Goal: Task Accomplishment & Management: Use online tool/utility

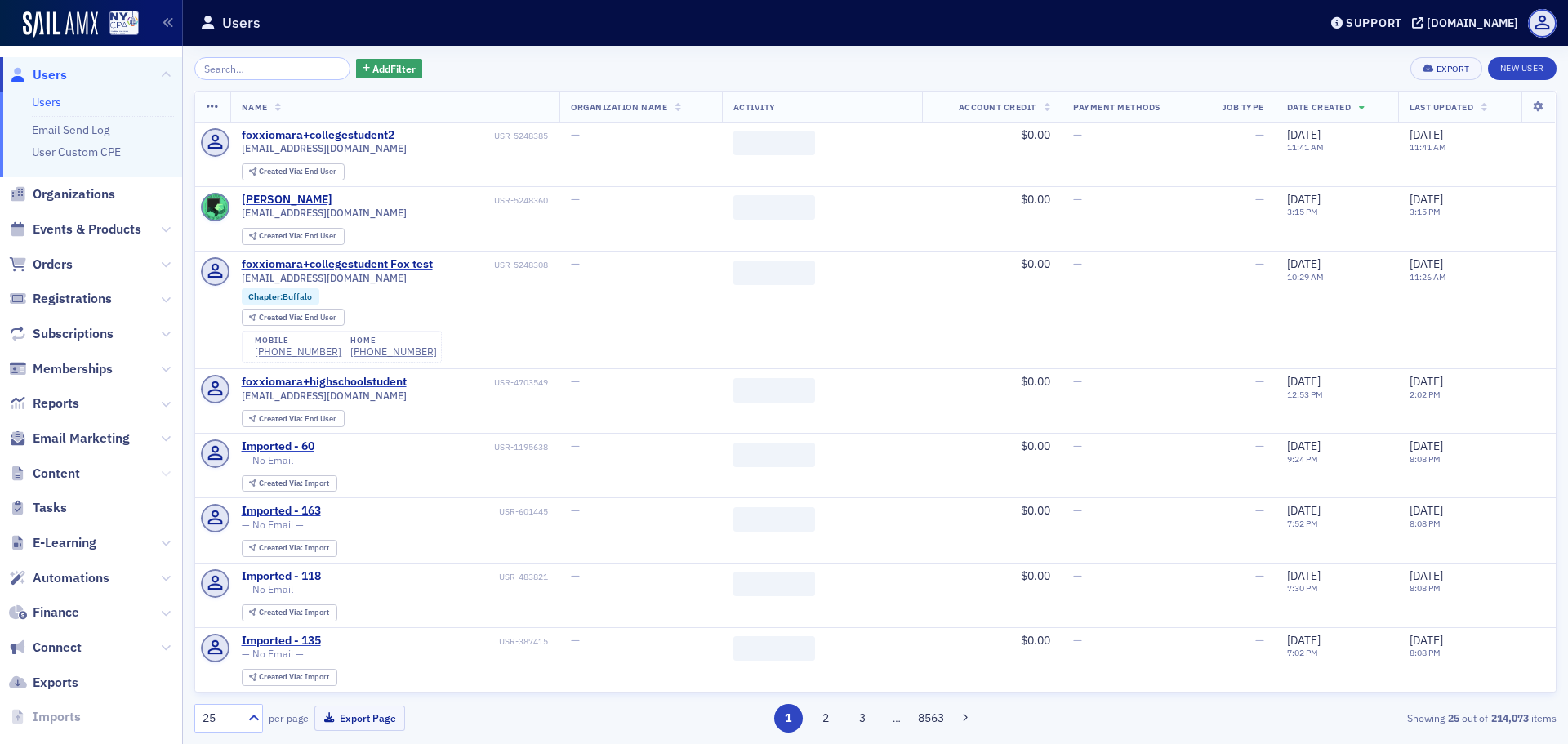
click at [161, 473] on icon at bounding box center [166, 473] width 10 height 10
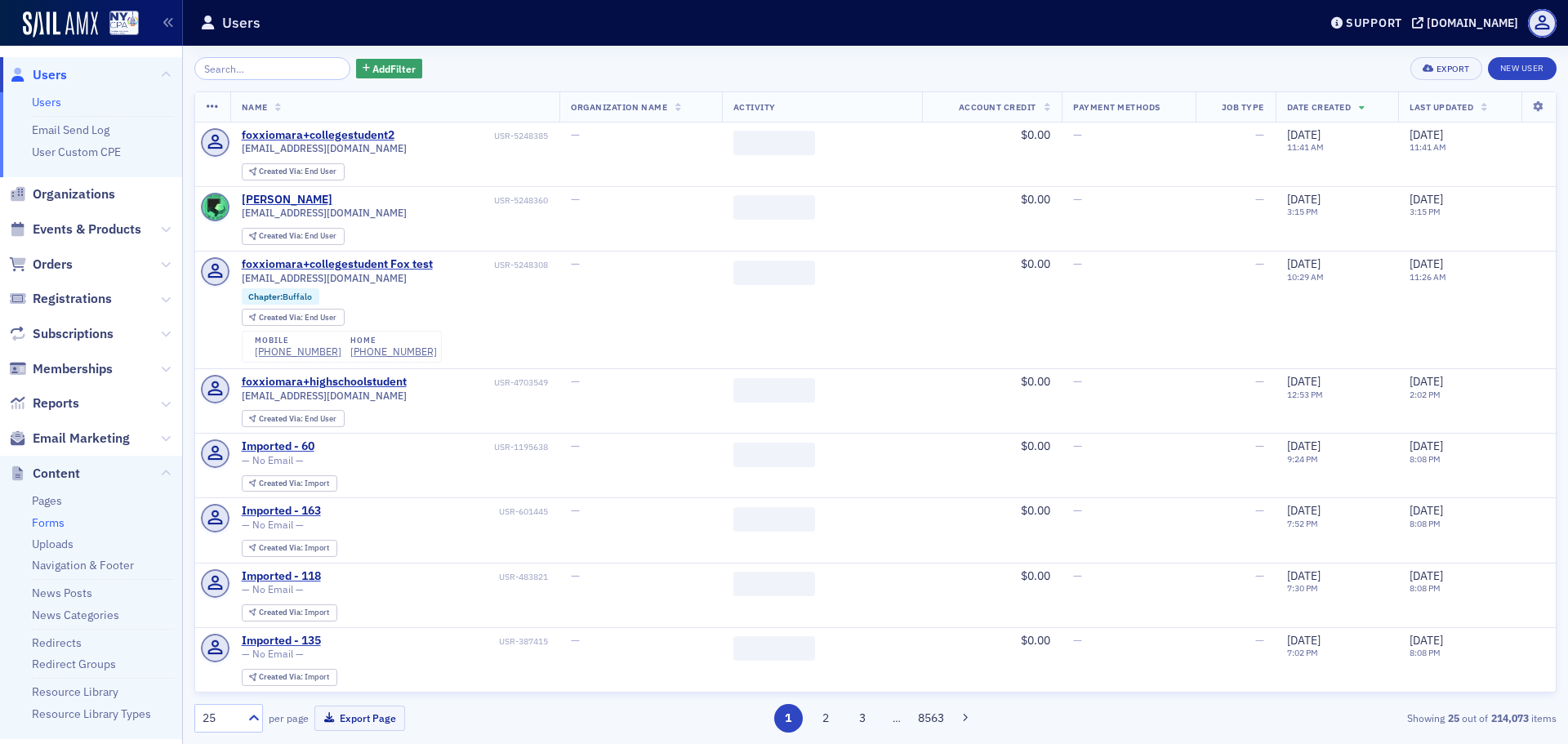
click at [55, 519] on link "Forms" at bounding box center [48, 522] width 33 height 14
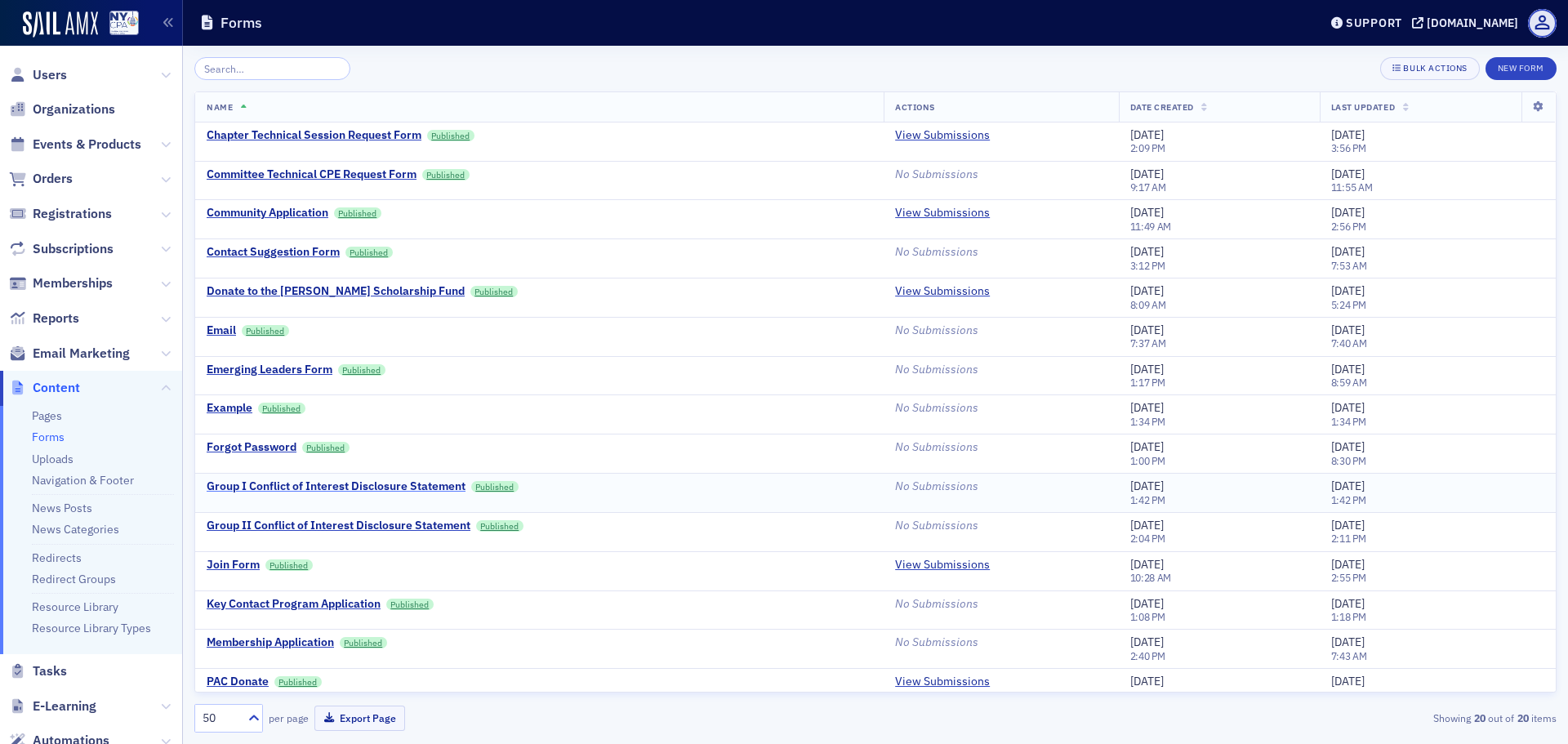
click at [415, 484] on div "Group I Conflict of Interest Disclosure Statement" at bounding box center [336, 486] width 259 height 14
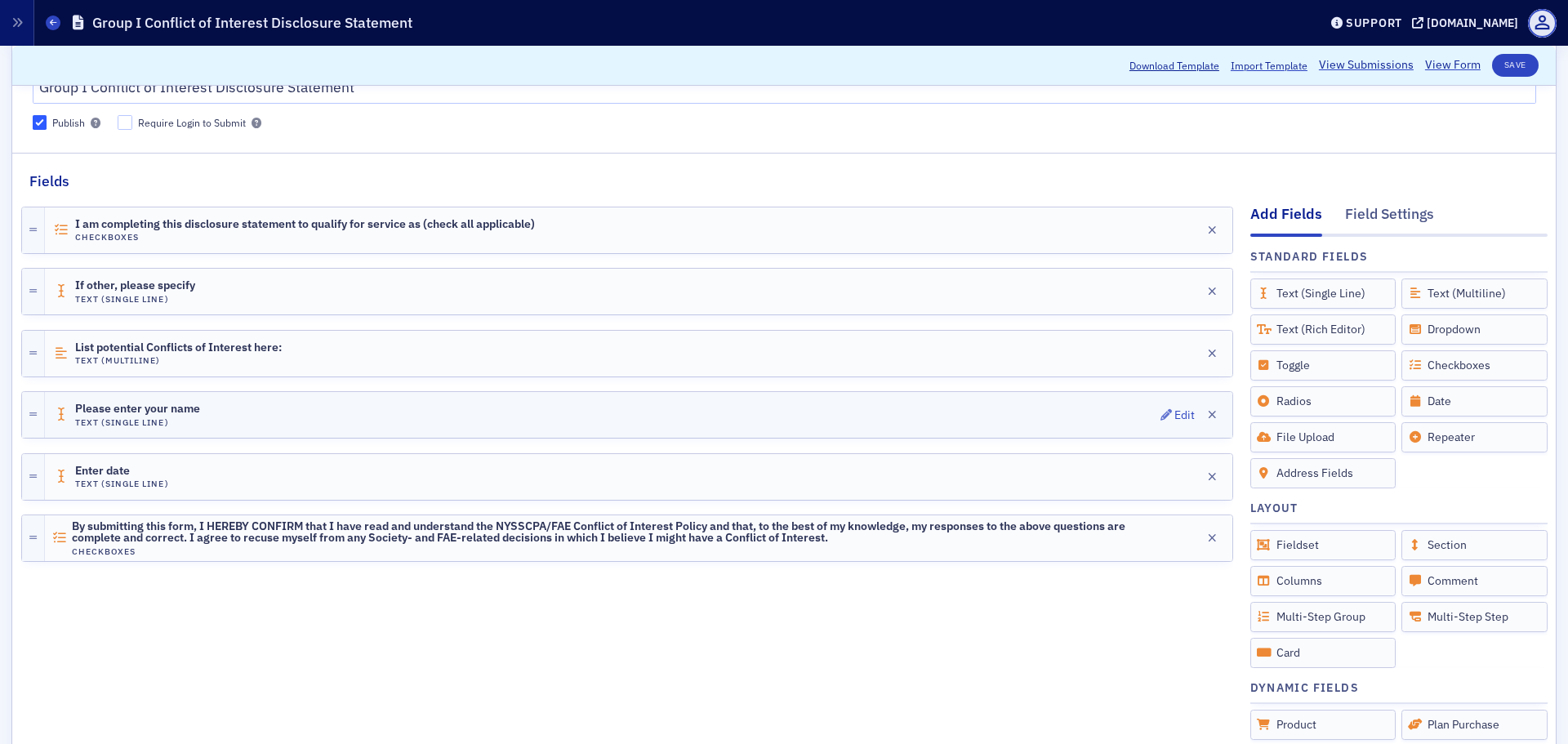
scroll to position [424, 0]
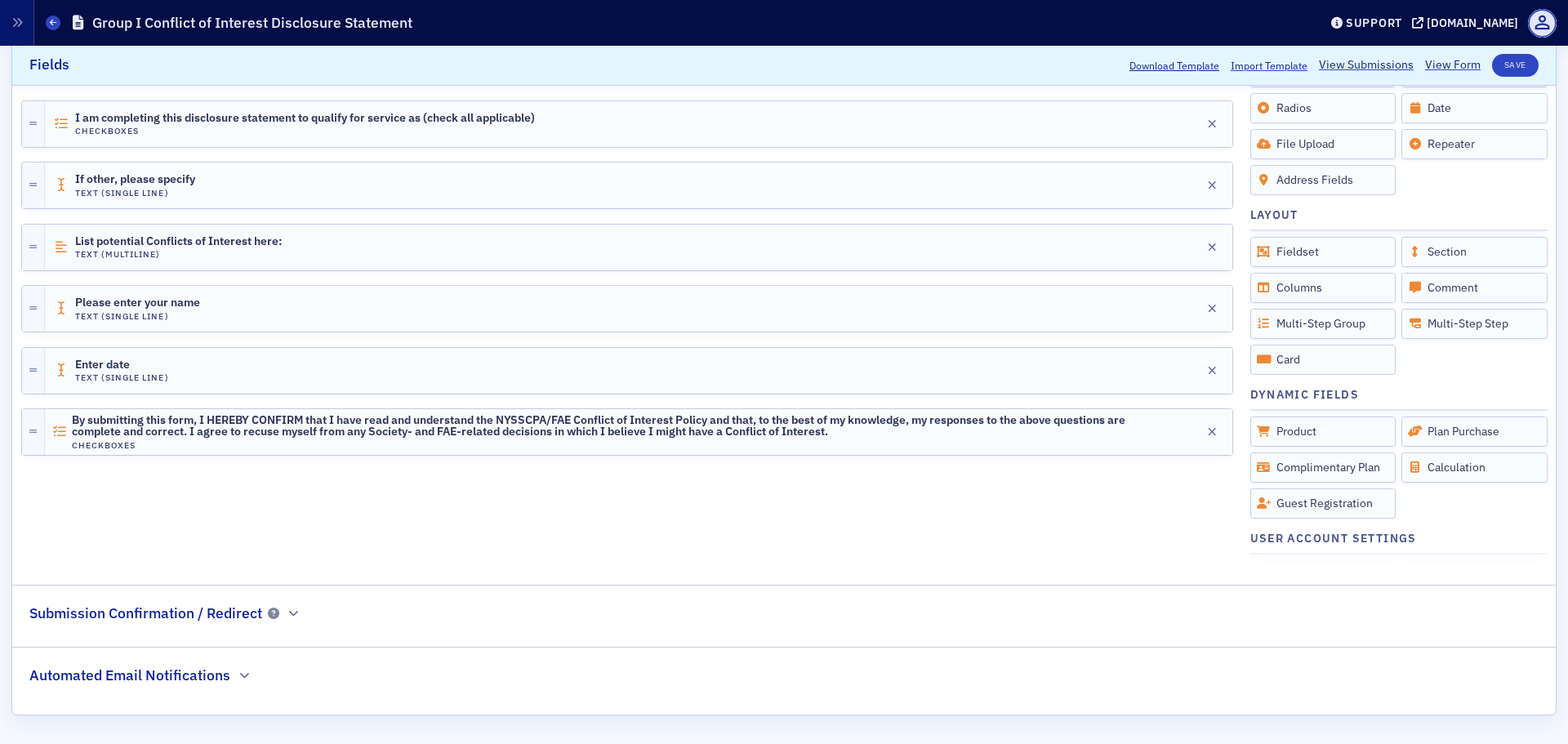
click at [215, 677] on h2 "Automated Email Notifications" at bounding box center [129, 675] width 201 height 21
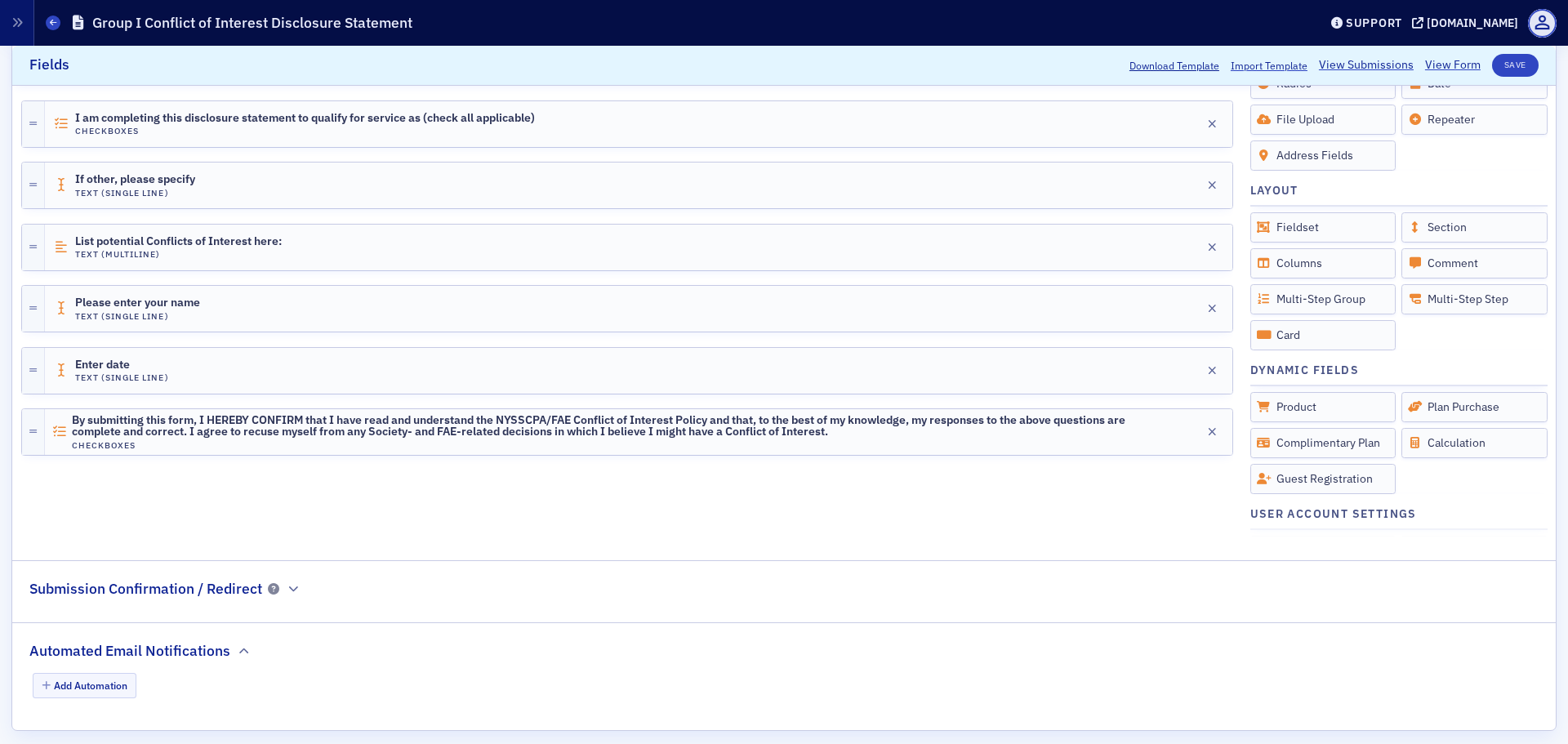
scroll to position [464, 0]
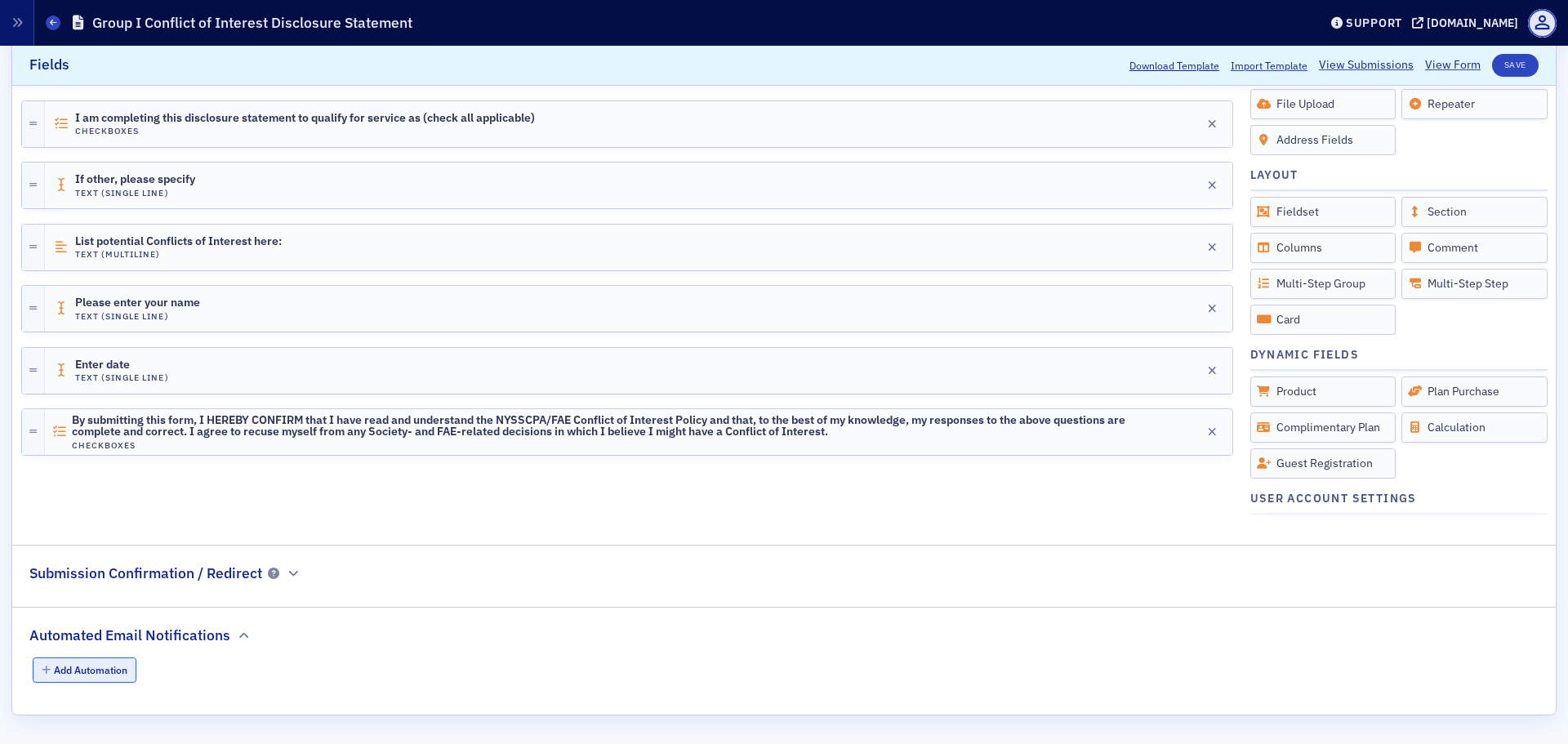
click at [112, 664] on button "Add Automation" at bounding box center [85, 670] width 104 height 25
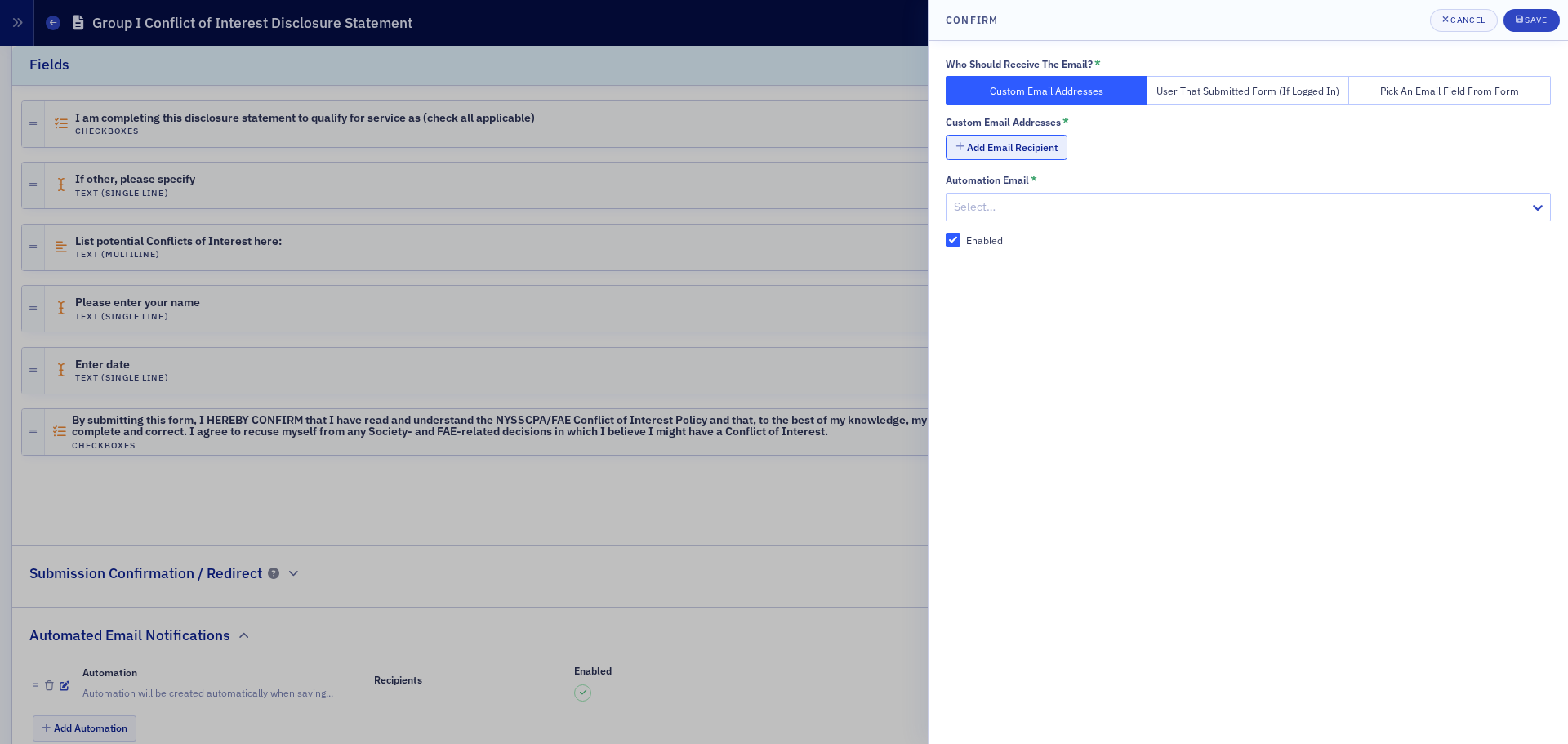
click at [1011, 150] on button "Add Email Recipient" at bounding box center [1006, 147] width 122 height 25
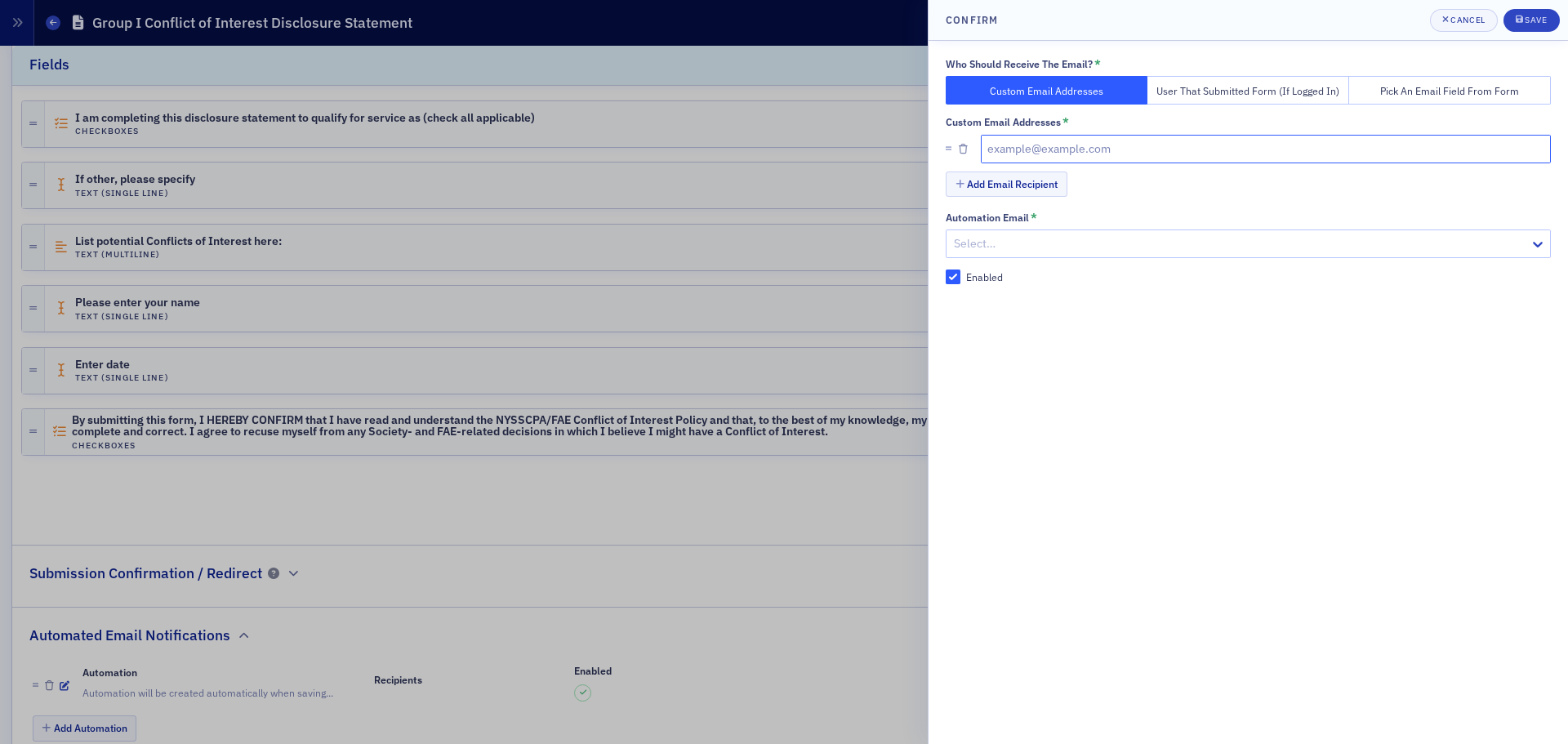
click at [1055, 152] on input "text" at bounding box center [1266, 149] width 571 height 29
paste input "legal@nysscpa.org"
type input "legal@nysscpa.org"
click at [1546, 16] on div "Save" at bounding box center [1536, 20] width 22 height 9
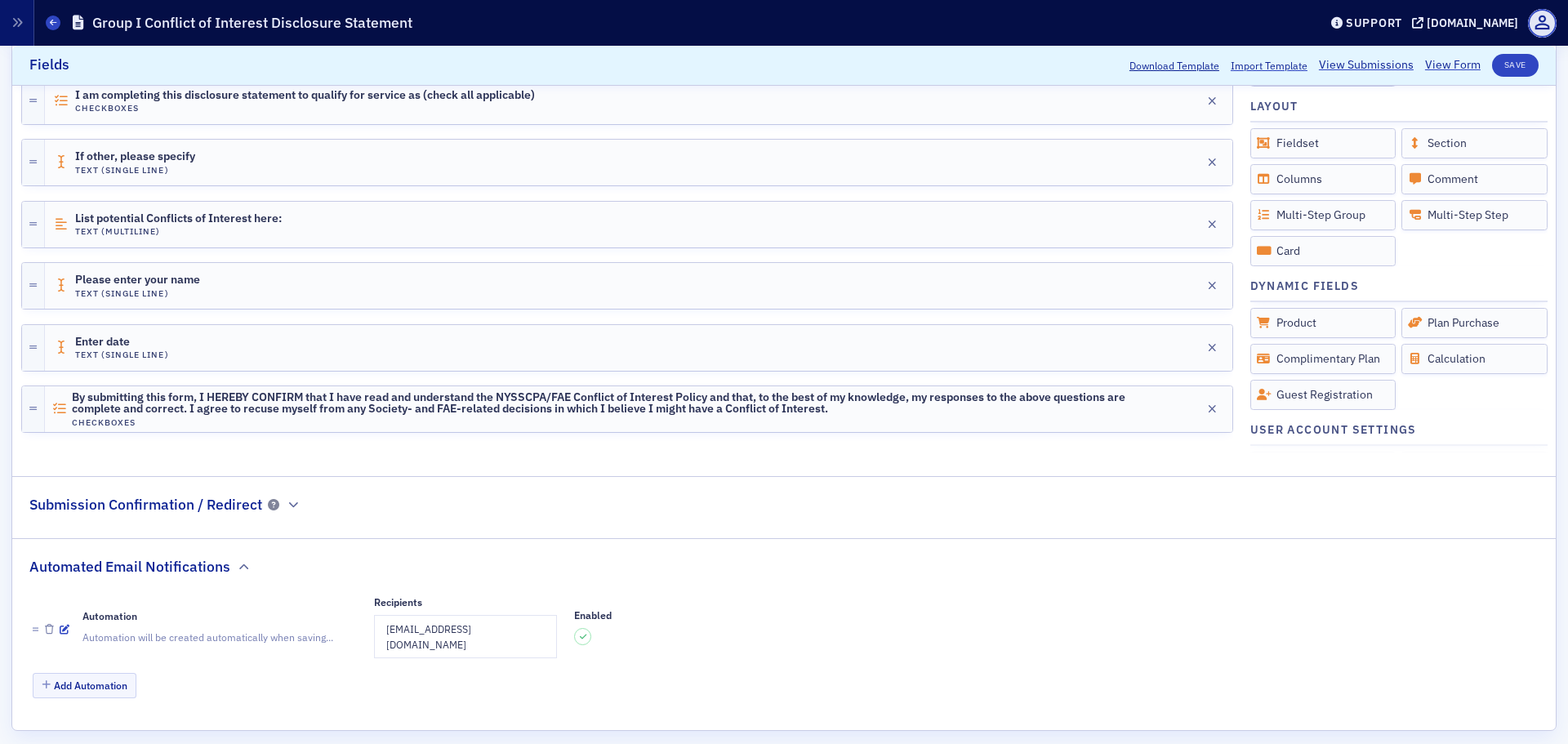
scroll to position [0, 0]
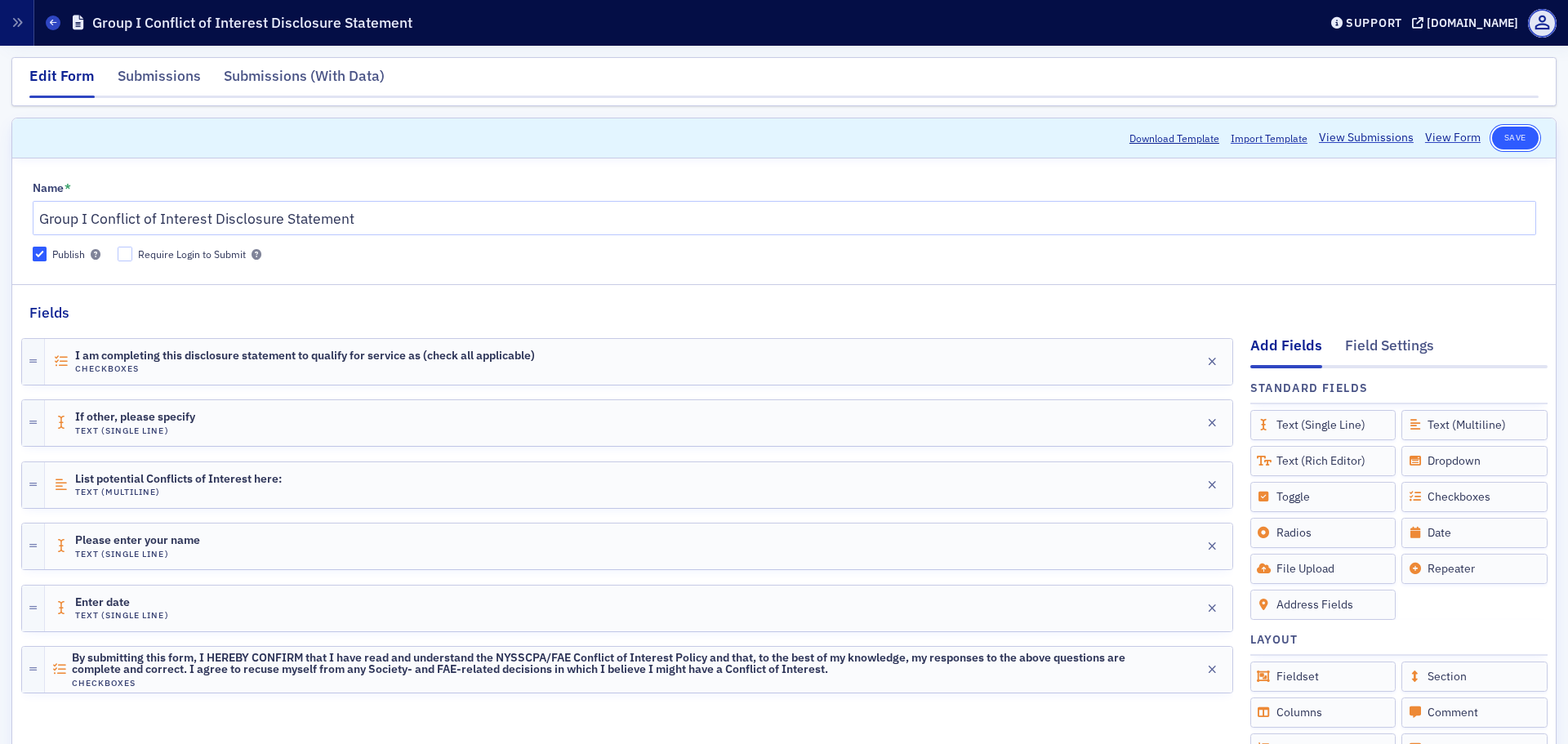
click at [1501, 143] on button "Save" at bounding box center [1515, 138] width 46 height 23
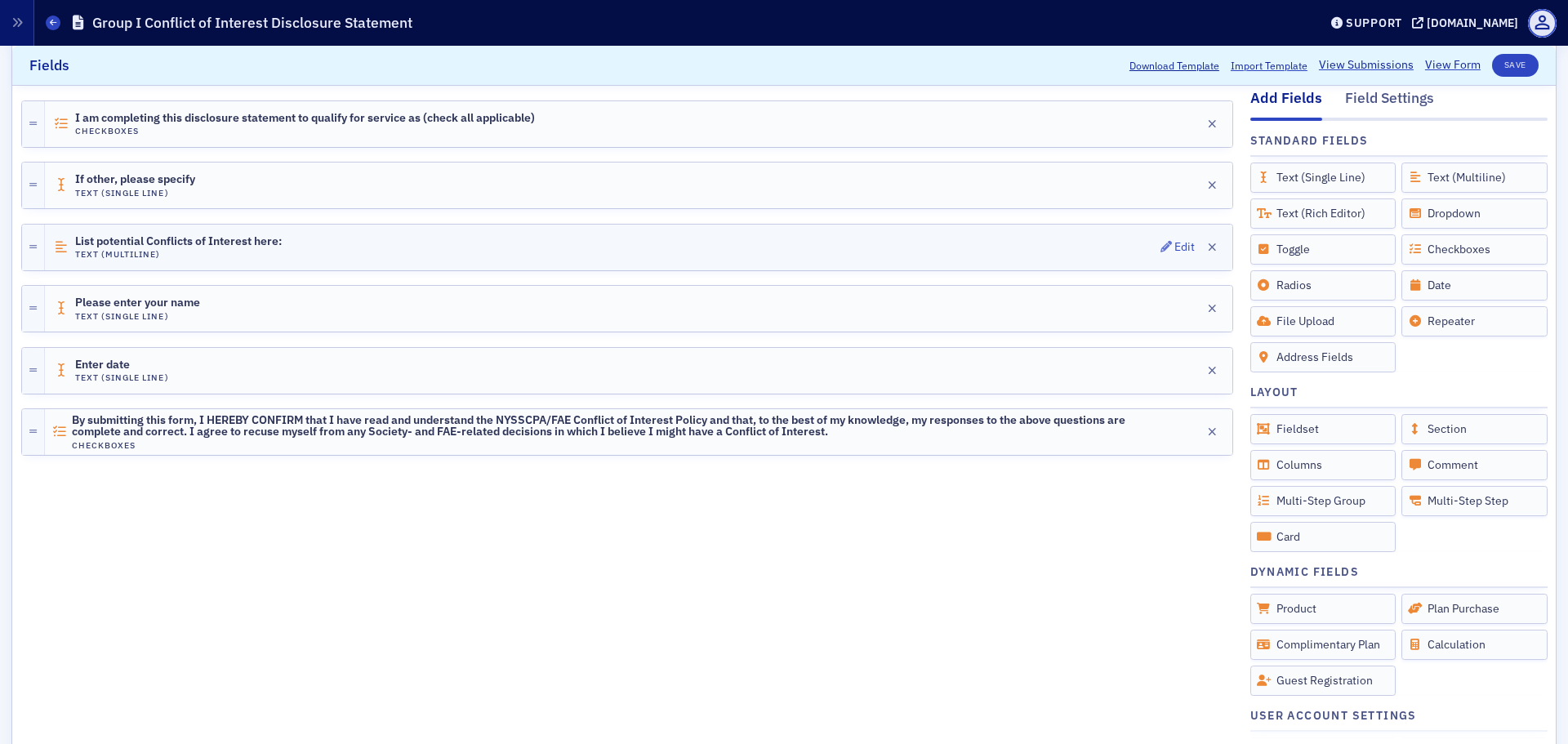
scroll to position [424, 0]
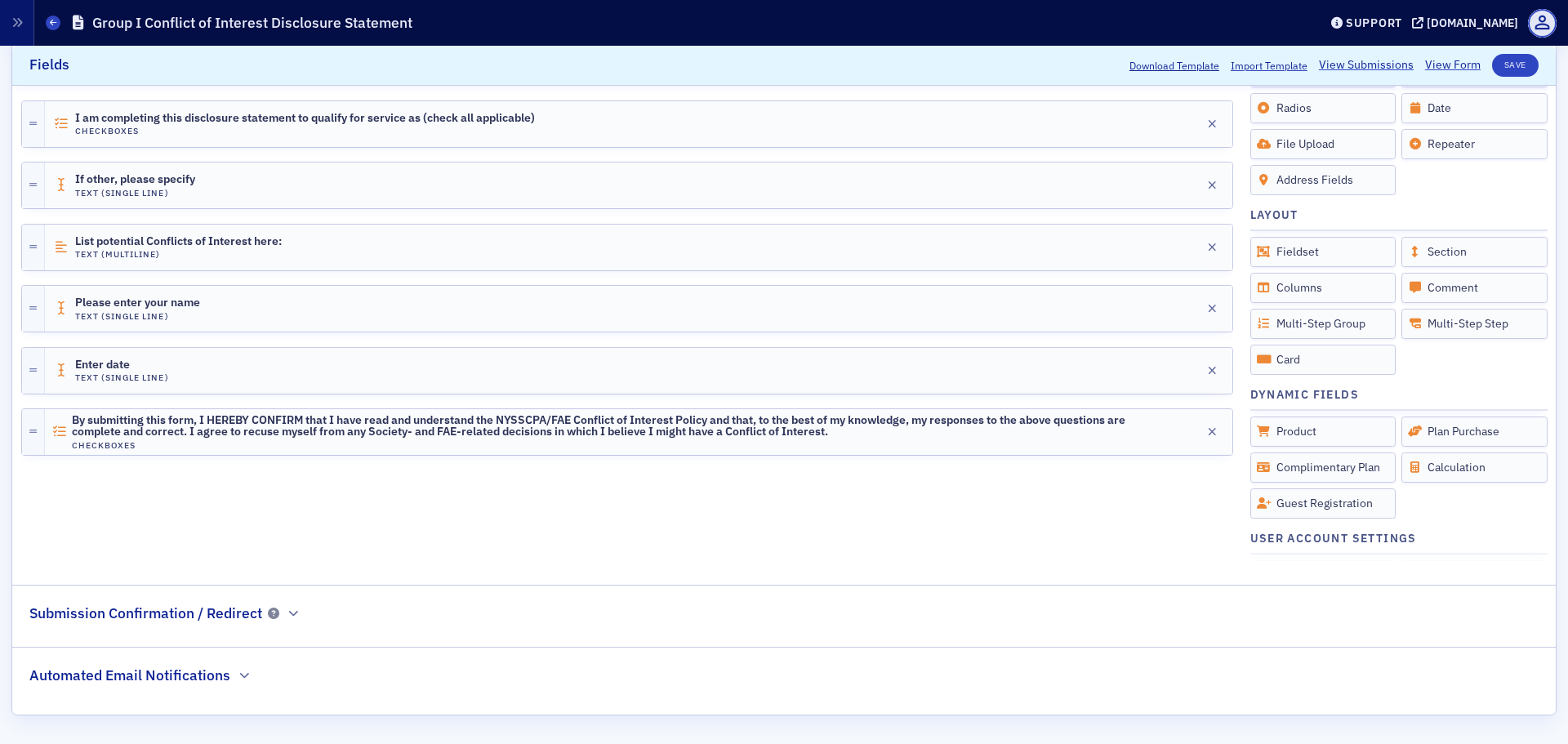
click at [227, 675] on h2 "Automated Email Notifications" at bounding box center [129, 675] width 201 height 21
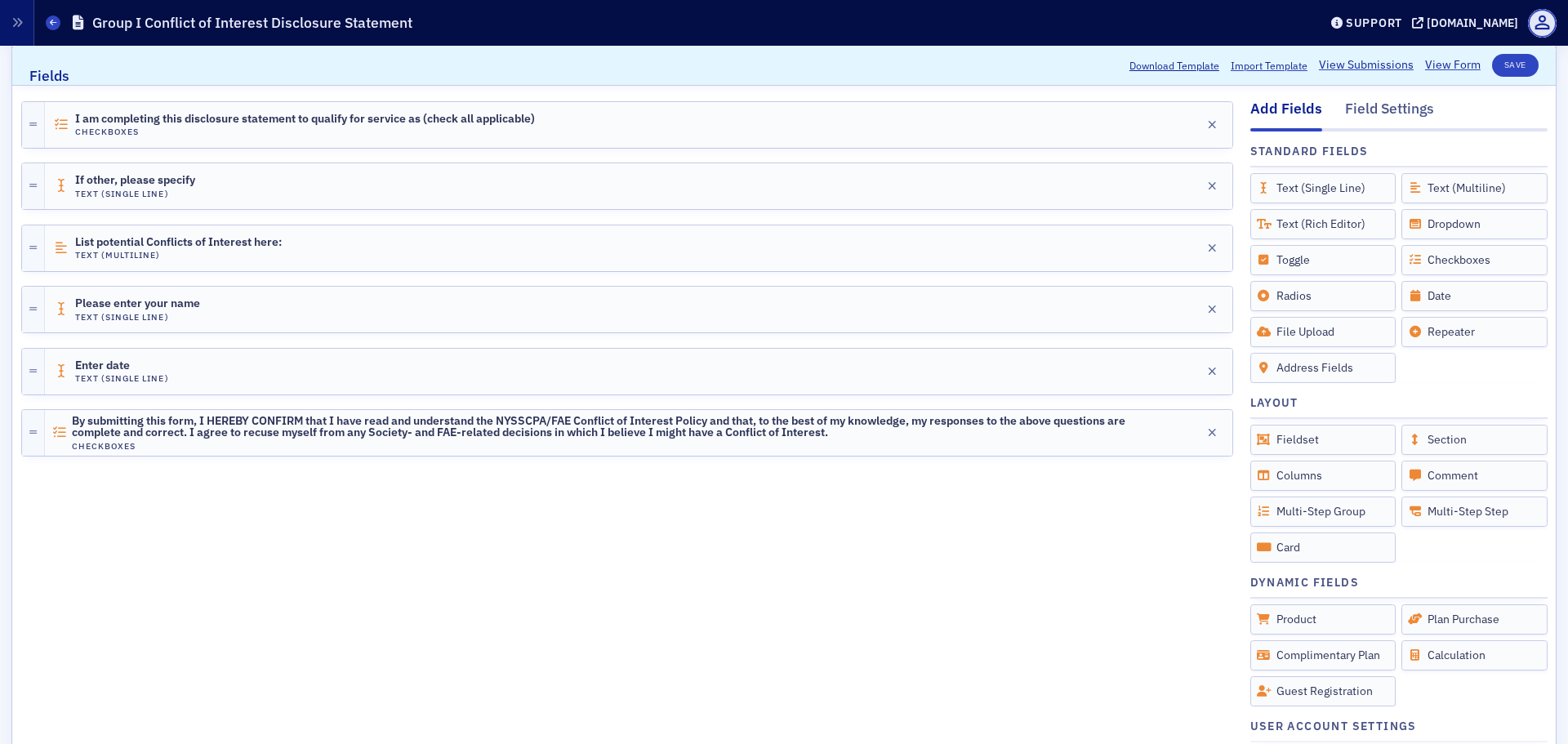
scroll to position [0, 0]
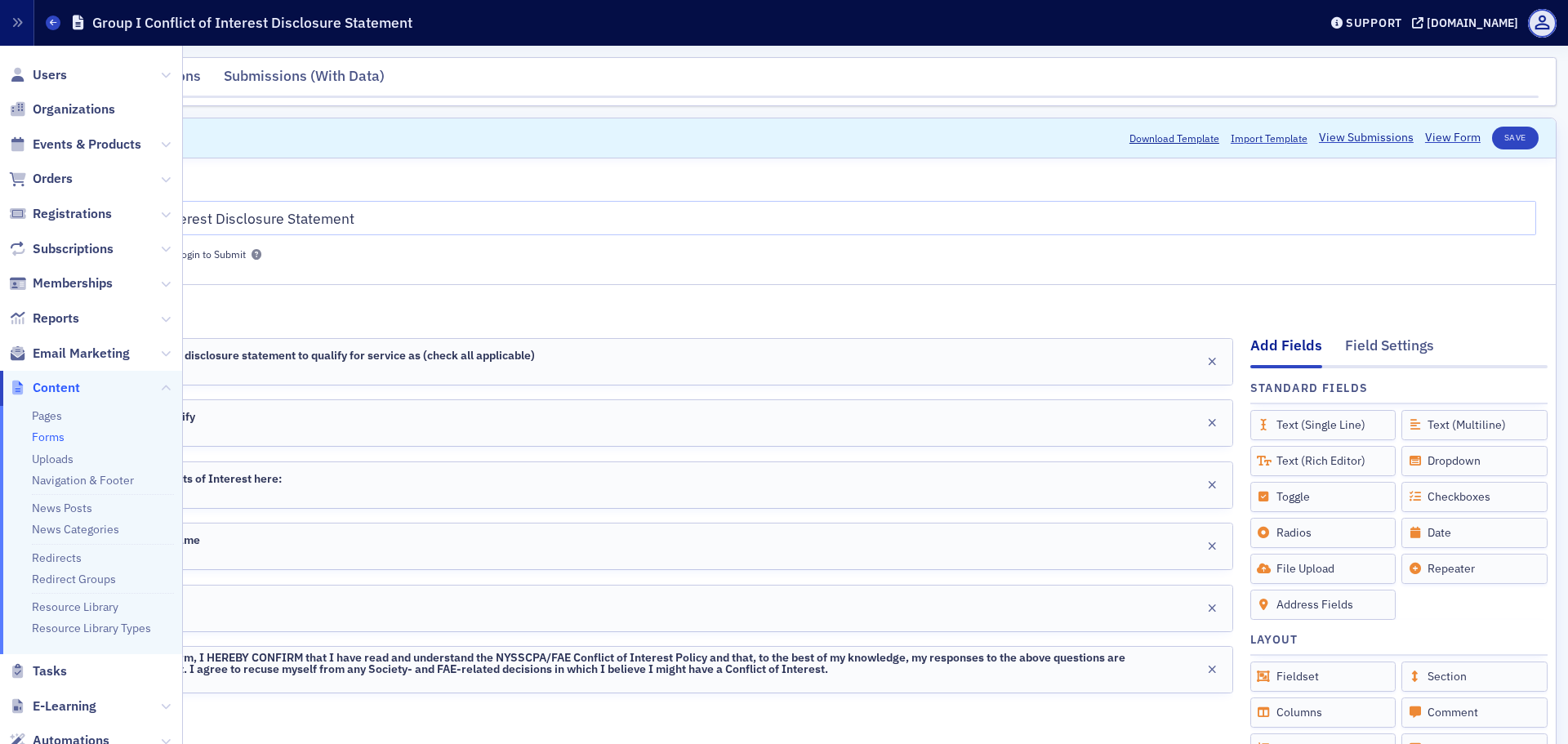
click at [51, 434] on link "Forms" at bounding box center [48, 437] width 33 height 14
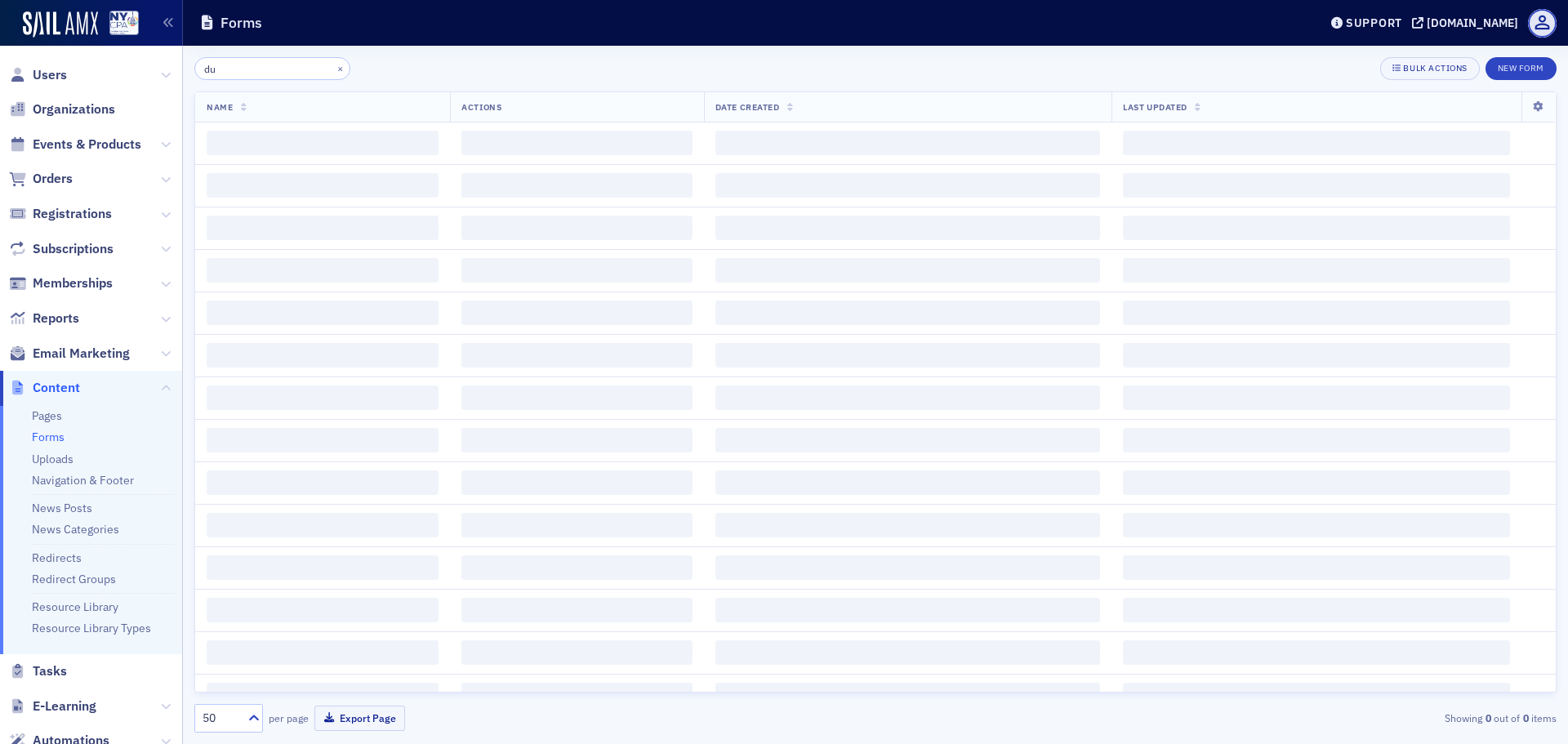
type input "d"
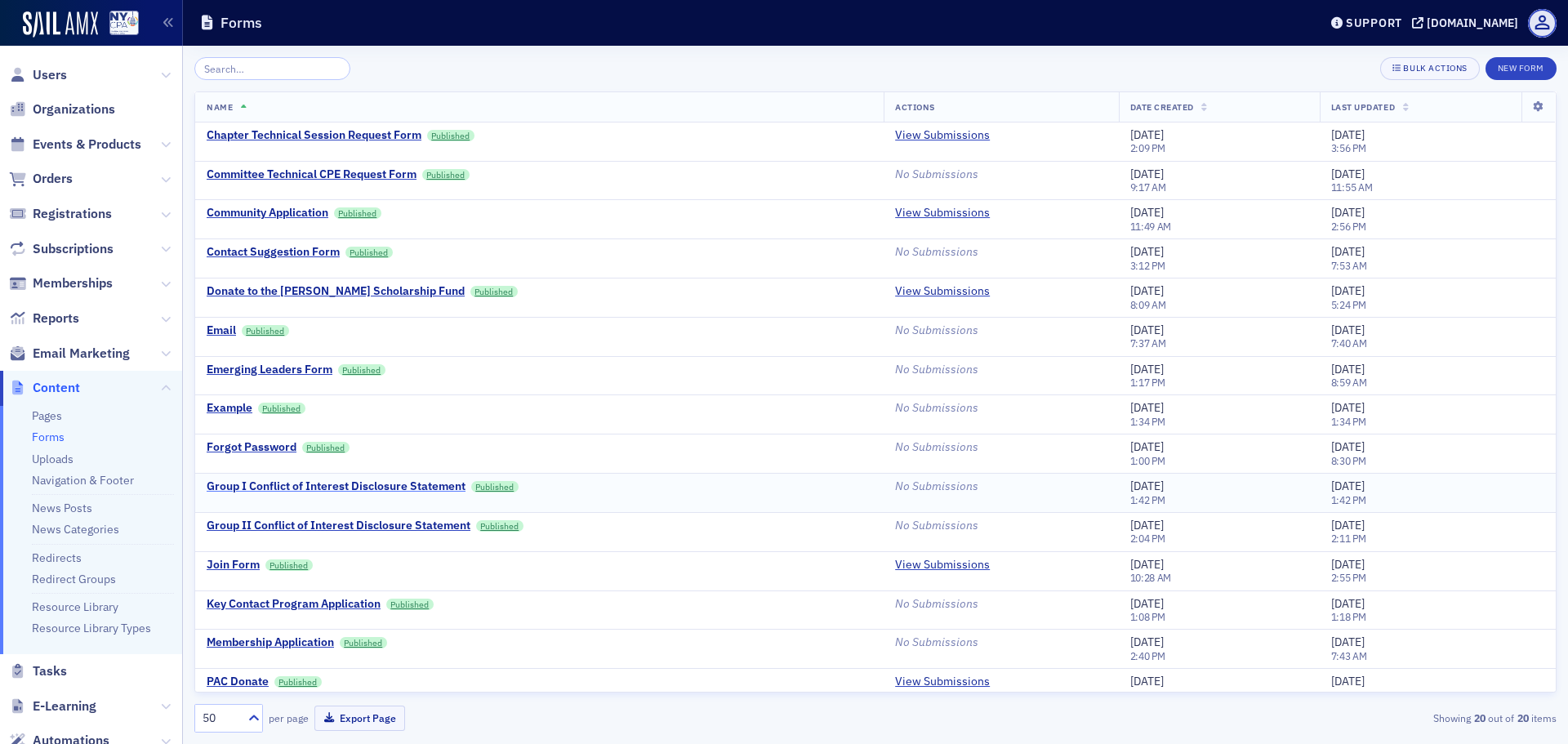
click at [439, 489] on div "Group I Conflict of Interest Disclosure Statement" at bounding box center [336, 486] width 259 height 14
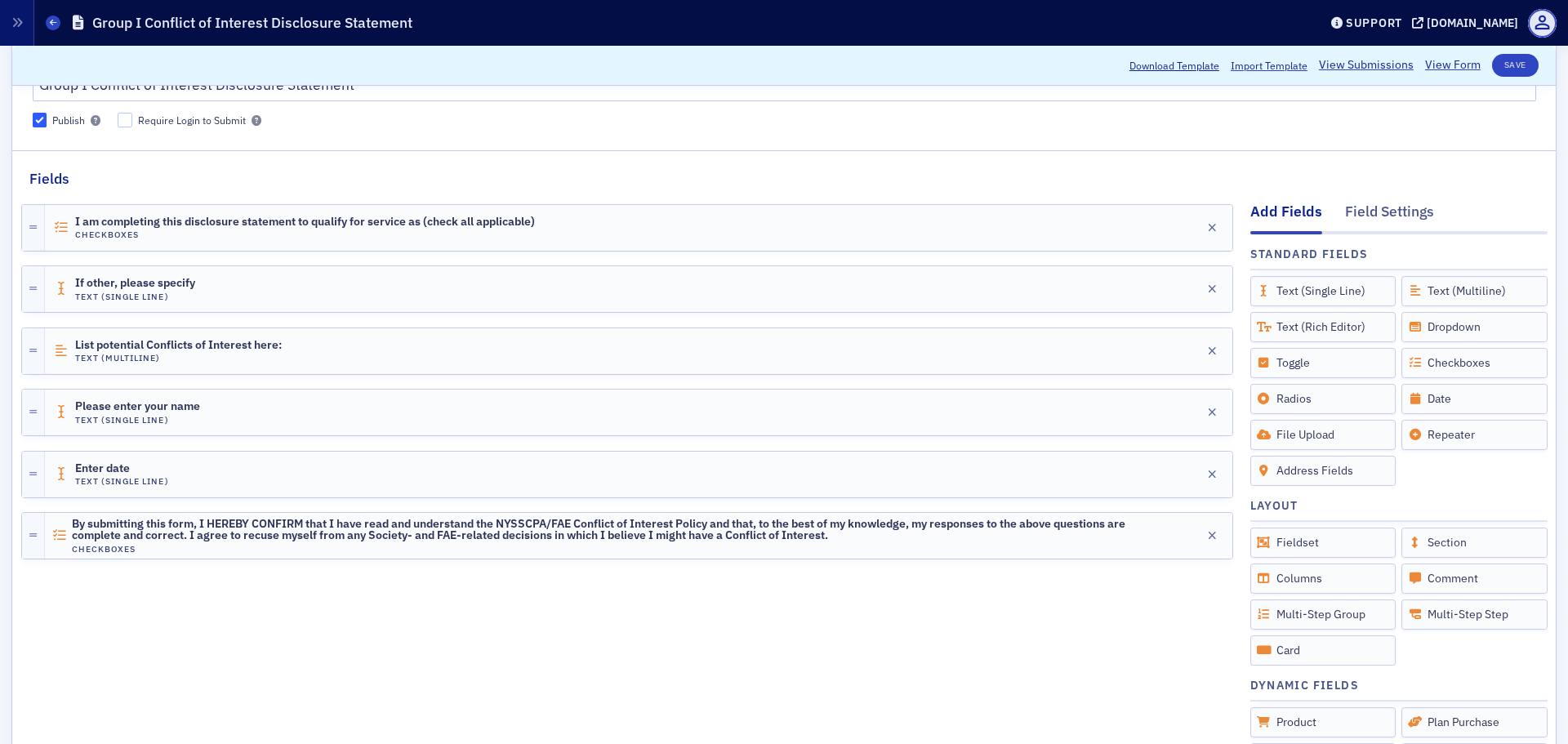
scroll to position [424, 0]
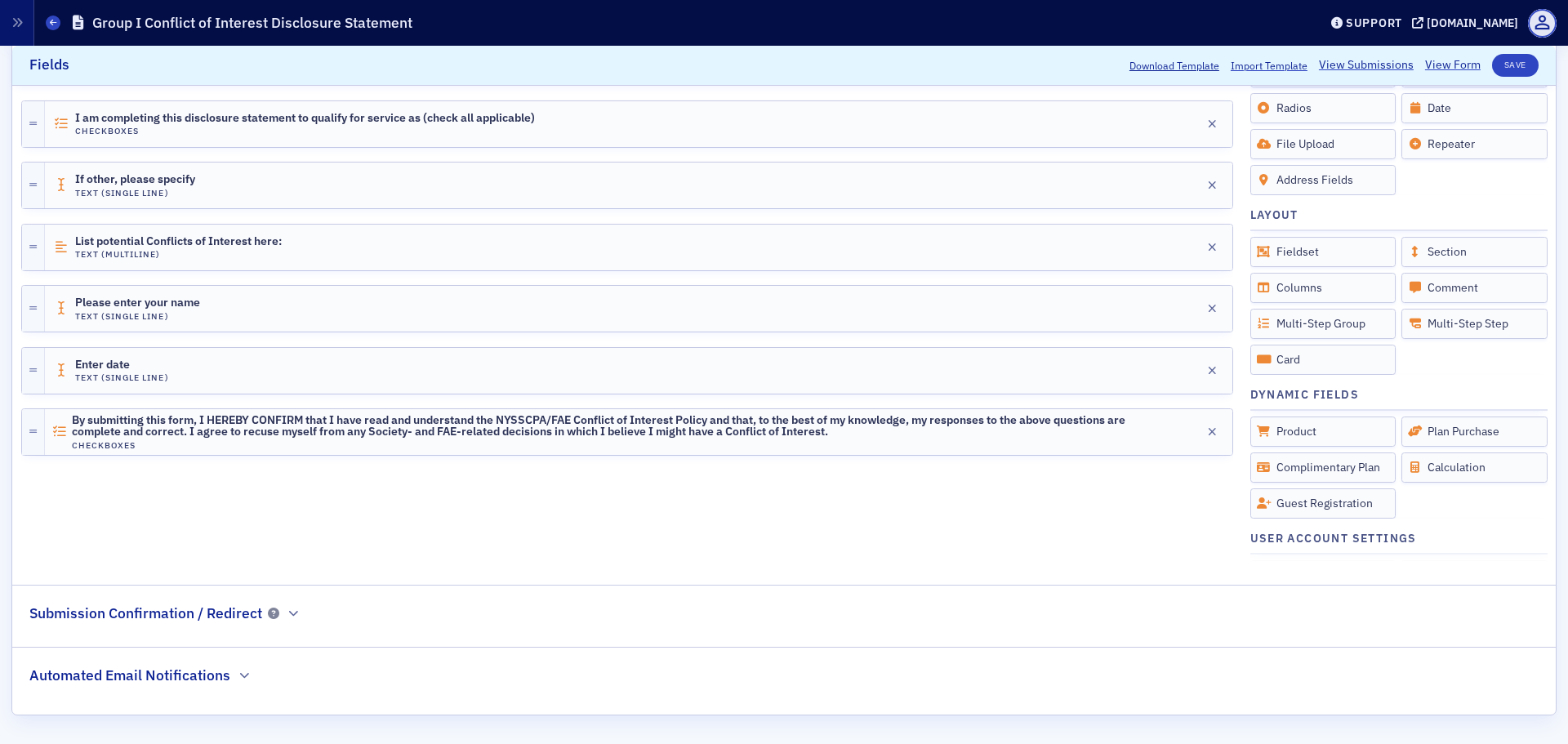
click at [209, 677] on h2 "Automated Email Notifications" at bounding box center [129, 675] width 201 height 21
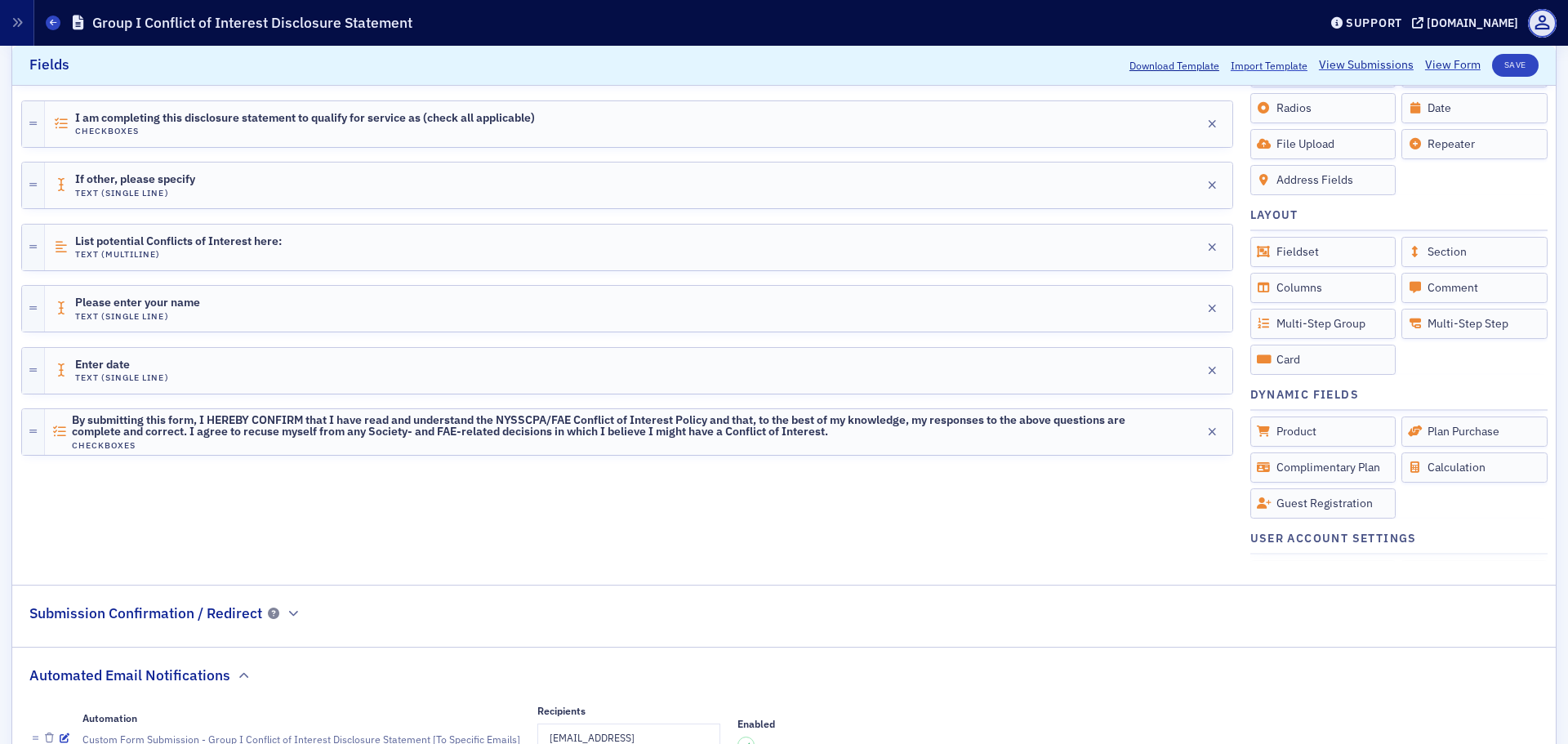
scroll to position [533, 0]
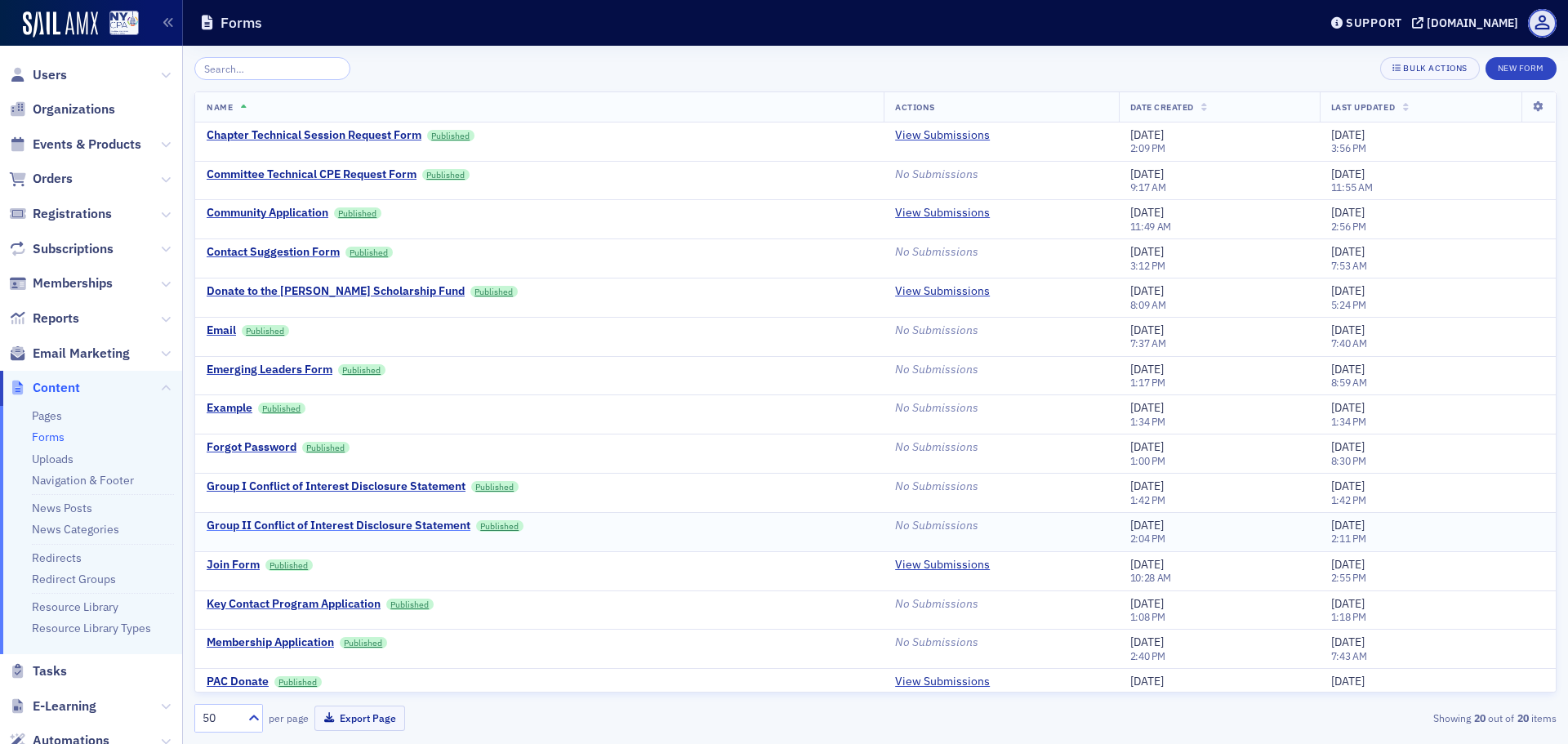
click at [368, 521] on div "Group II Conflict of Interest Disclosure Statement" at bounding box center [339, 526] width 264 height 14
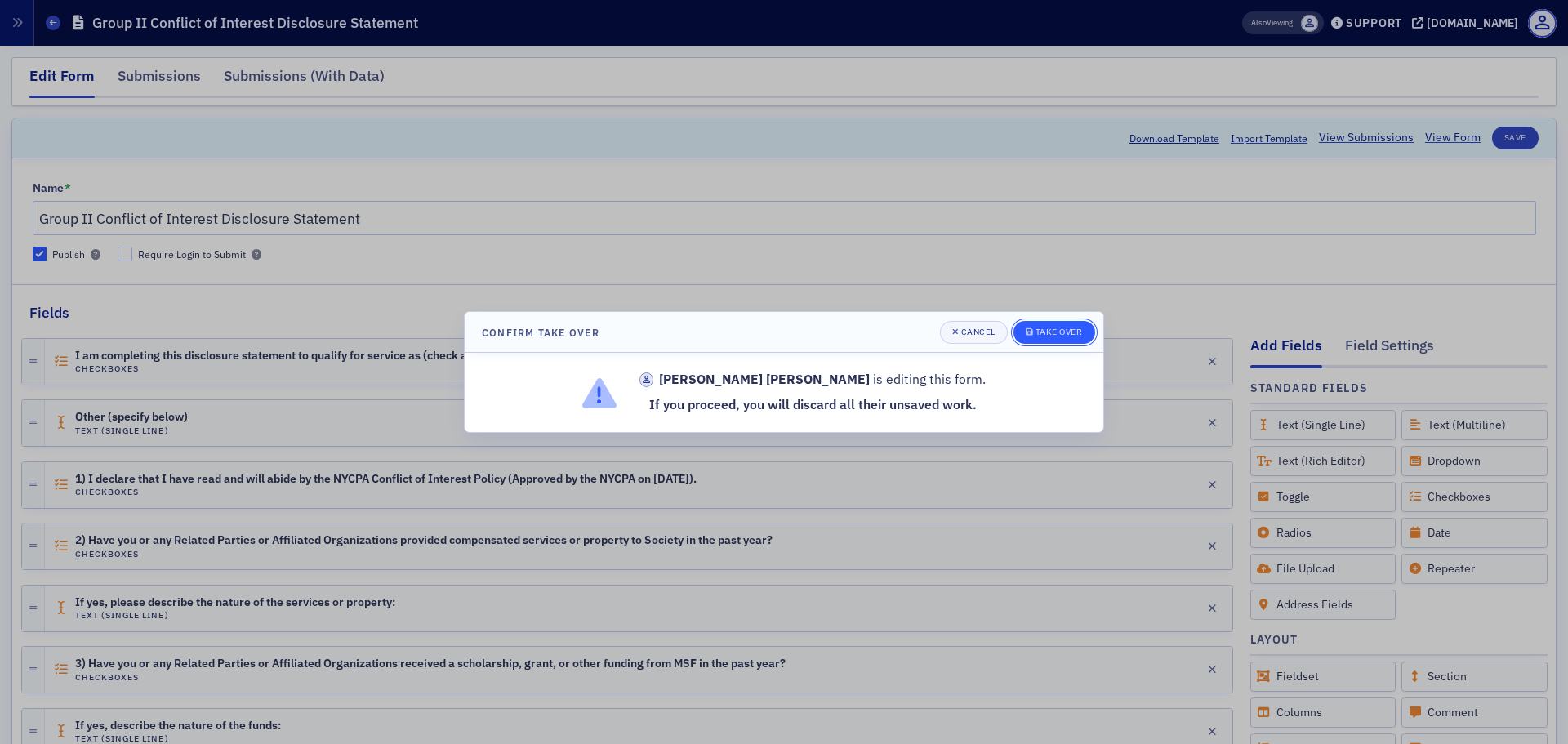
click at [1047, 333] on div "Take Over" at bounding box center [1059, 331] width 47 height 9
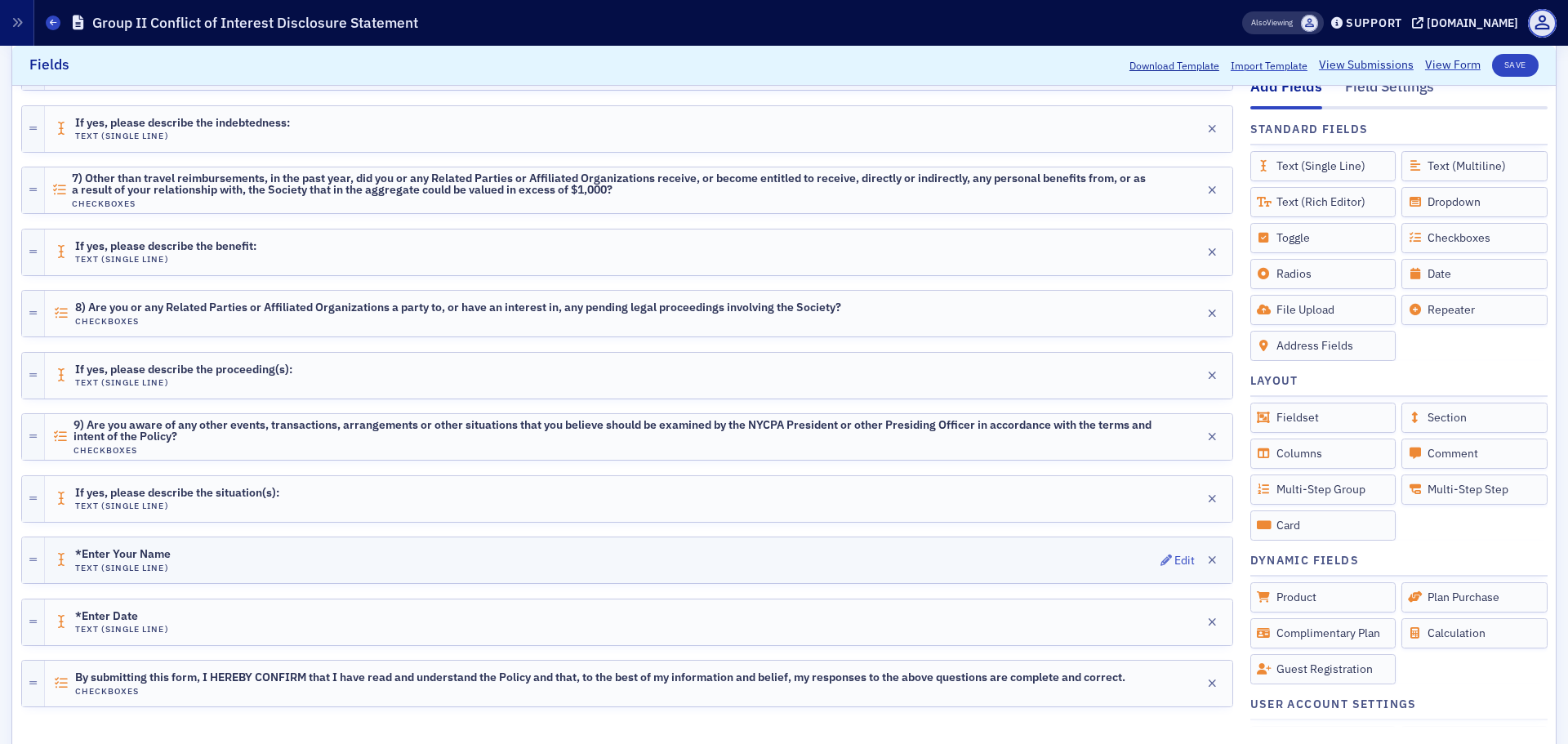
scroll to position [1138, 0]
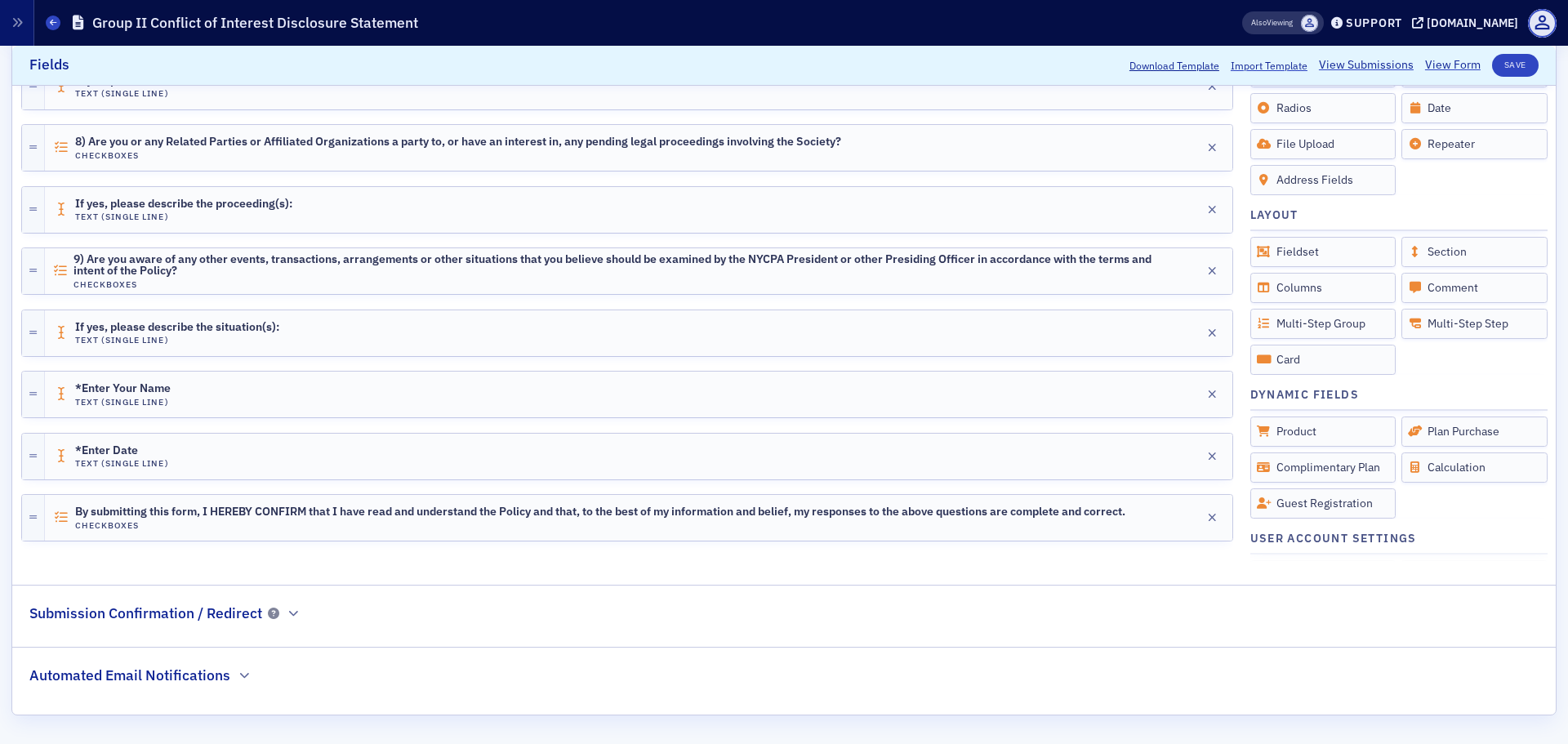
click at [170, 668] on h2 "Automated Email Notifications" at bounding box center [129, 675] width 201 height 21
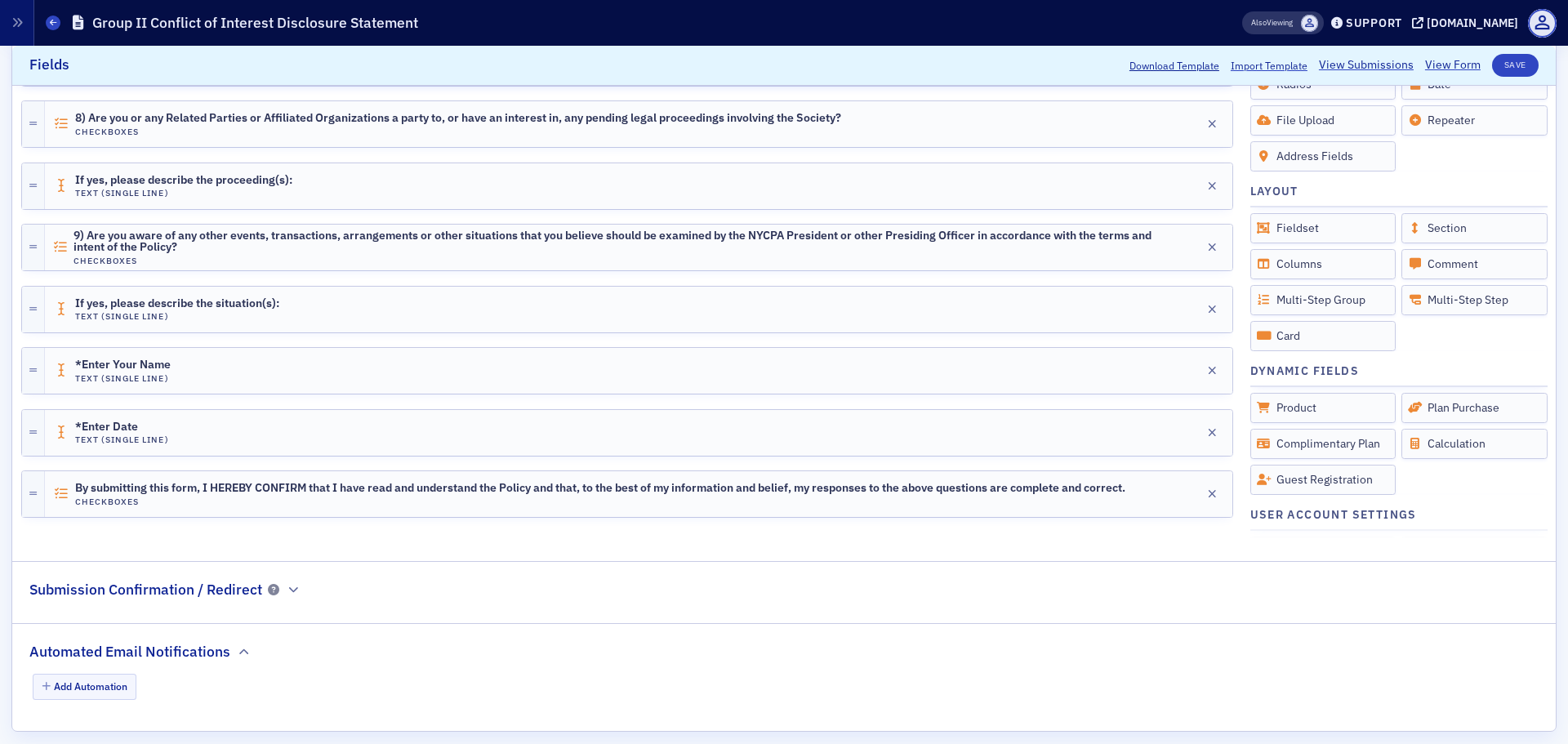
scroll to position [1178, 0]
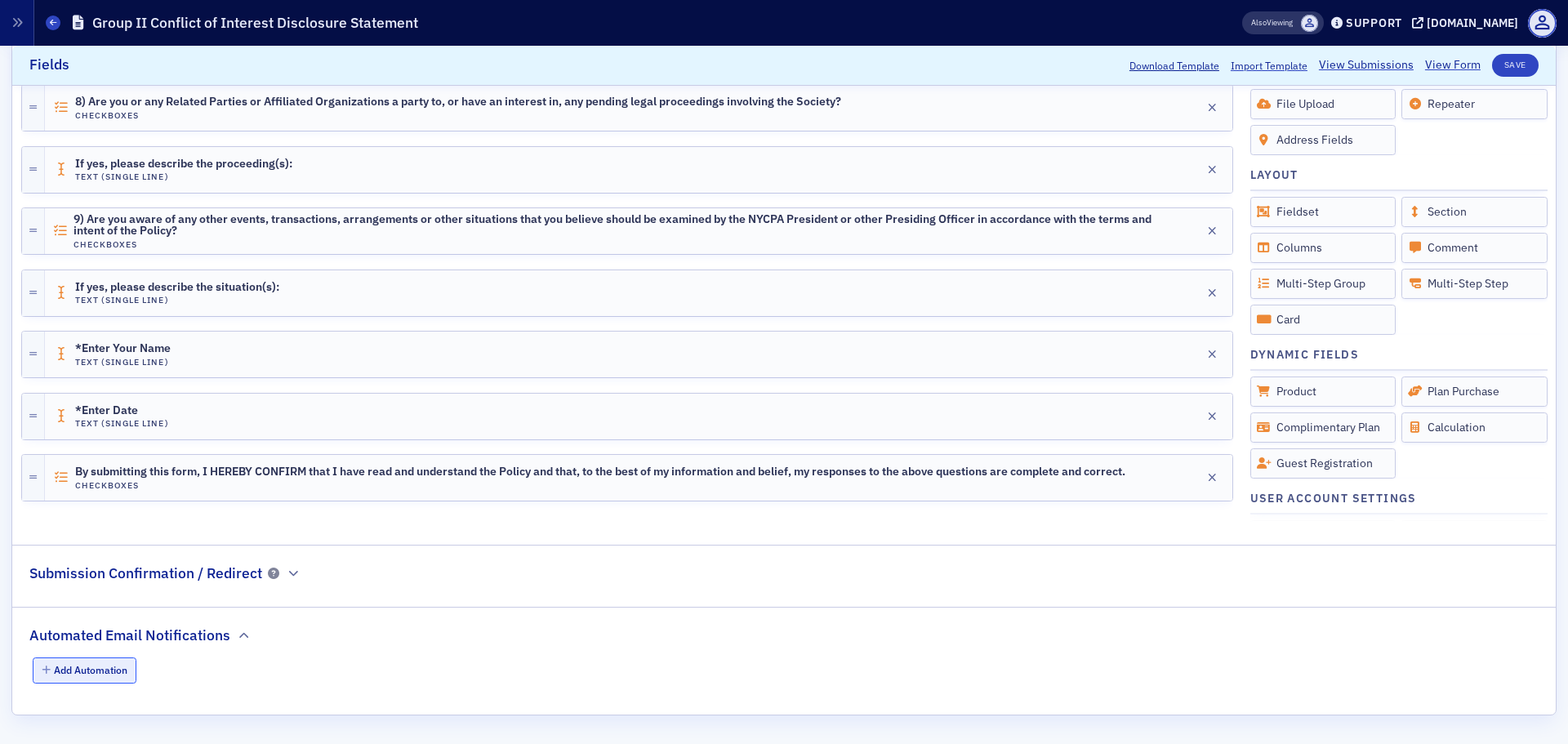
click at [118, 666] on button "Add Automation" at bounding box center [85, 670] width 104 height 25
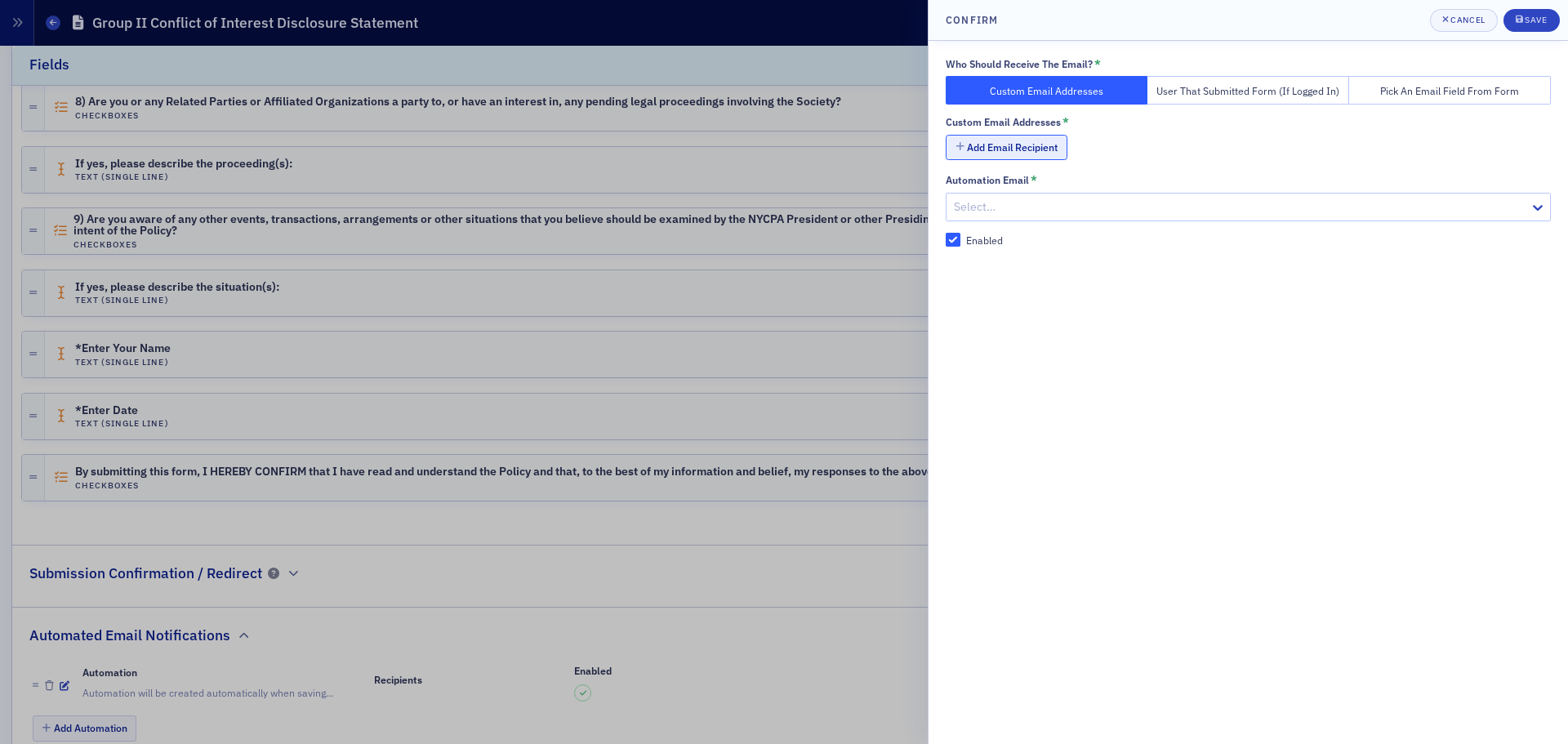
click at [1006, 148] on button "Add Email Recipient" at bounding box center [1006, 147] width 122 height 25
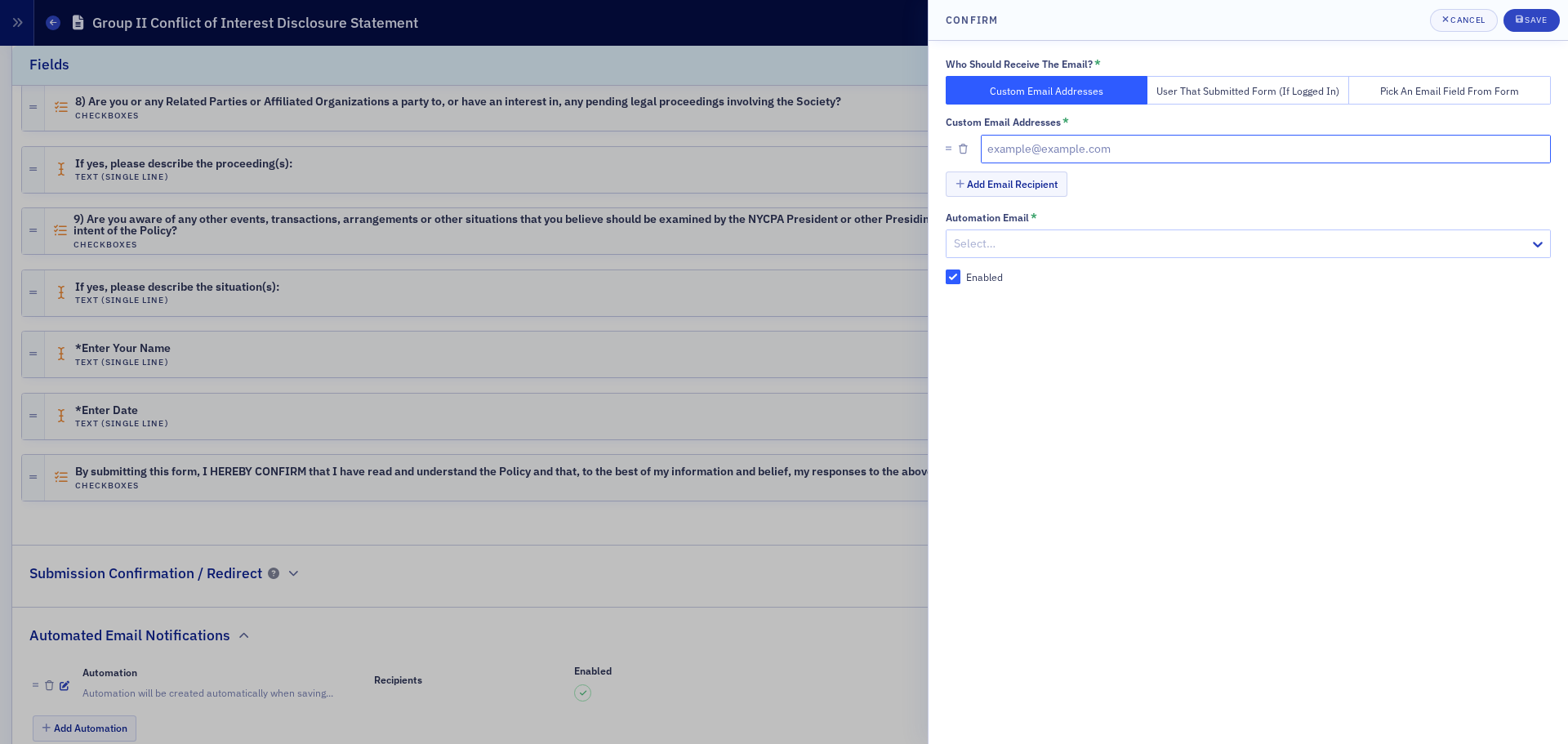
click at [1041, 152] on input "text" at bounding box center [1266, 149] width 571 height 29
paste input "https://nysscpa.production.sailamx.com/about-nysscpa/of-group-ii-conflict-of-in…"
type input "https://nysscpa.production.sailamx.com/about-nysscpa/of-group-ii-conflict-of-in…"
type input "legal@nysscpa.org"
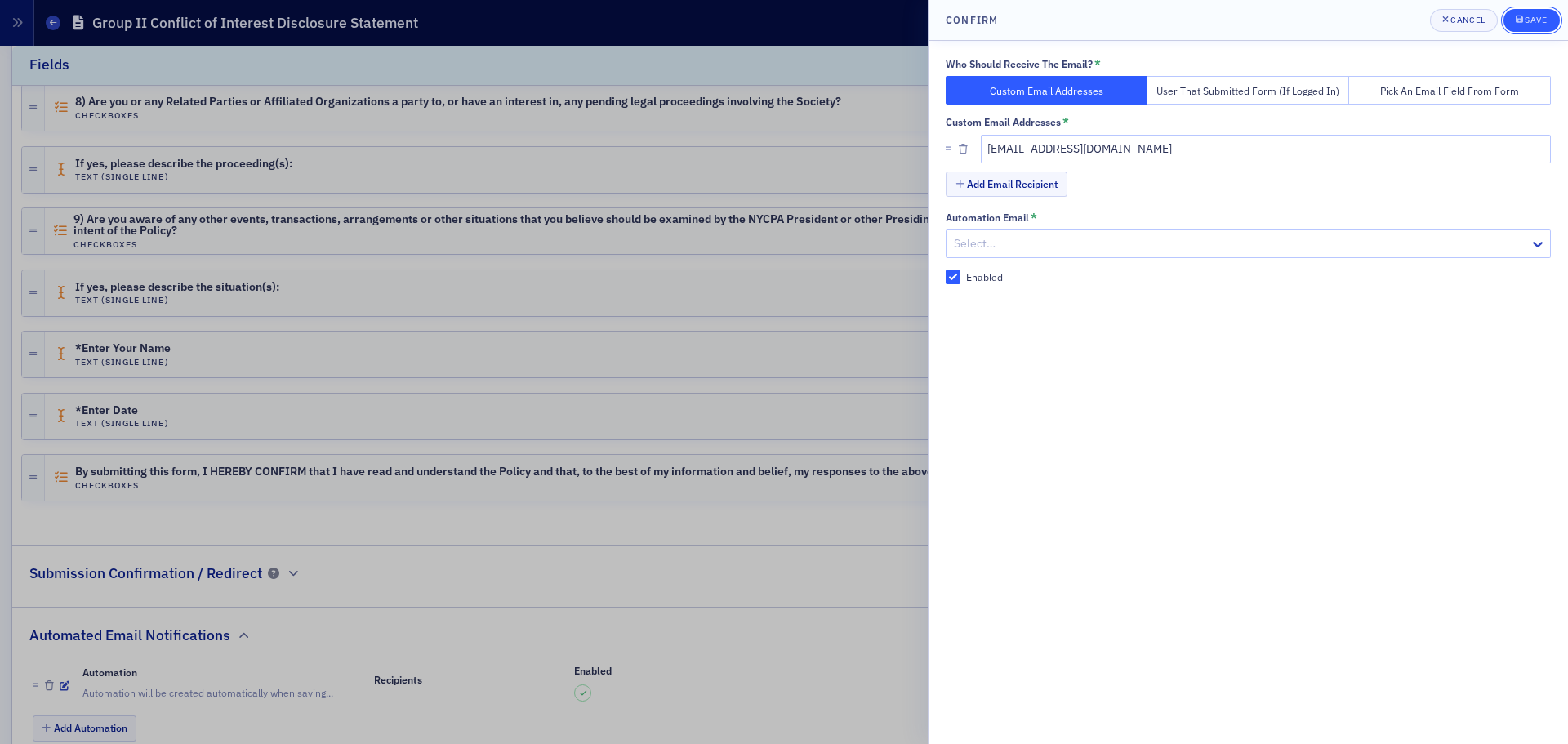
click at [1519, 19] on icon "submit" at bounding box center [1520, 19] width 7 height 9
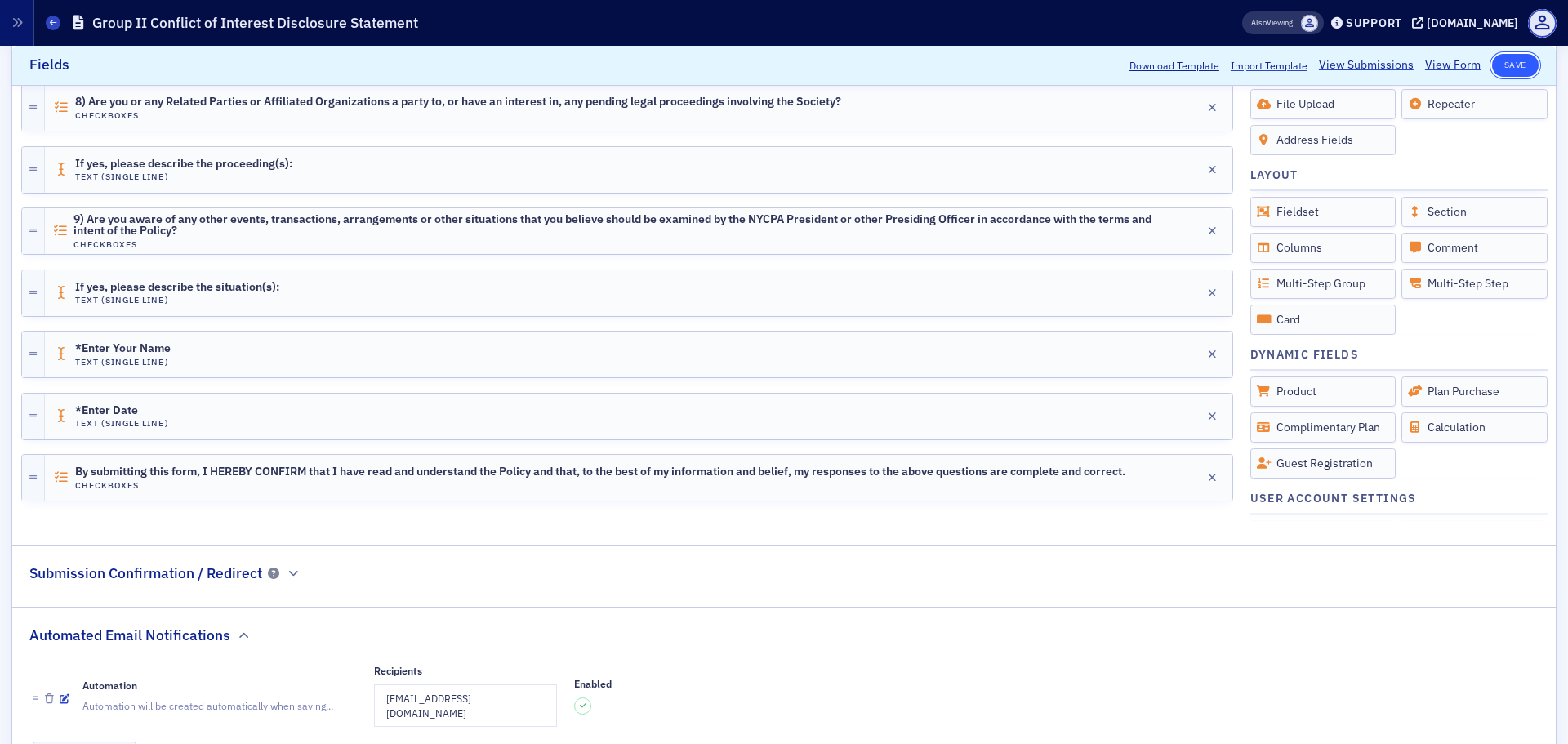
click at [1516, 64] on button "Save" at bounding box center [1515, 65] width 46 height 23
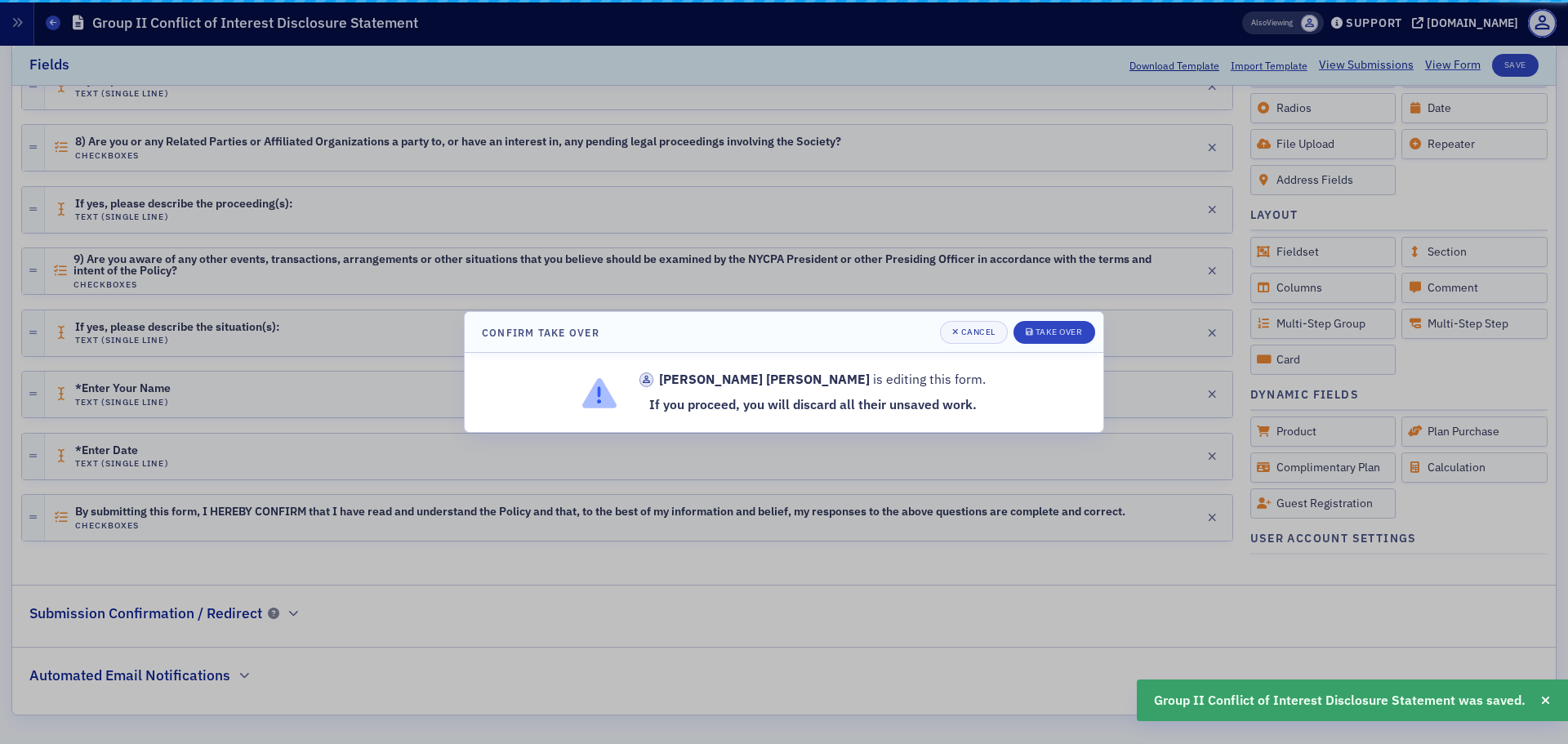
scroll to position [1138, 0]
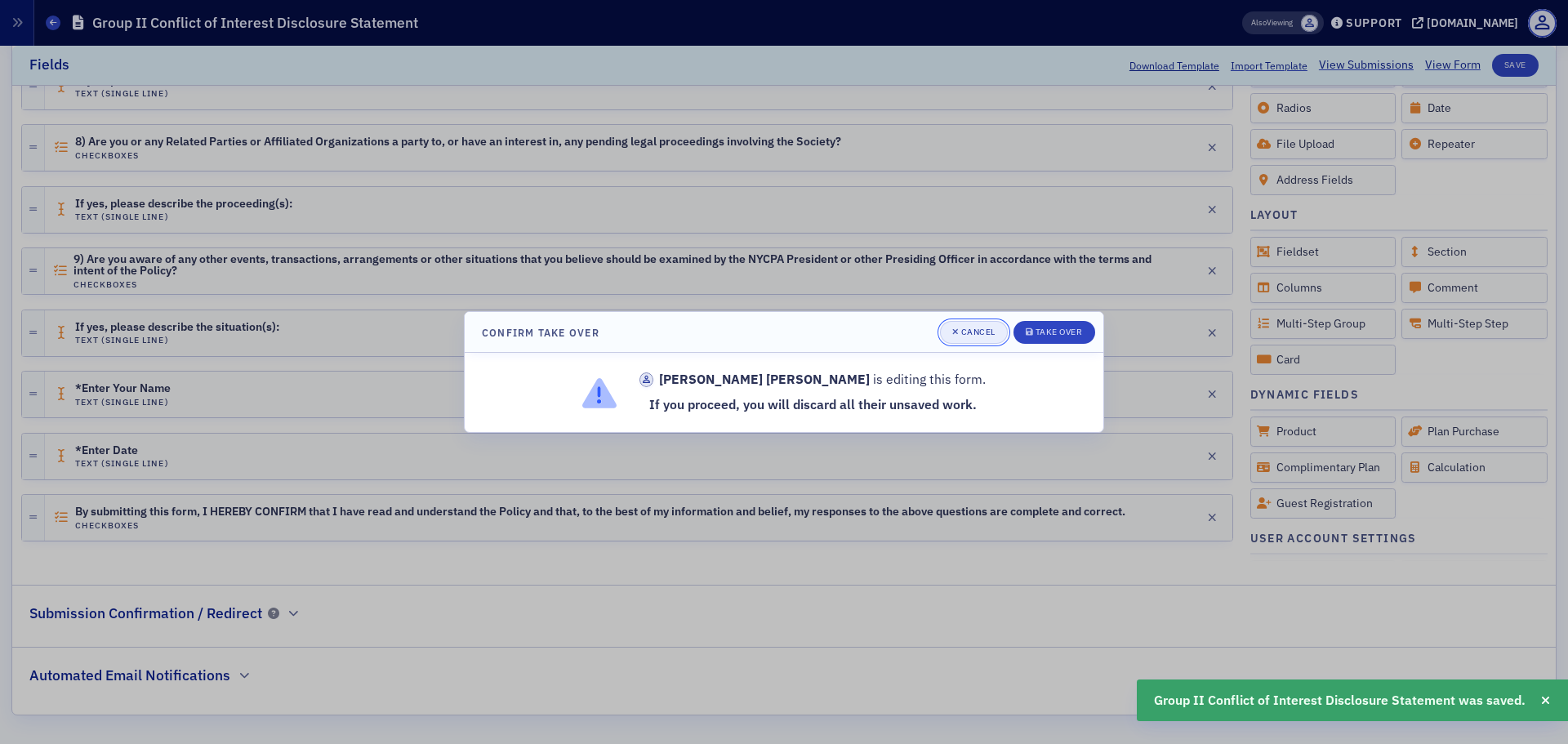
click at [963, 331] on div "Cancel" at bounding box center [978, 331] width 34 height 9
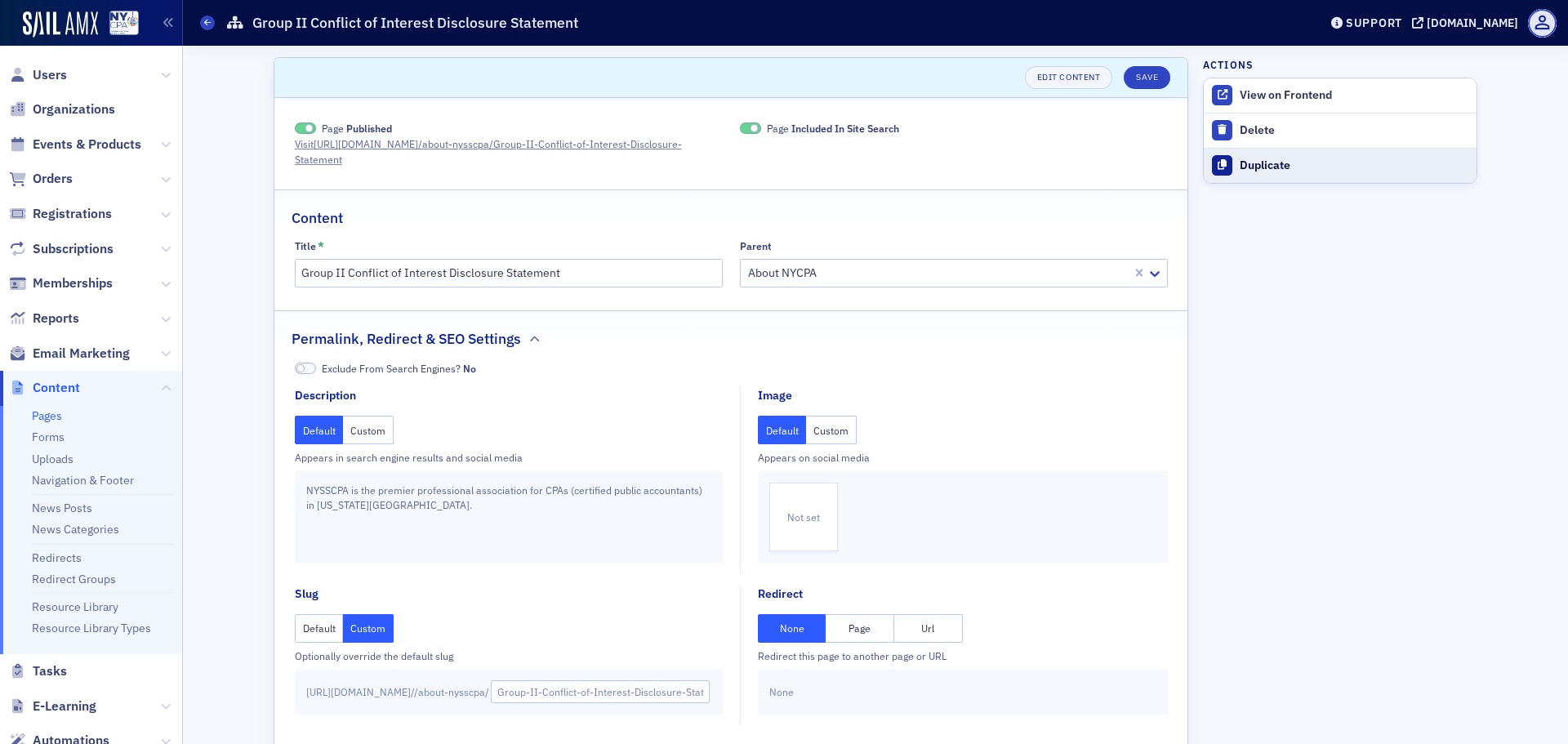
click at [1300, 160] on div "Duplicate" at bounding box center [1354, 166] width 229 height 14
type input "Duplicate of Group II Conflict of Interest Disclosure Statement"
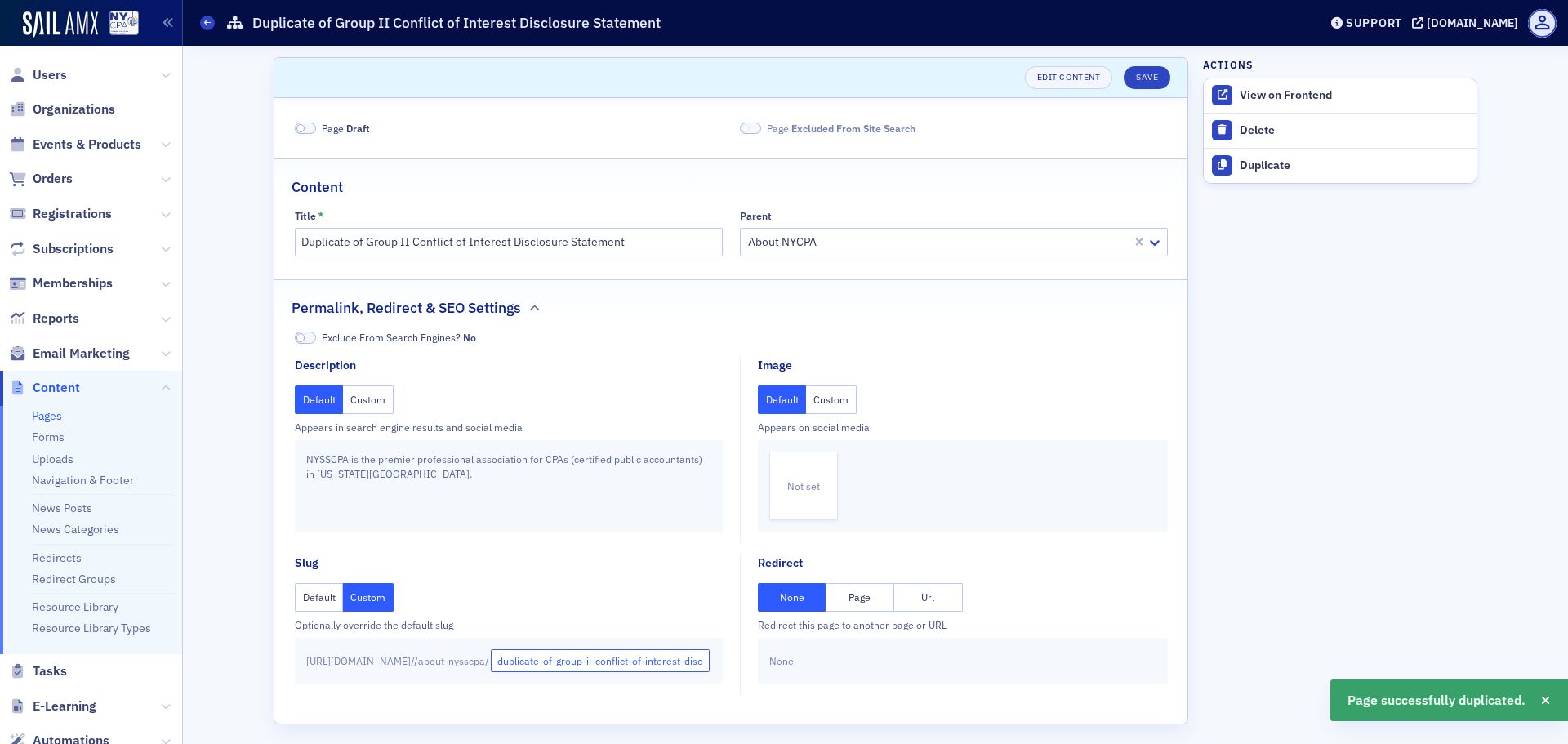
click at [610, 666] on input "duplicate-of-group-ii-conflict-of-interest-disclosure-statement" at bounding box center [601, 660] width 219 height 23
type input "of-group-ii-conflict-of-interest-disclosure-statement"
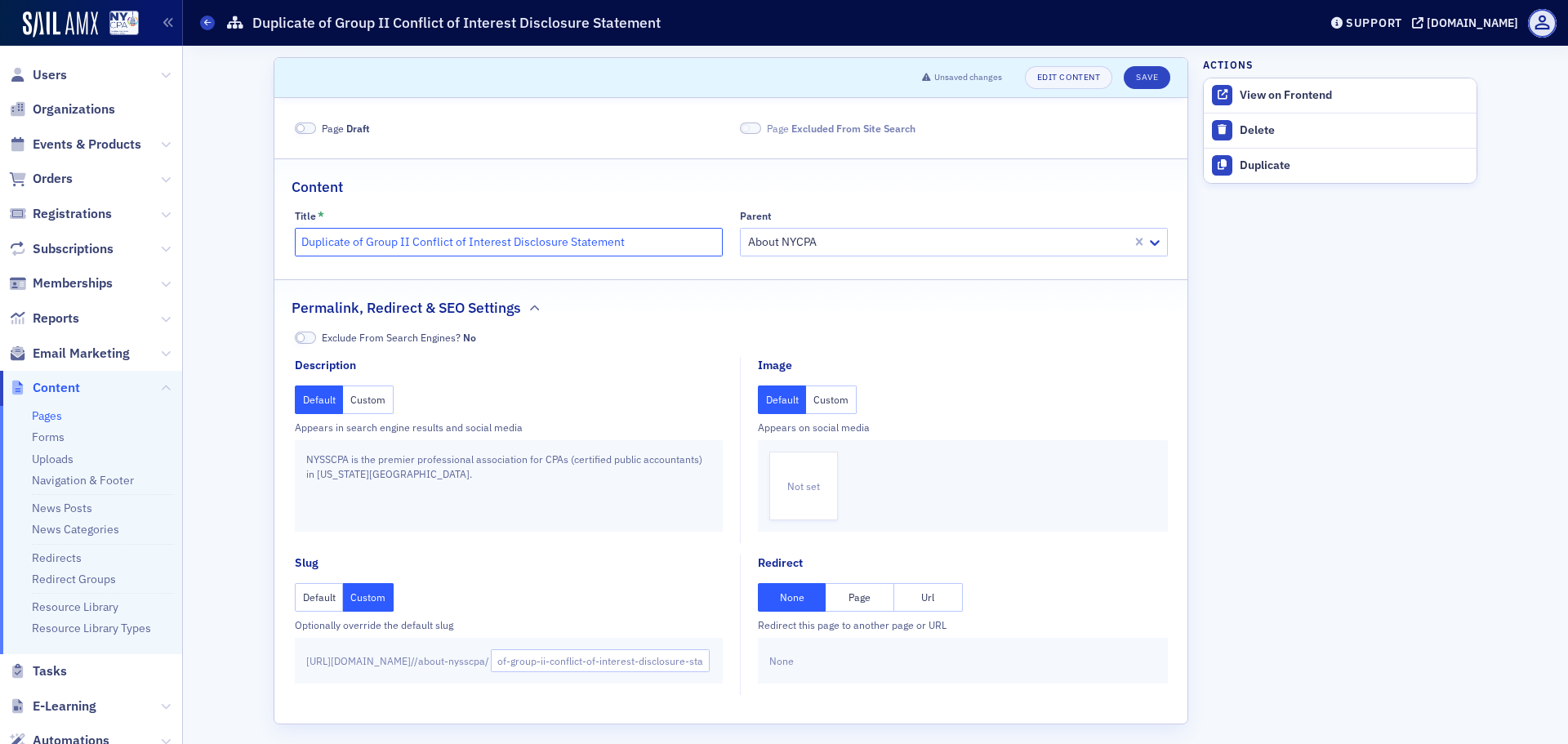
click at [638, 233] on input "Duplicate of Group II Conflict of Interest Disclosure Statement" at bounding box center [509, 242] width 428 height 29
type input "Duplicate of Group II Conflict of Interest Disclosure Statement 2024-2025"
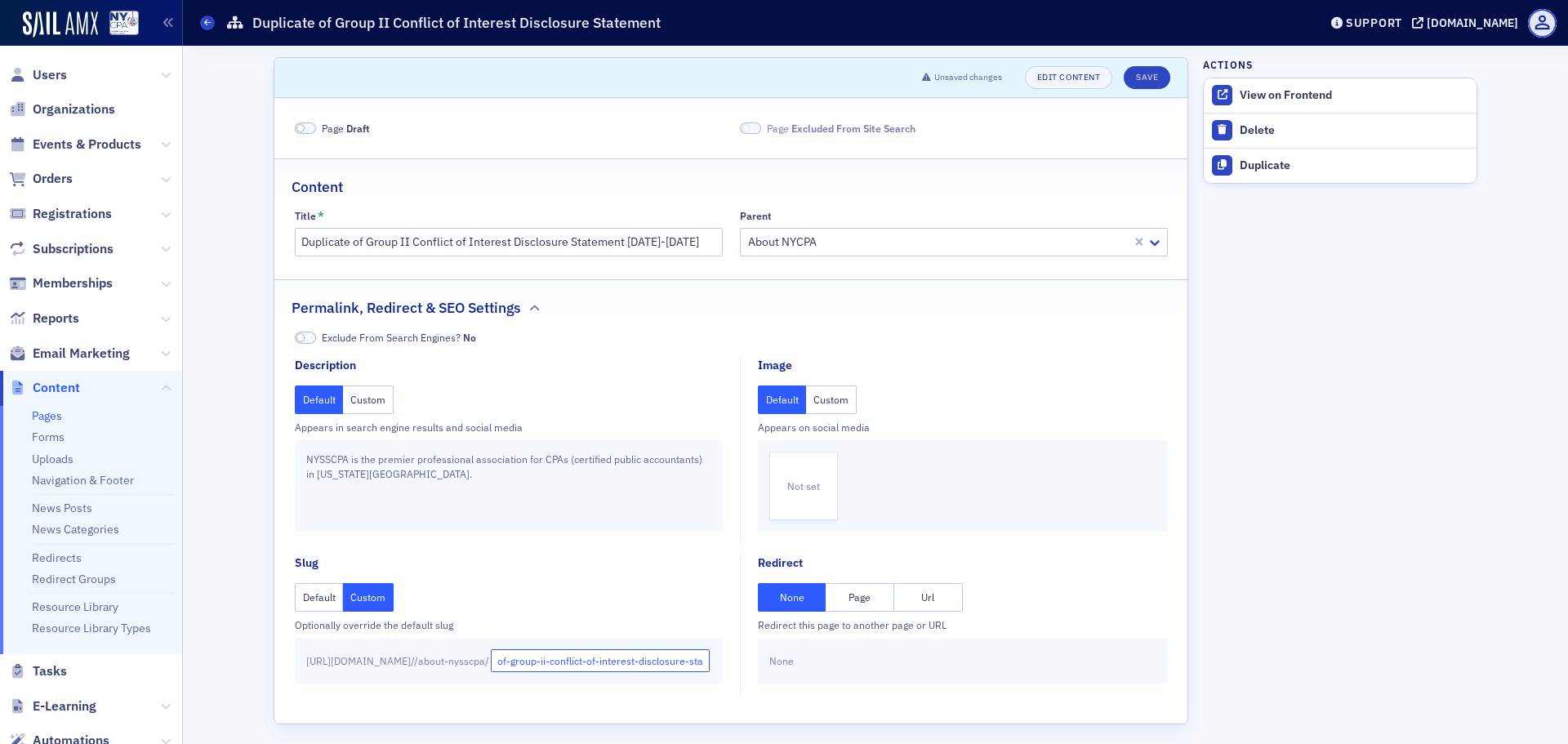
click at [663, 656] on input "of-group-ii-conflict-of-interest-disclosure-statement" at bounding box center [601, 660] width 219 height 23
type input "of-group-ii-conflict-of-interest-disclosure-statement-2024-2025"
click at [1298, 88] on div "View on Frontend" at bounding box center [1354, 95] width 229 height 14
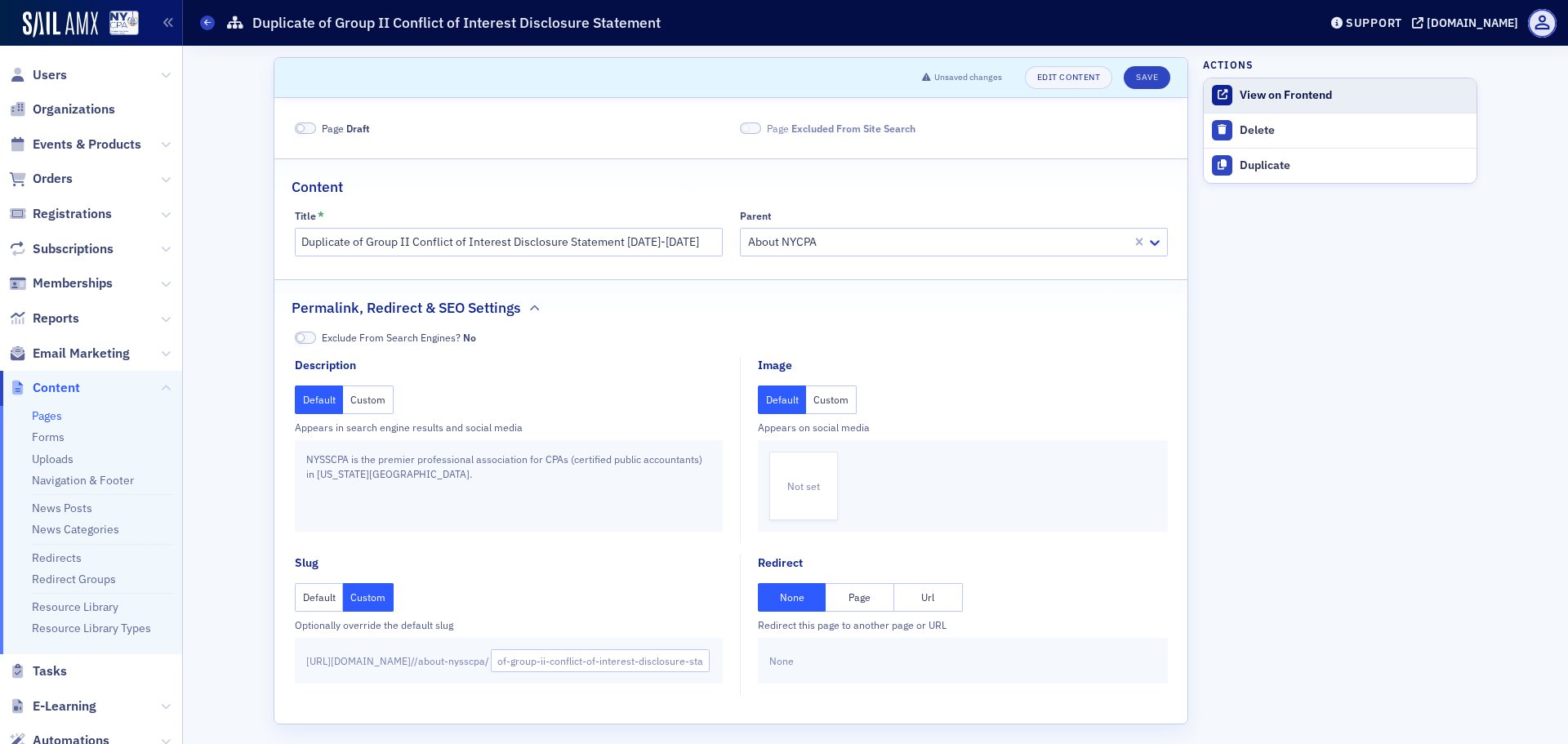
click at [1320, 93] on div "View on Frontend" at bounding box center [1354, 95] width 229 height 14
click at [1137, 73] on button "Save" at bounding box center [1147, 78] width 46 height 23
click at [1301, 90] on div "View on Frontend" at bounding box center [1354, 95] width 229 height 14
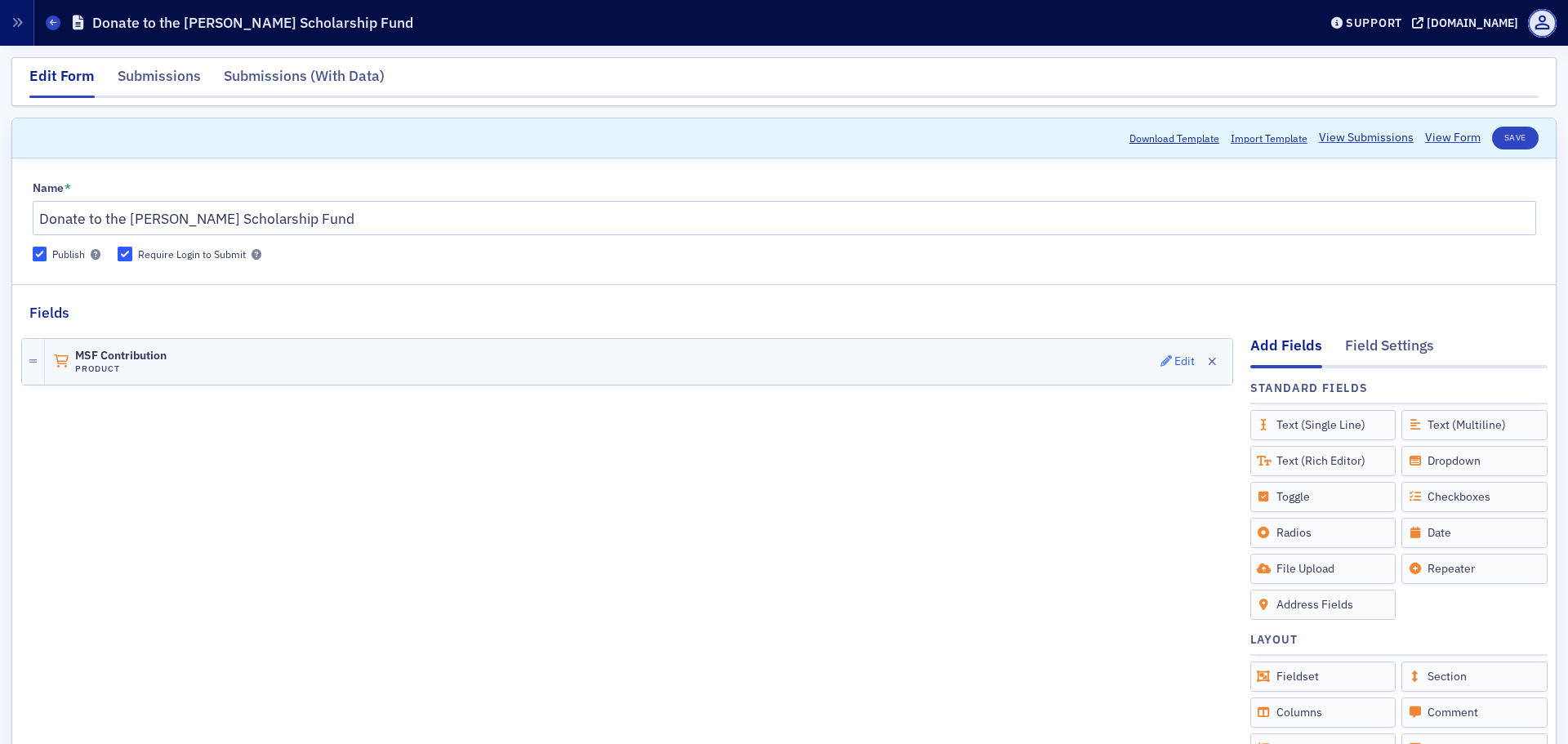
click at [1175, 362] on div "Edit" at bounding box center [1185, 361] width 21 height 9
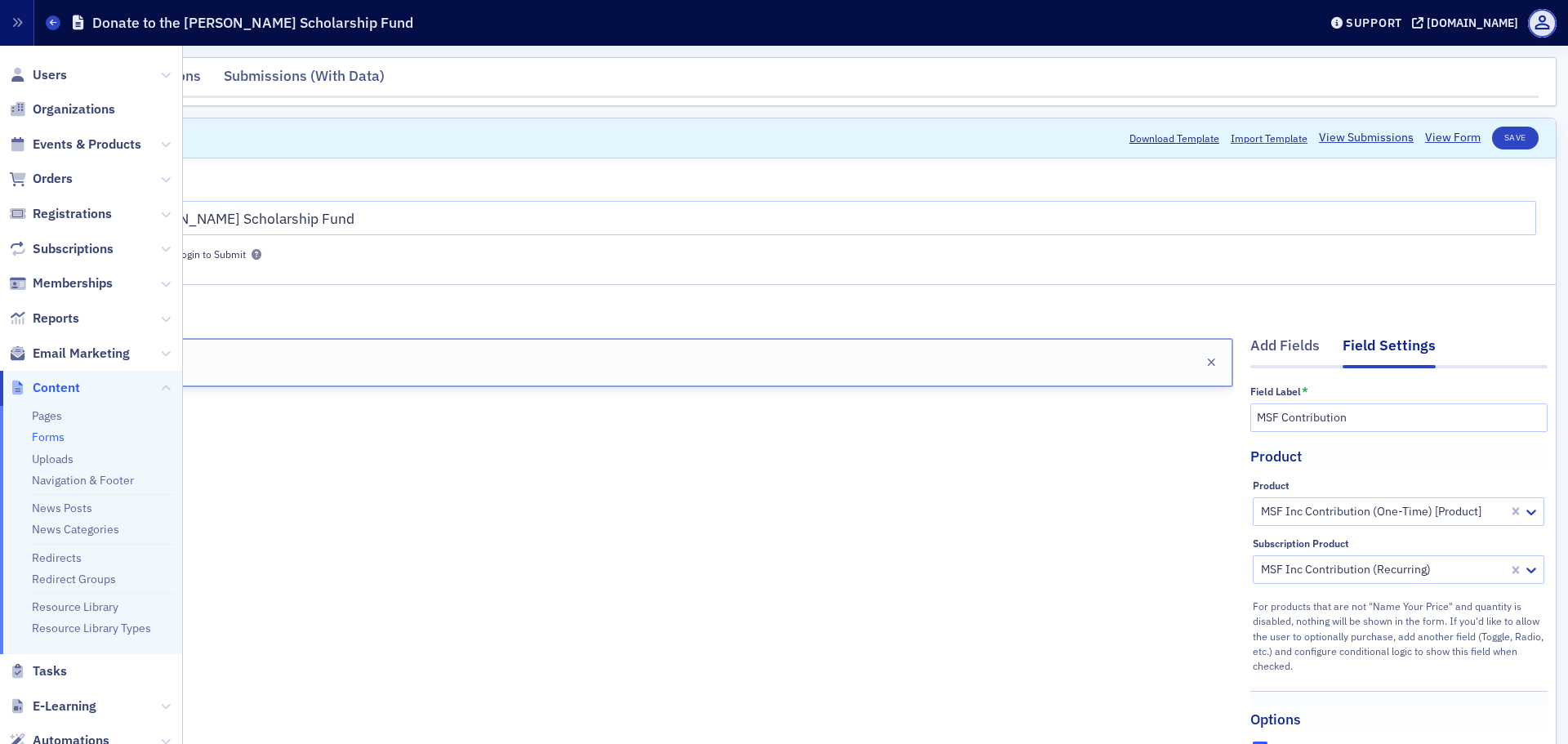
click at [54, 437] on link "Forms" at bounding box center [48, 437] width 33 height 14
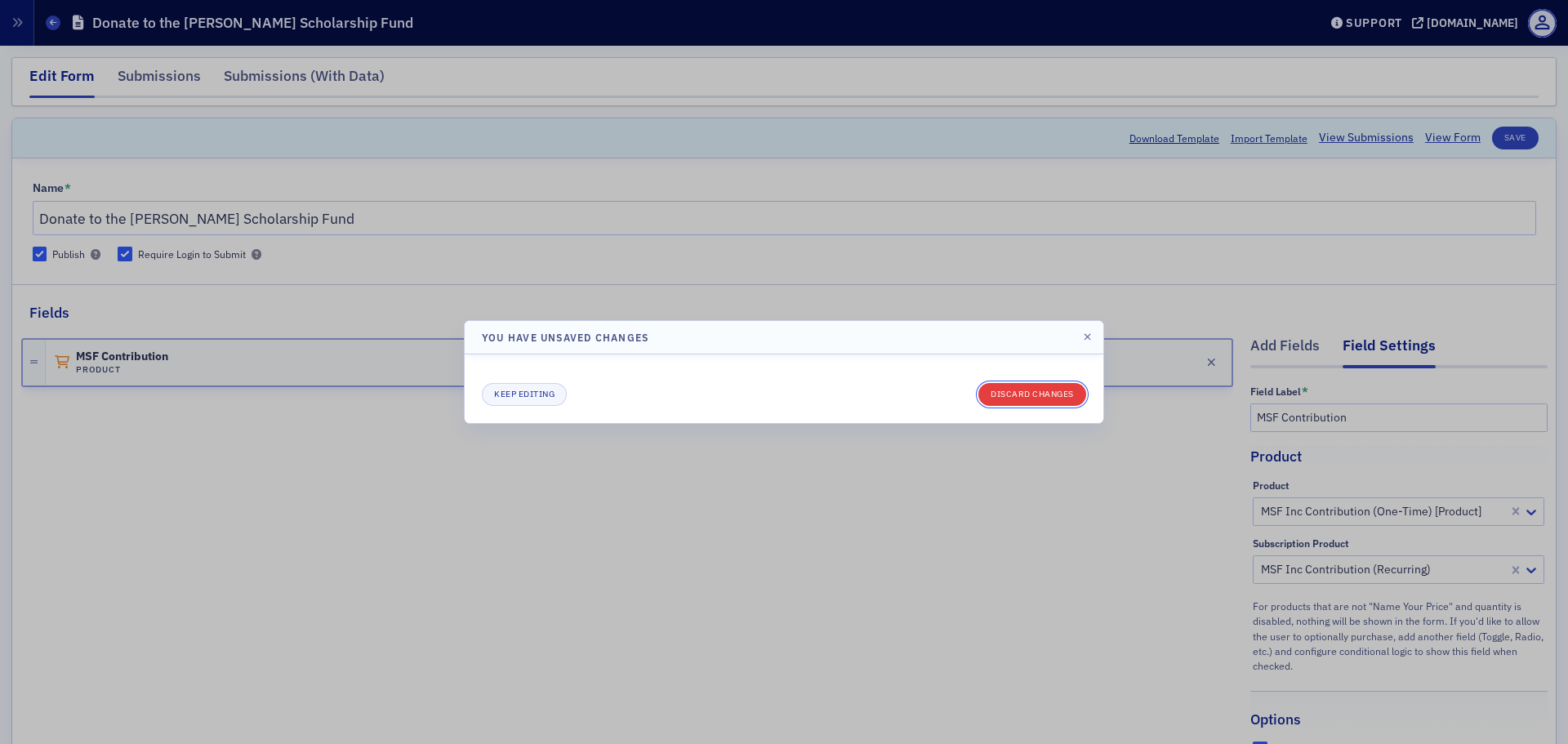
click at [1048, 399] on button "Discard changes" at bounding box center [1032, 395] width 108 height 23
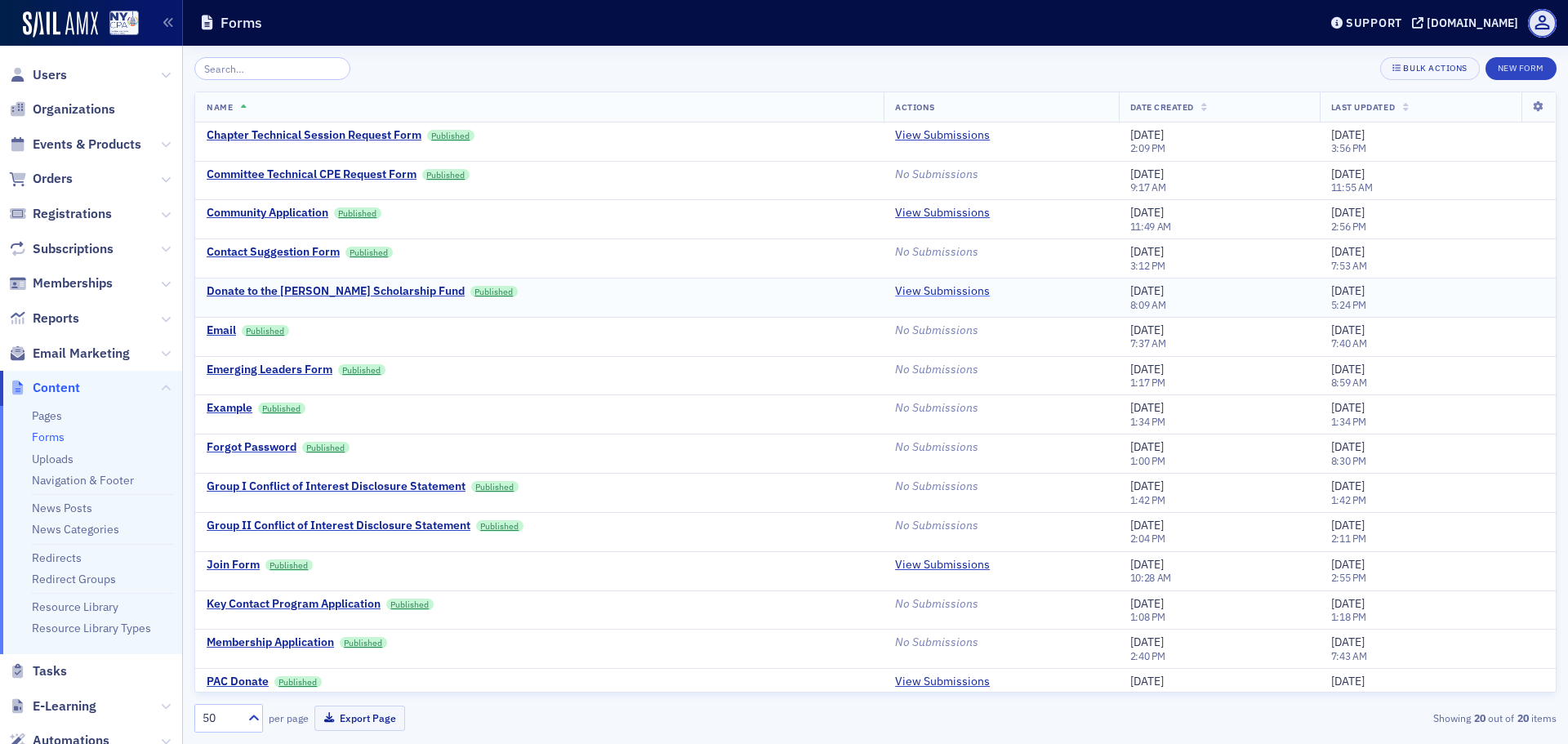
click at [935, 288] on link "View Submissions" at bounding box center [942, 291] width 94 height 14
click at [298, 289] on div "Donate to the [PERSON_NAME] Scholarship Fund" at bounding box center [336, 291] width 259 height 14
click at [235, 680] on div "PAC Donate" at bounding box center [238, 682] width 62 height 14
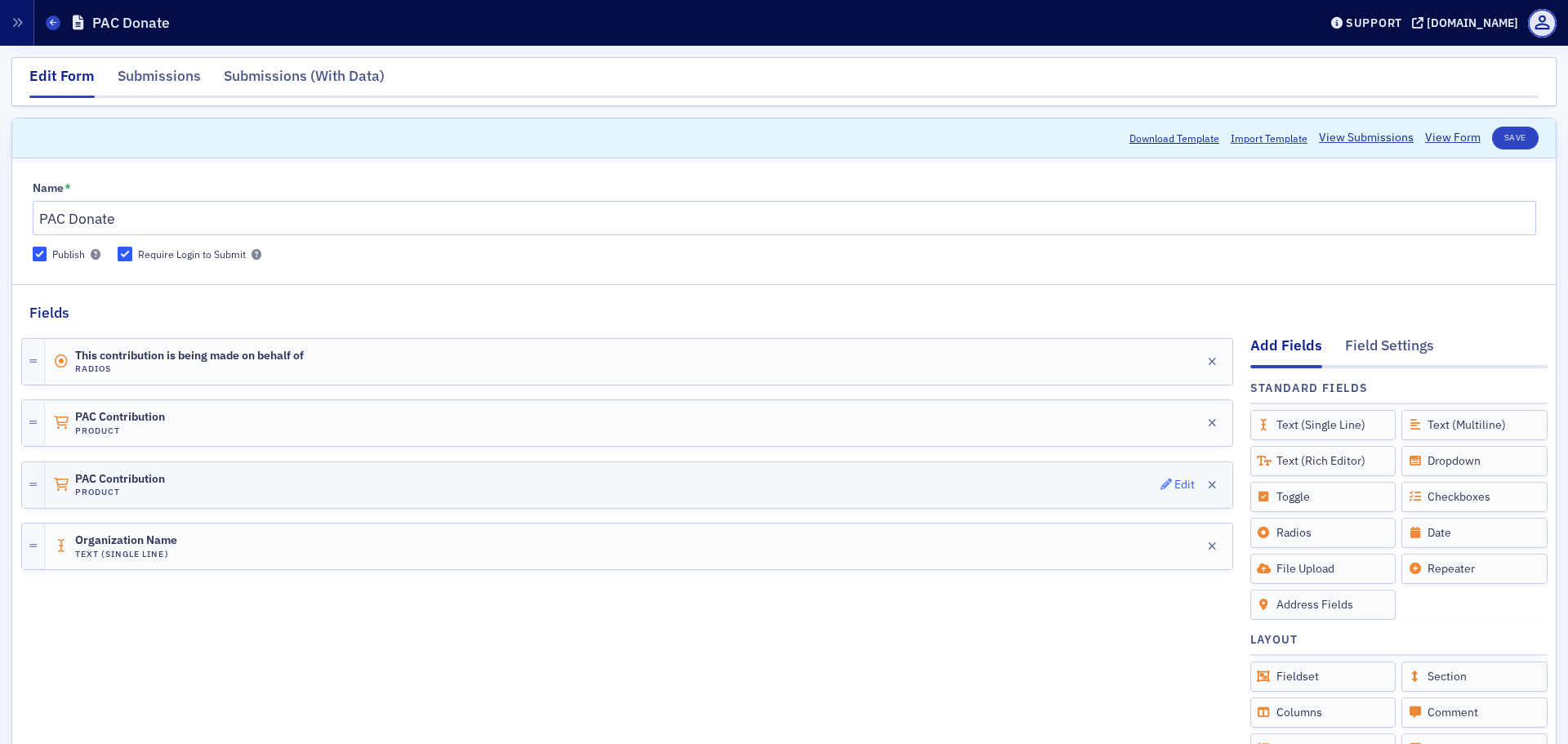
click at [1175, 482] on div "Edit" at bounding box center [1185, 485] width 21 height 9
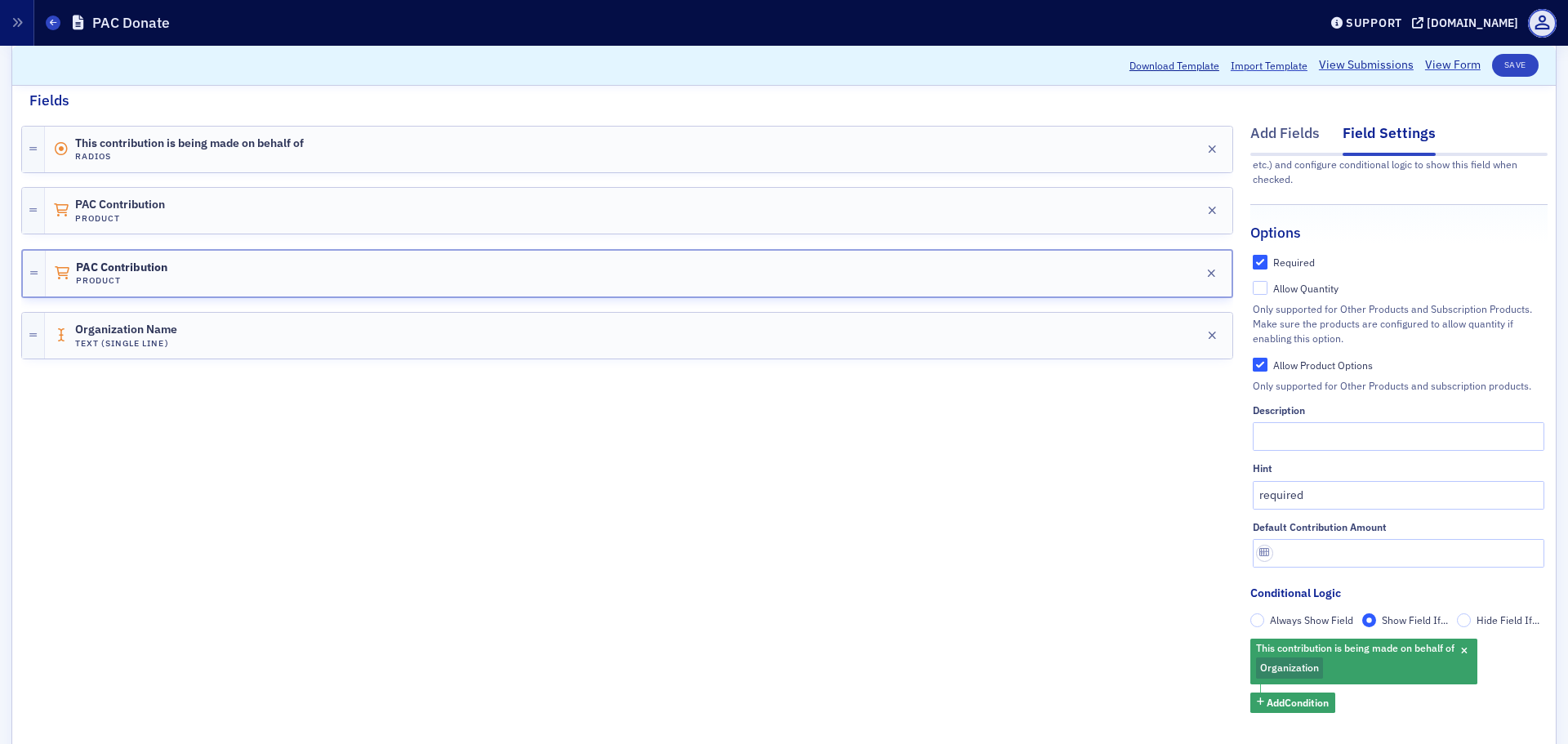
scroll to position [326, 0]
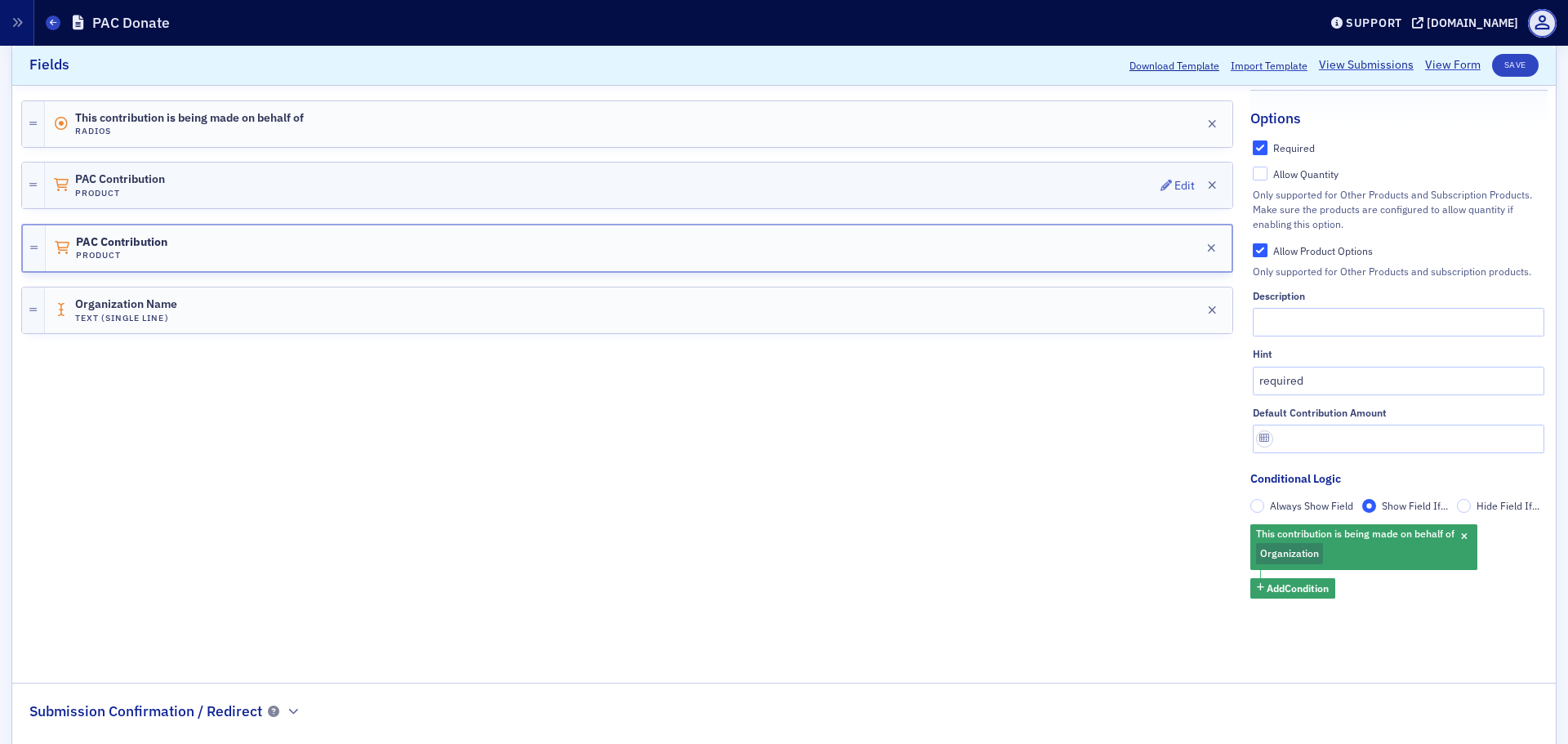
click at [670, 179] on div "PAC Contribution Product Edit" at bounding box center [638, 184] width 1187 height 45
click at [1174, 183] on div "Edit" at bounding box center [1184, 185] width 21 height 9
click at [940, 318] on div "Organization Name Text (Single Line) Edit" at bounding box center [638, 310] width 1187 height 45
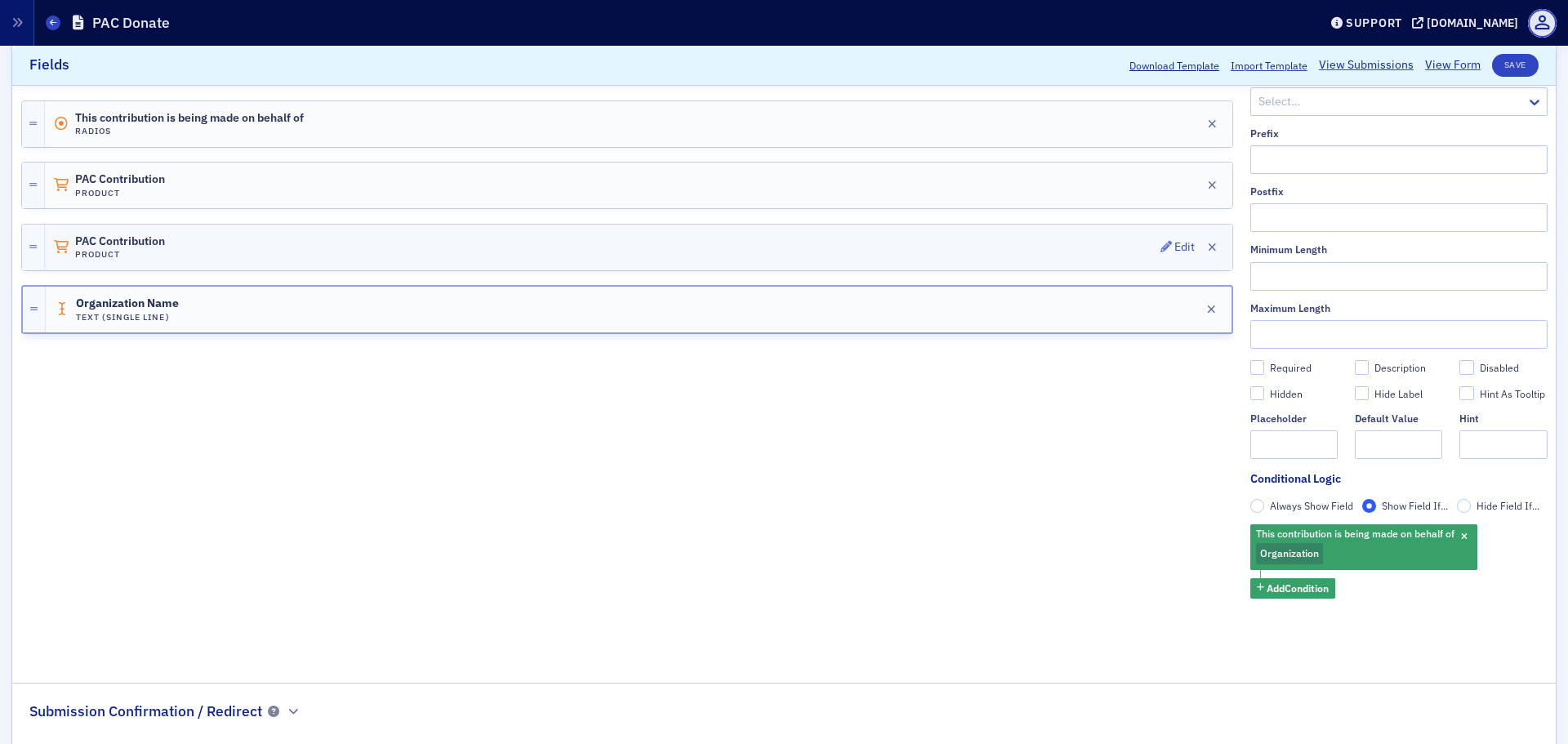
click at [910, 235] on div "PAC Contribution Product Edit" at bounding box center [638, 247] width 1187 height 45
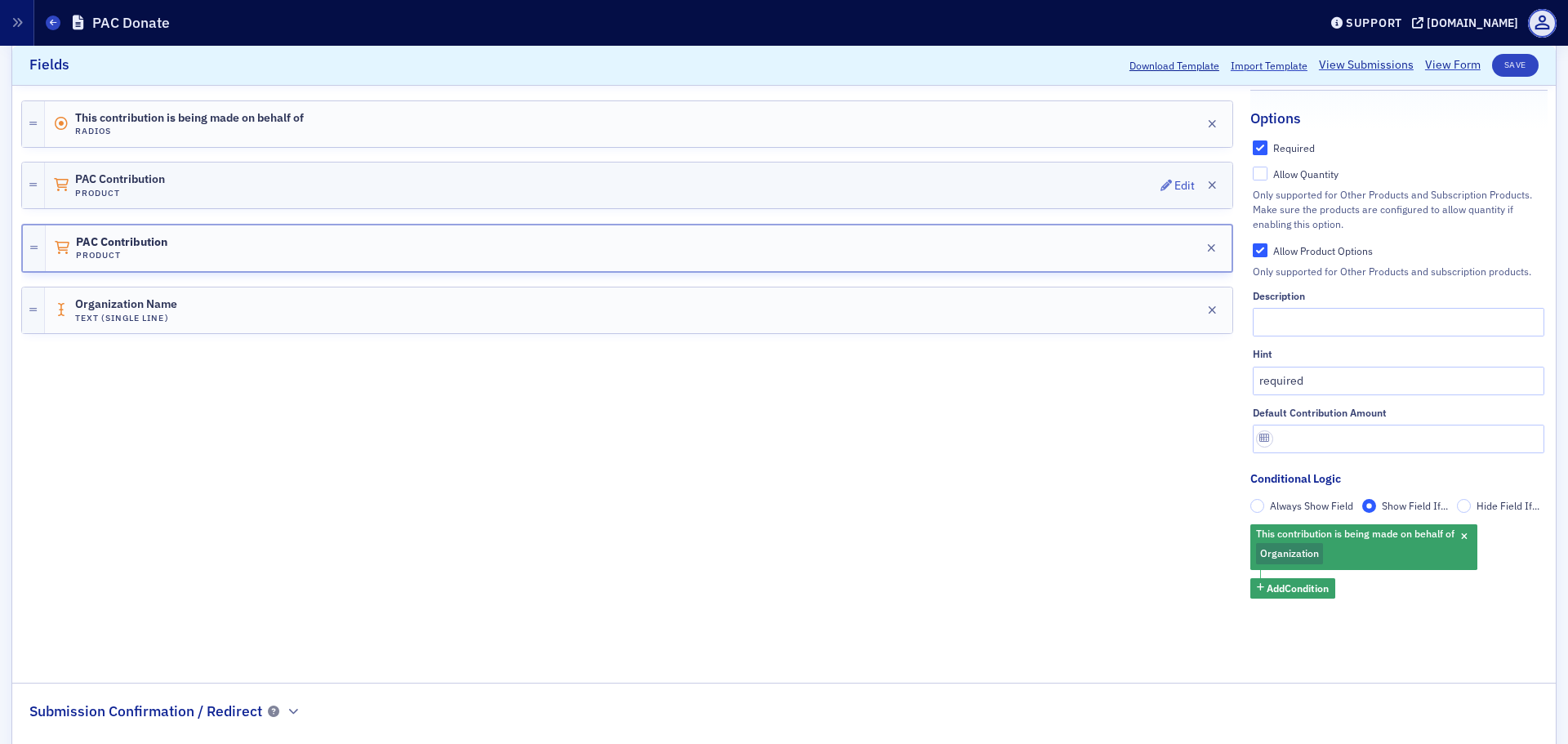
click at [883, 169] on div "PAC Contribution Product Edit" at bounding box center [638, 184] width 1187 height 45
click at [908, 233] on div "PAC Contribution Product Edit" at bounding box center [638, 249] width 1187 height 45
click at [887, 319] on div "Organization Name Text (Single Line) Edit" at bounding box center [638, 310] width 1187 height 45
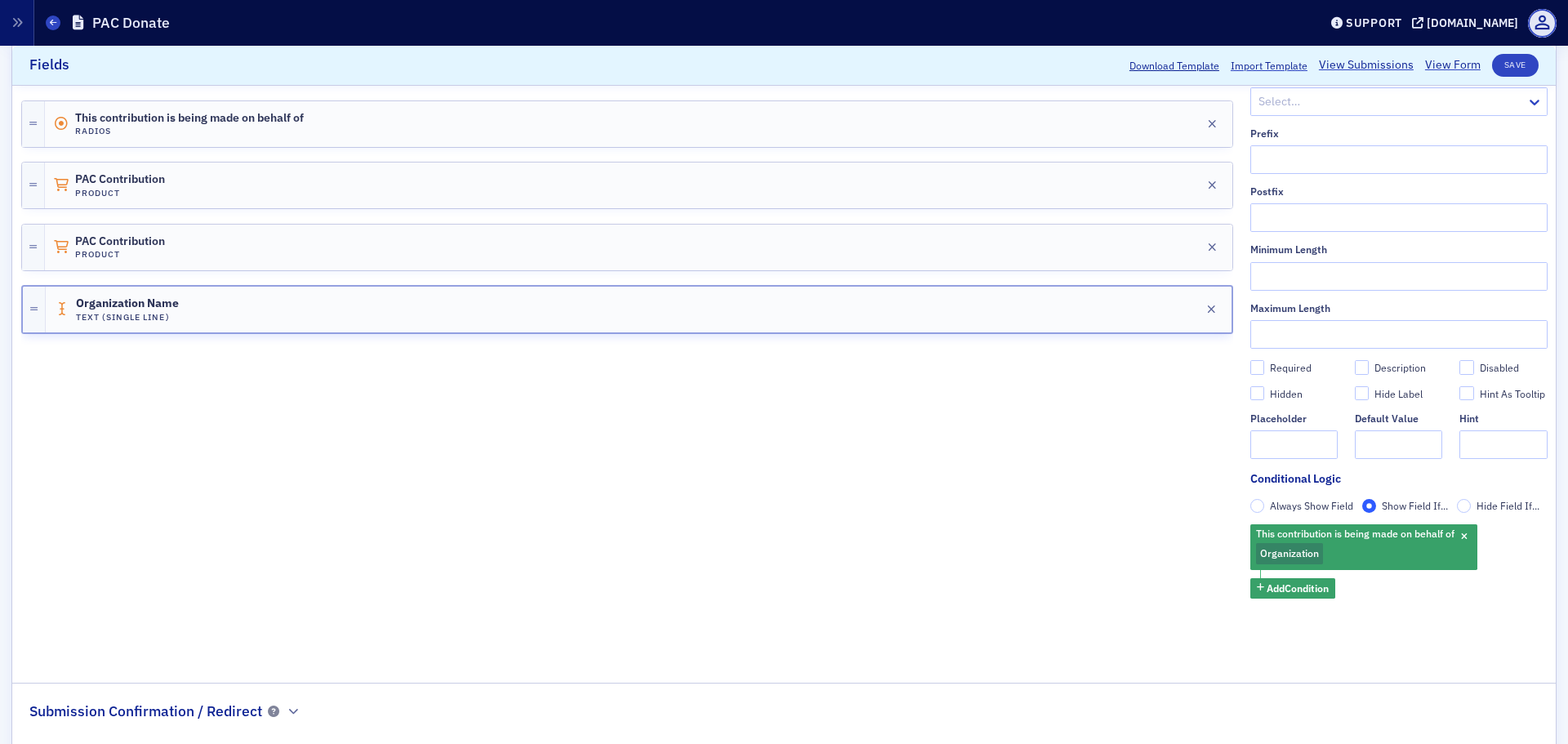
scroll to position [0, 0]
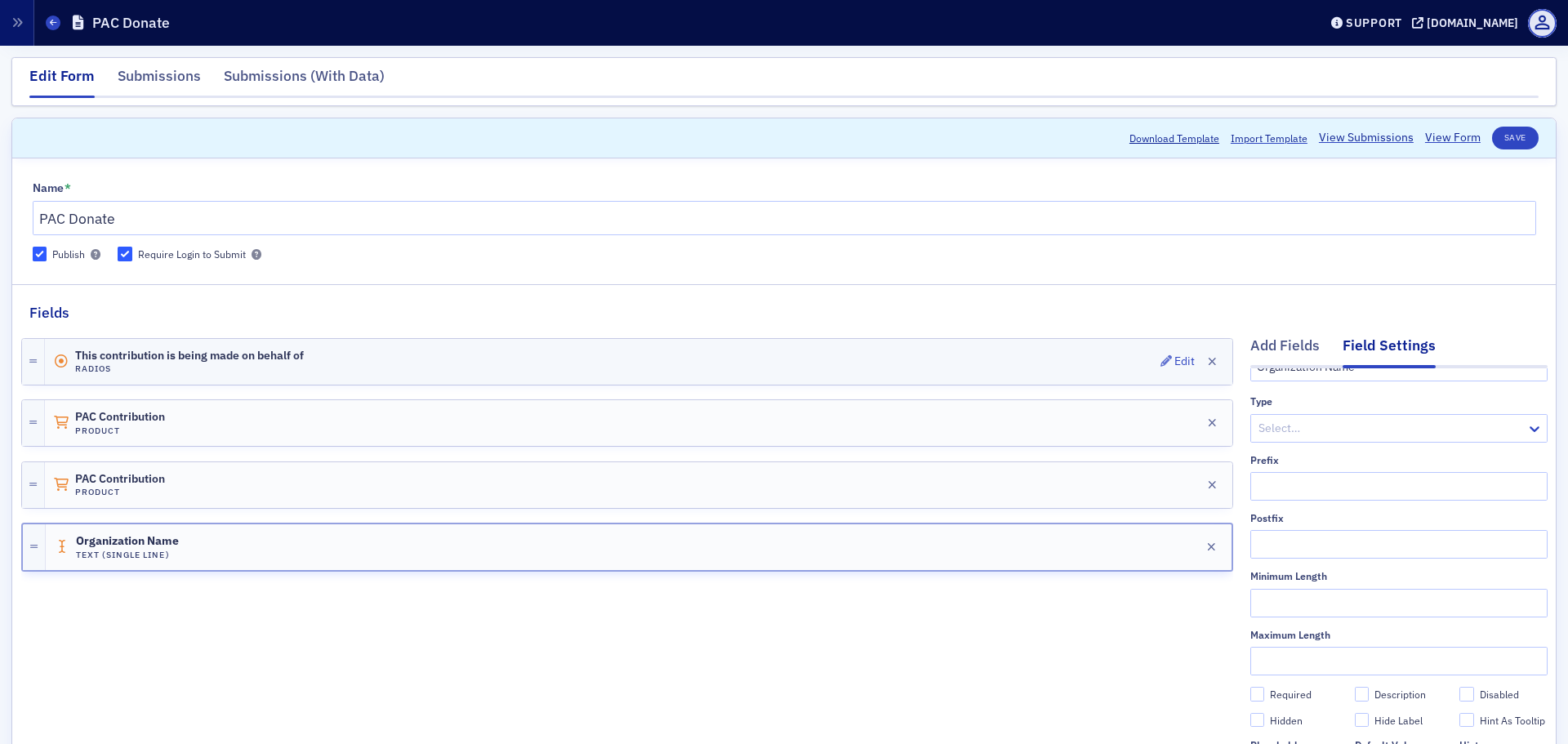
click at [431, 356] on div "This contribution is being made on behalf of Radios Edit" at bounding box center [638, 361] width 1187 height 45
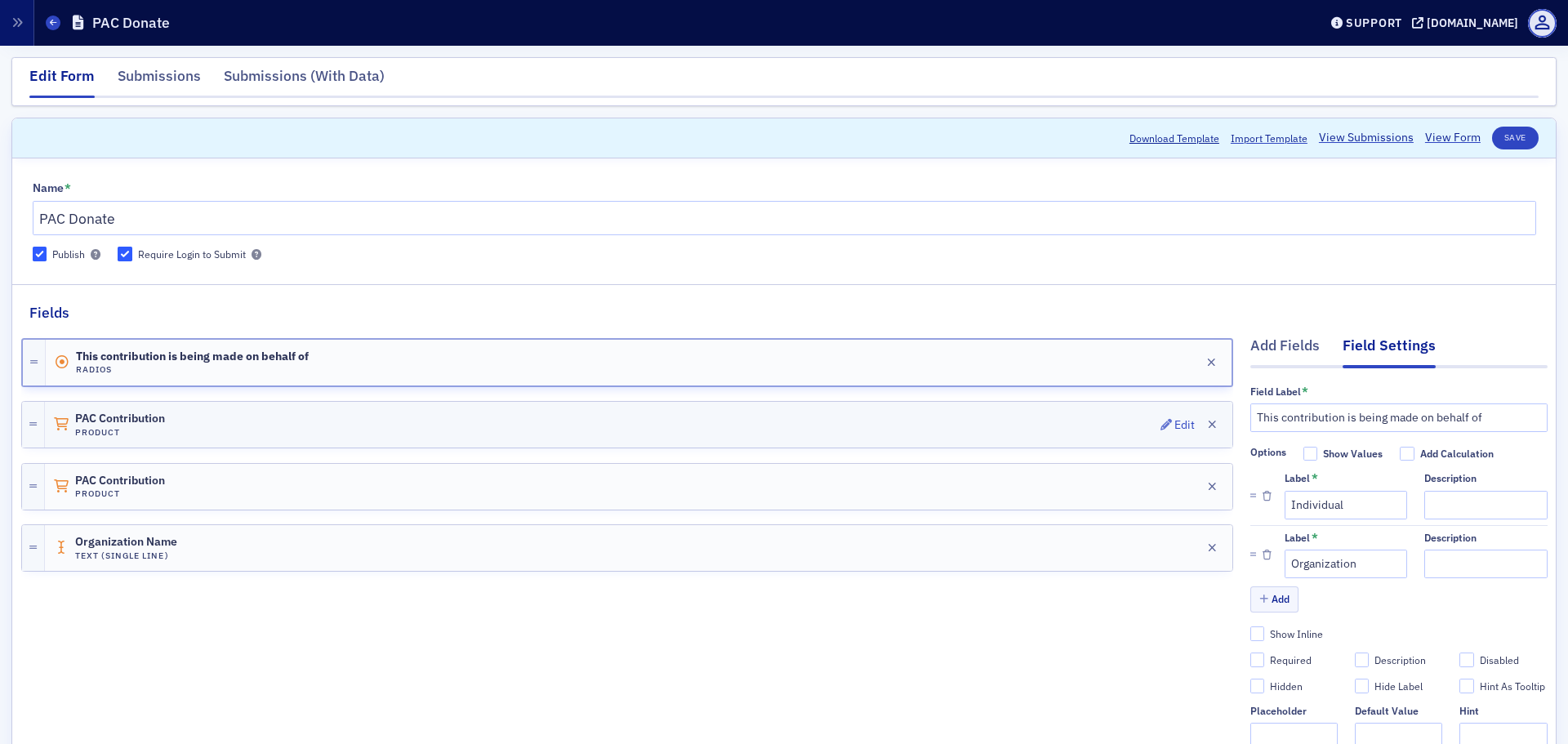
click at [289, 419] on div "PAC Contribution Product Edit" at bounding box center [638, 424] width 1187 height 45
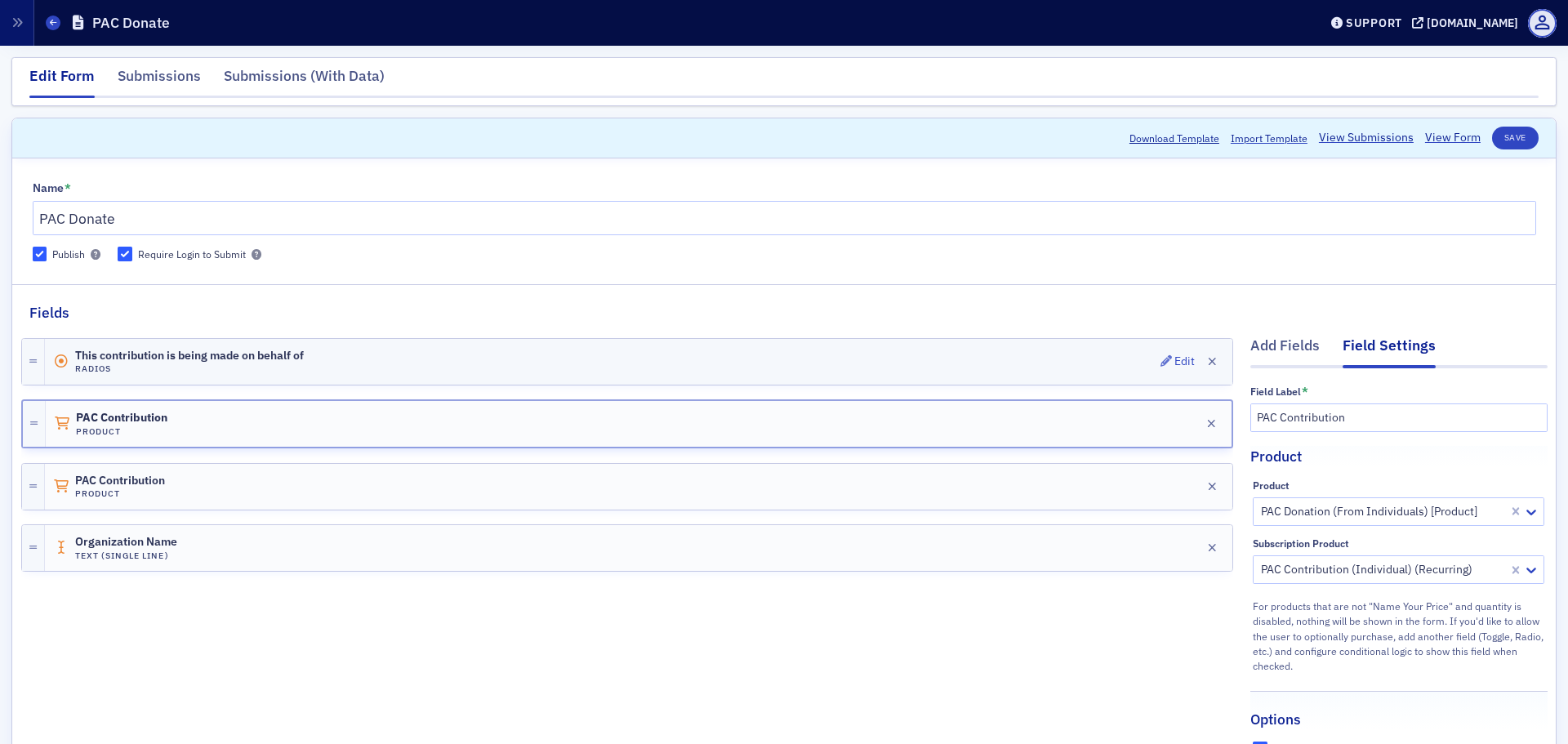
click at [308, 359] on div "This contribution is being made on behalf of Radios Edit" at bounding box center [638, 361] width 1187 height 45
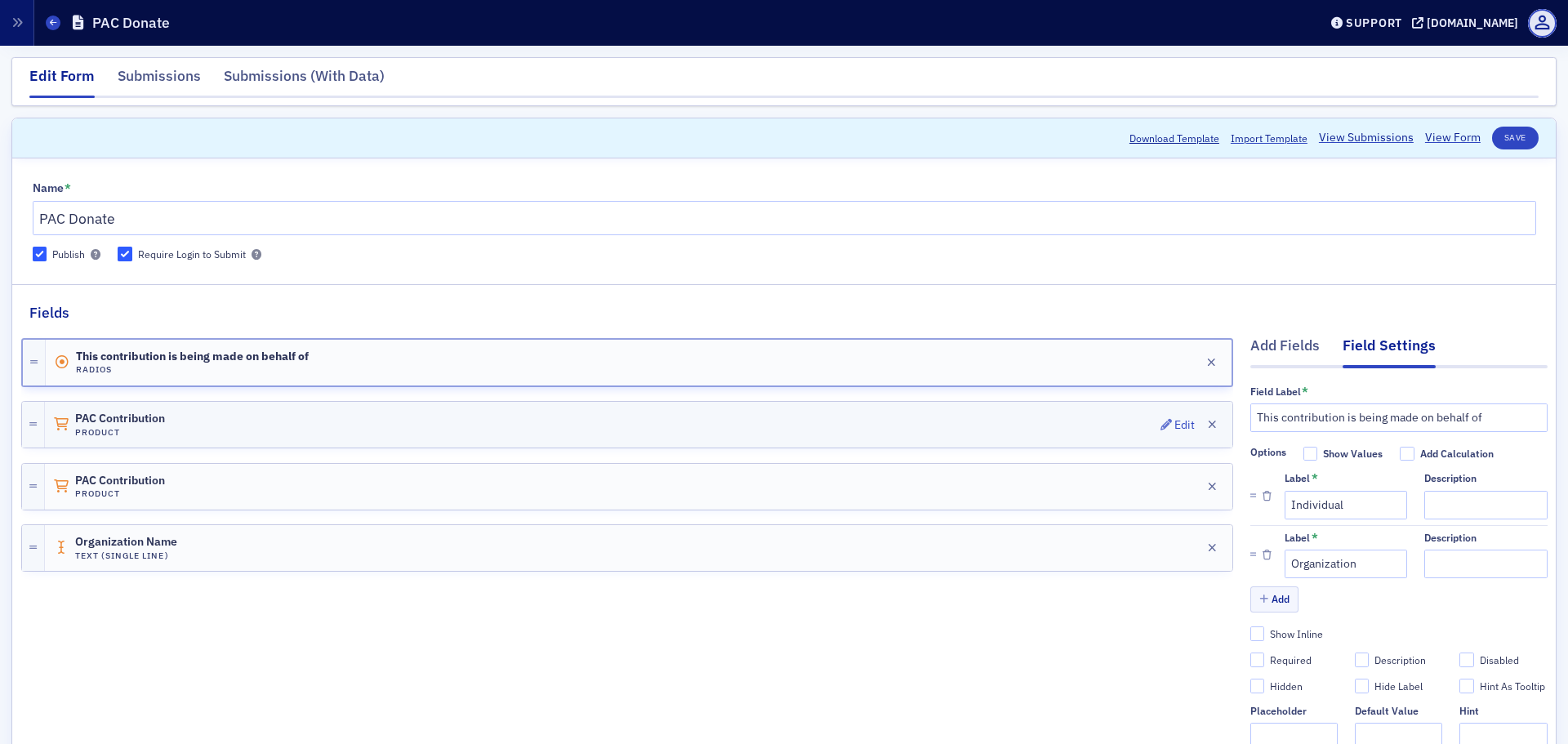
click at [451, 414] on div "PAC Contribution Product Edit" at bounding box center [638, 424] width 1187 height 45
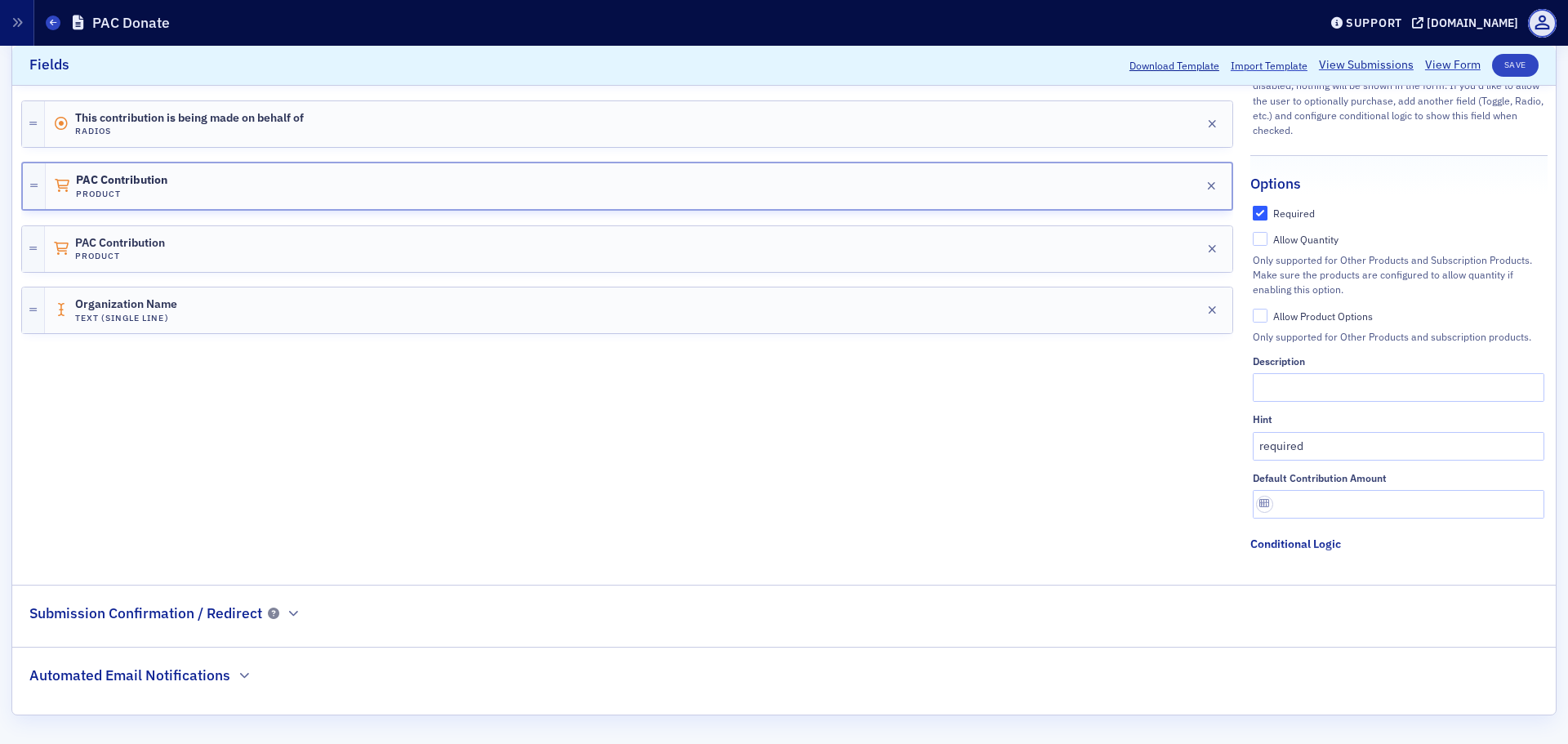
scroll to position [291, 0]
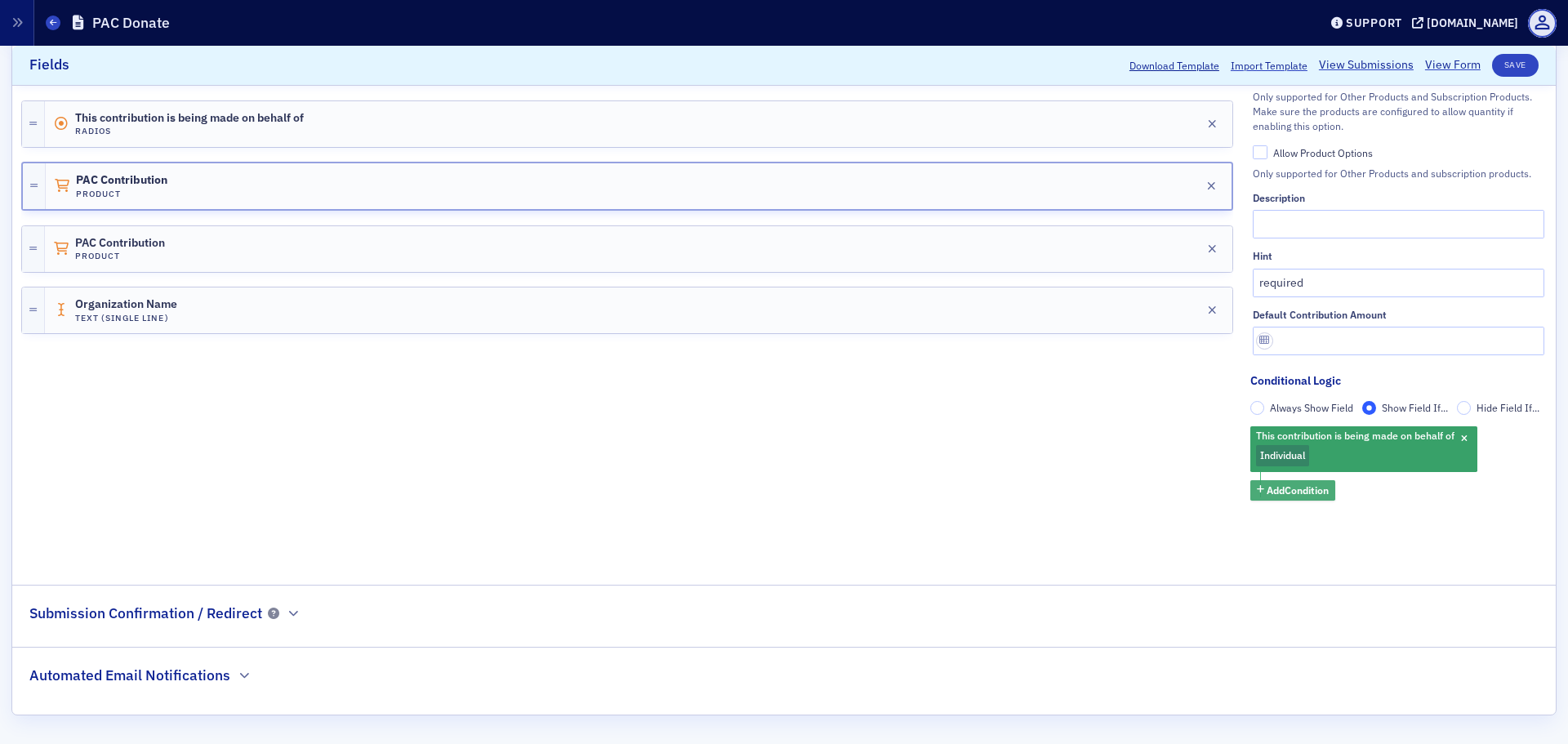
click at [1273, 492] on span "Add Condition" at bounding box center [1298, 490] width 62 height 14
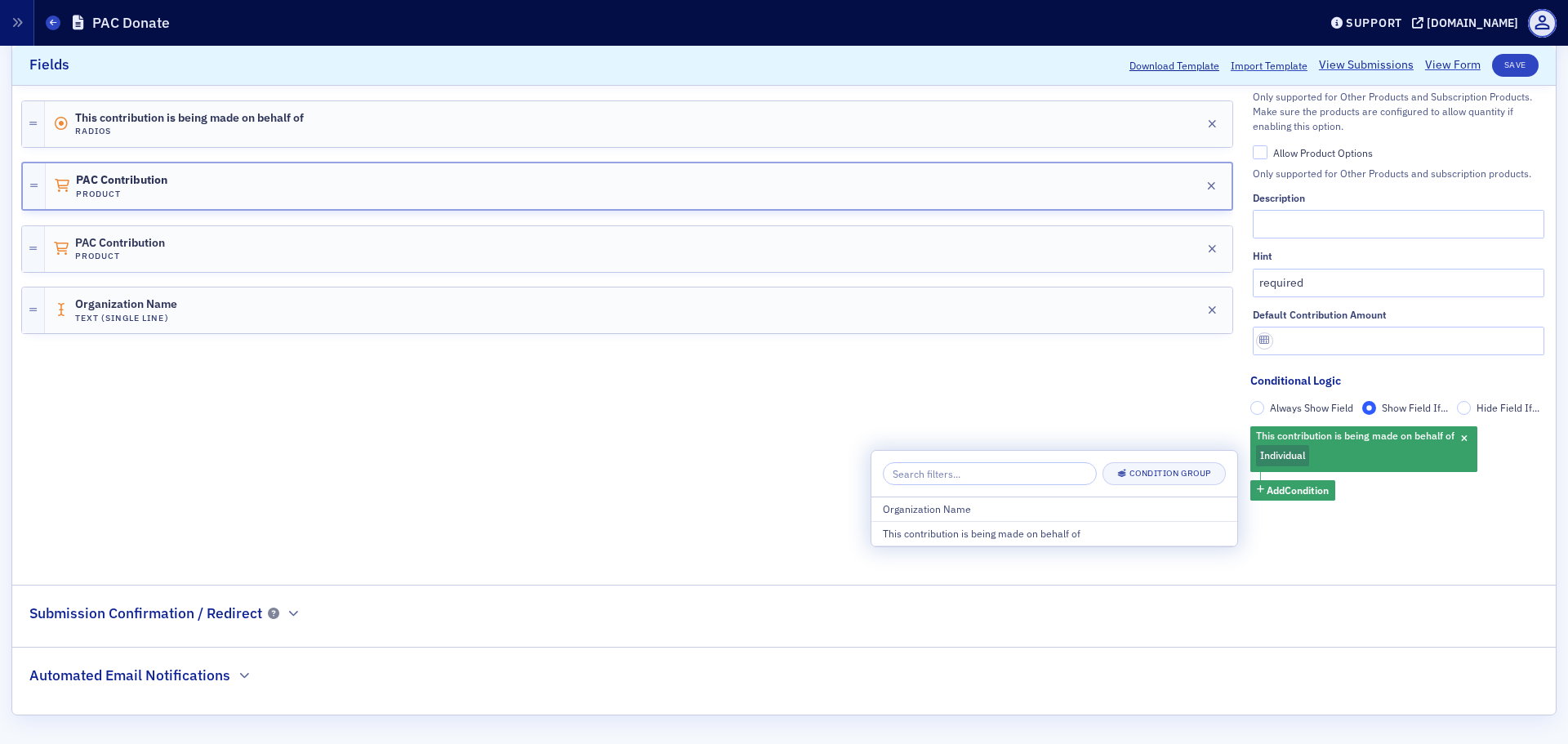
click at [747, 444] on div "This contribution is being made on behalf of Radios Edit PAC Contribution Produ…" at bounding box center [628, 229] width 1212 height 662
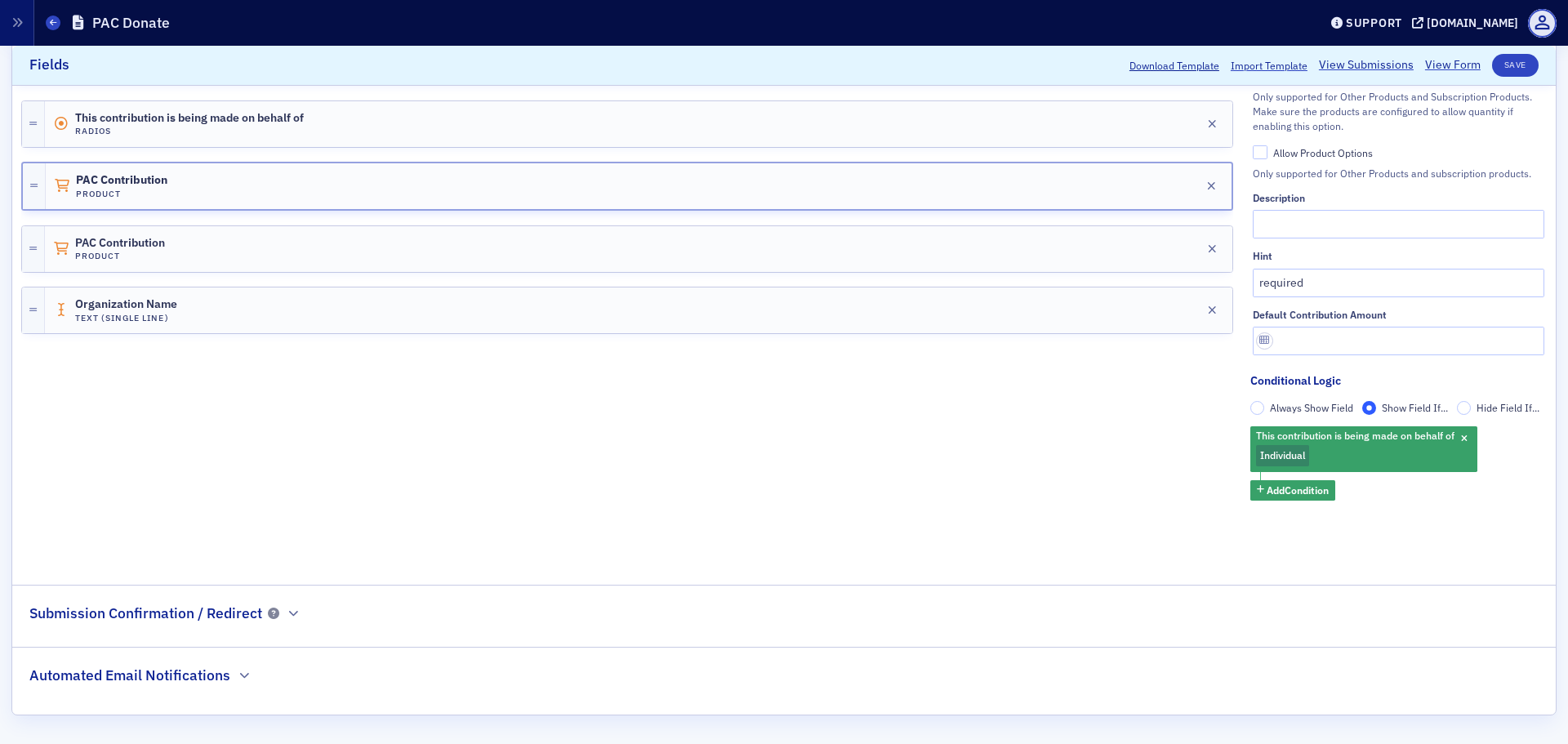
scroll to position [0, 0]
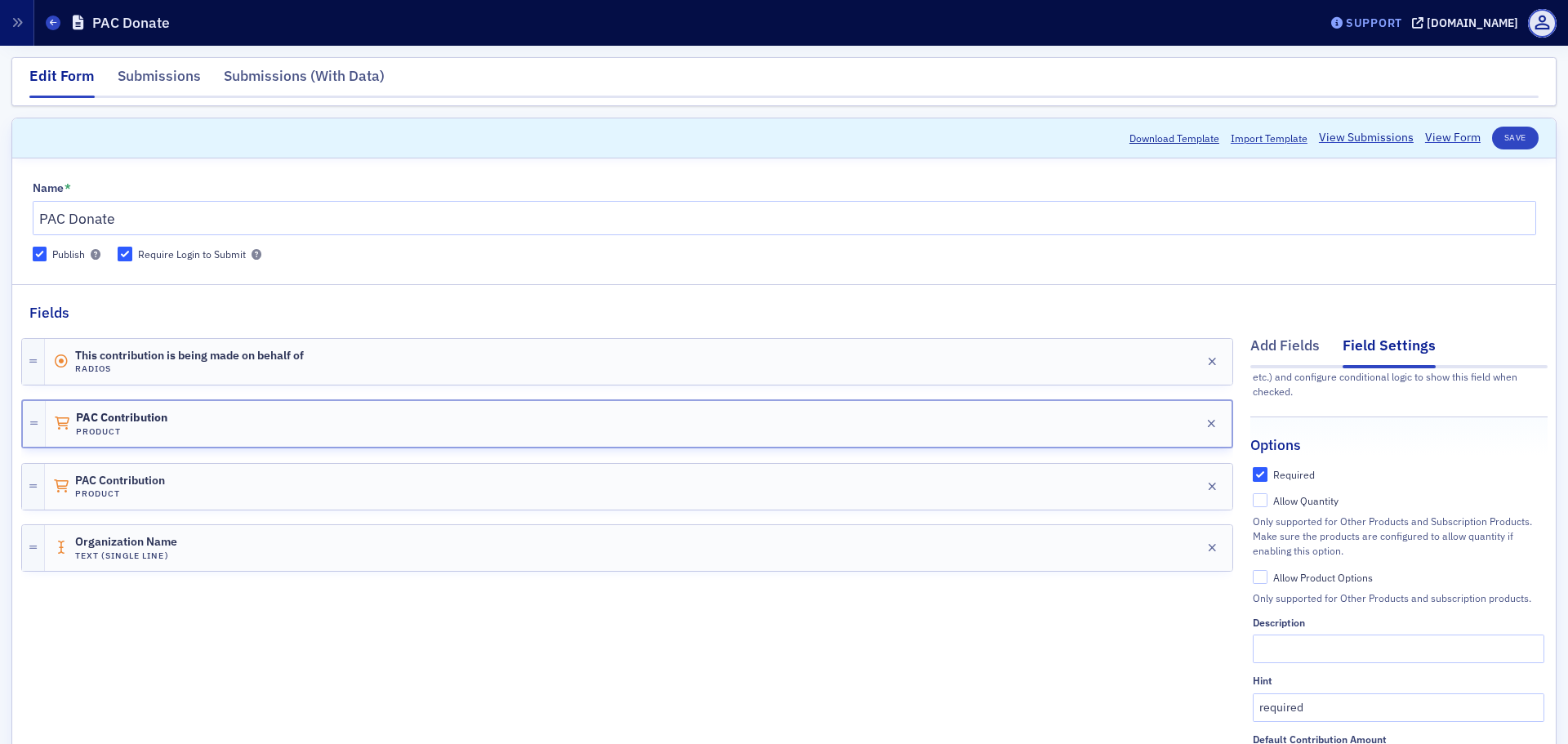
click at [1331, 17] on span "Support" at bounding box center [1367, 22] width 71 height 12
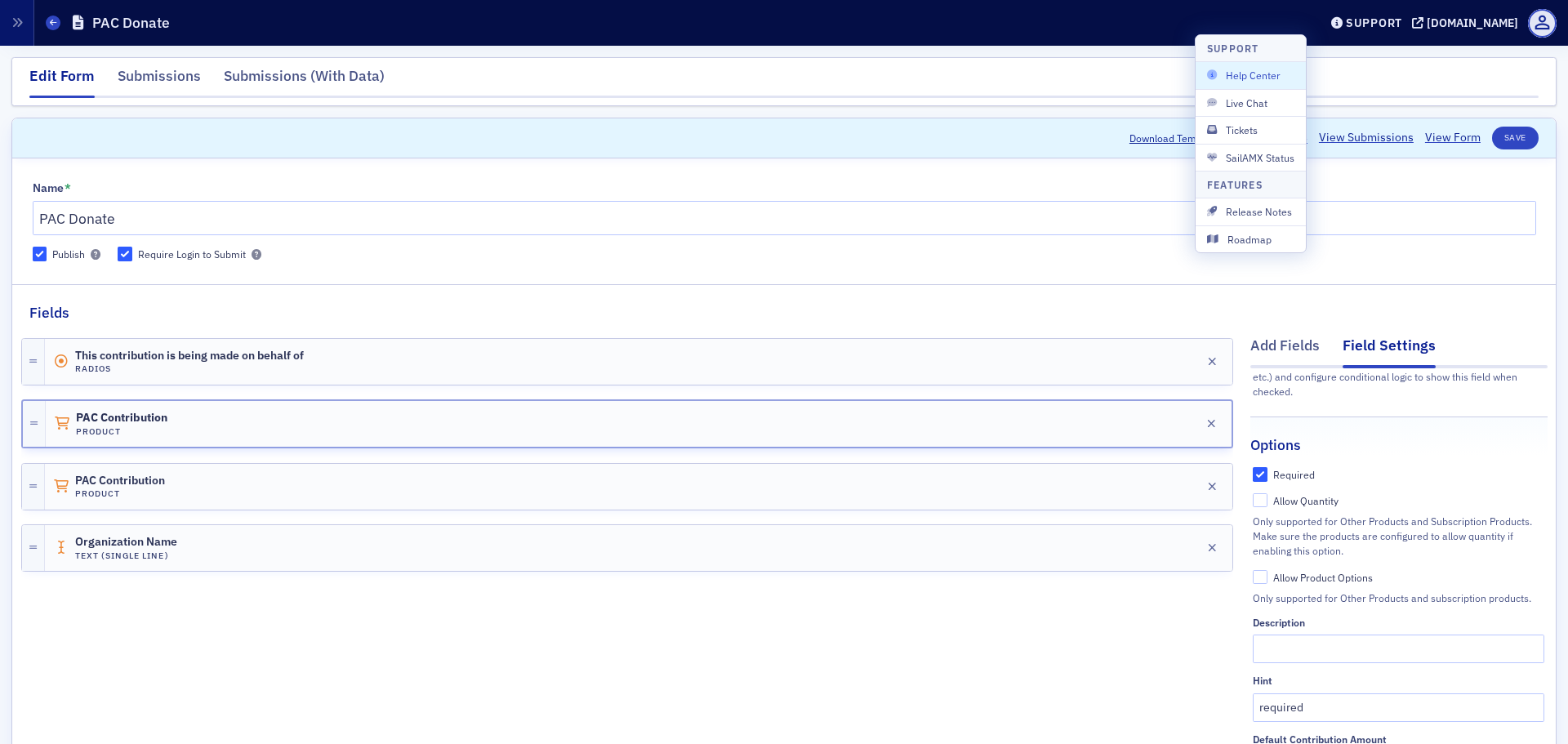
click at [1255, 75] on span "Help Center" at bounding box center [1251, 75] width 87 height 14
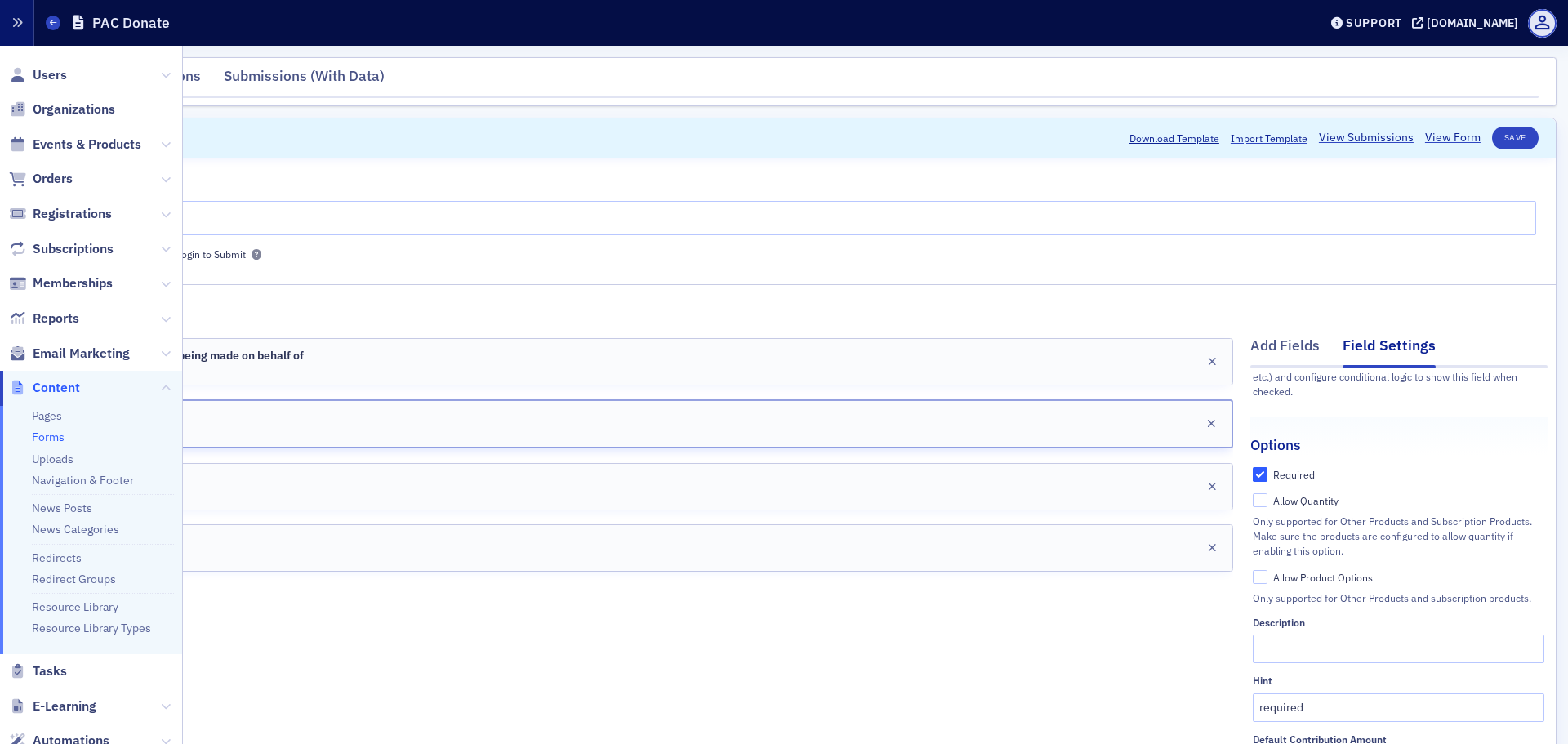
click at [10, 33] on button "button" at bounding box center [17, 22] width 34 height 45
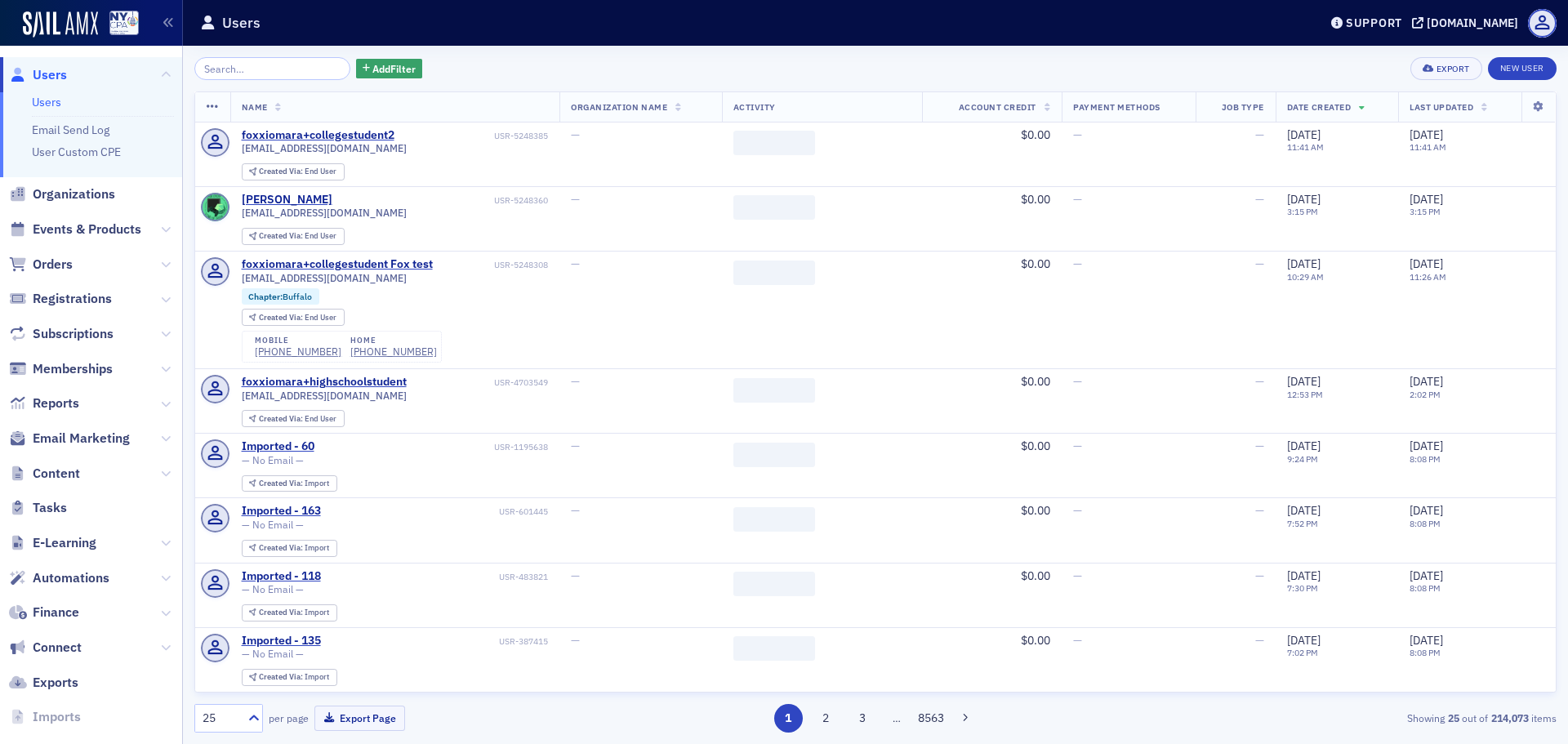
click at [159, 478] on span "Content" at bounding box center [91, 472] width 182 height 35
click at [161, 474] on icon at bounding box center [166, 473] width 10 height 10
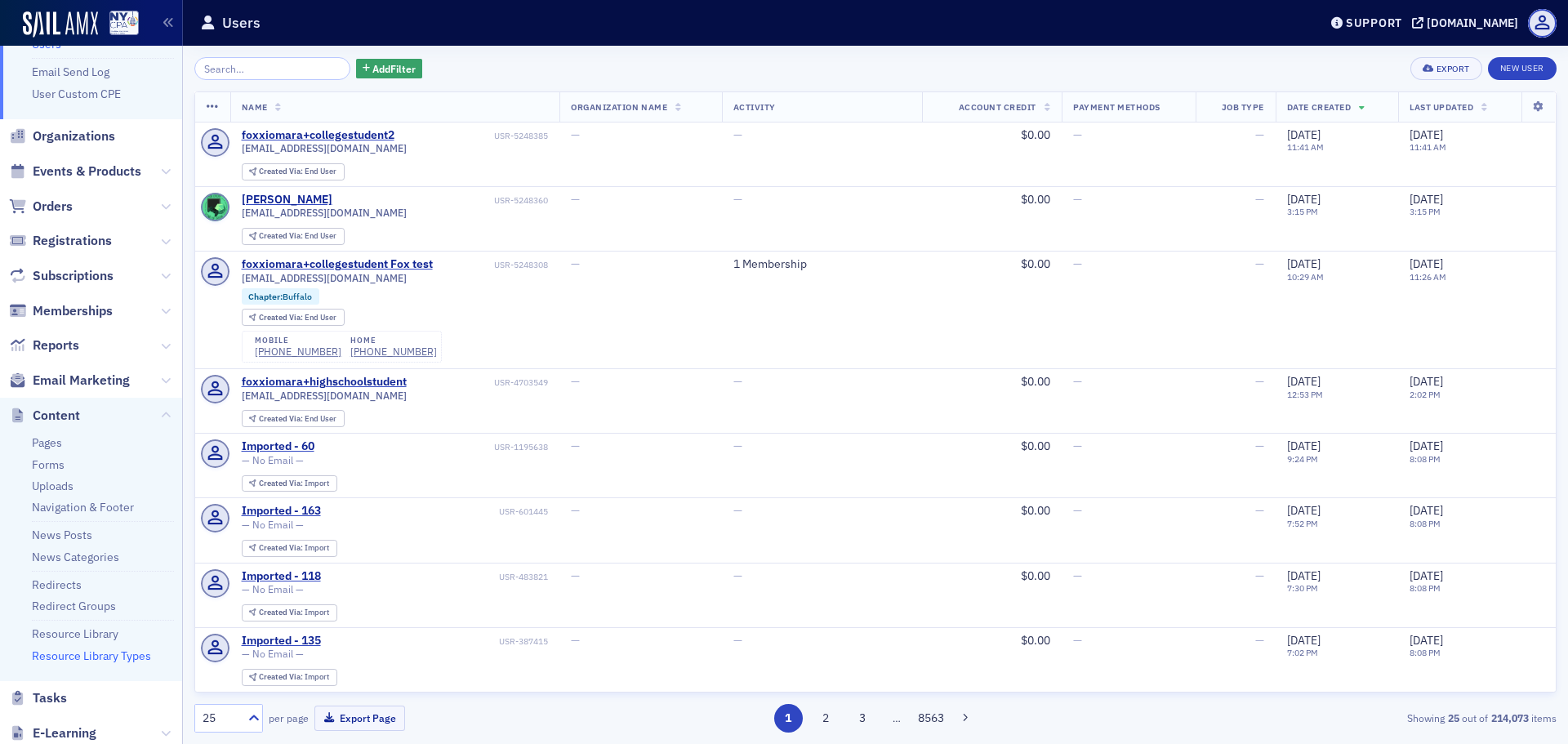
scroll to position [82, 0]
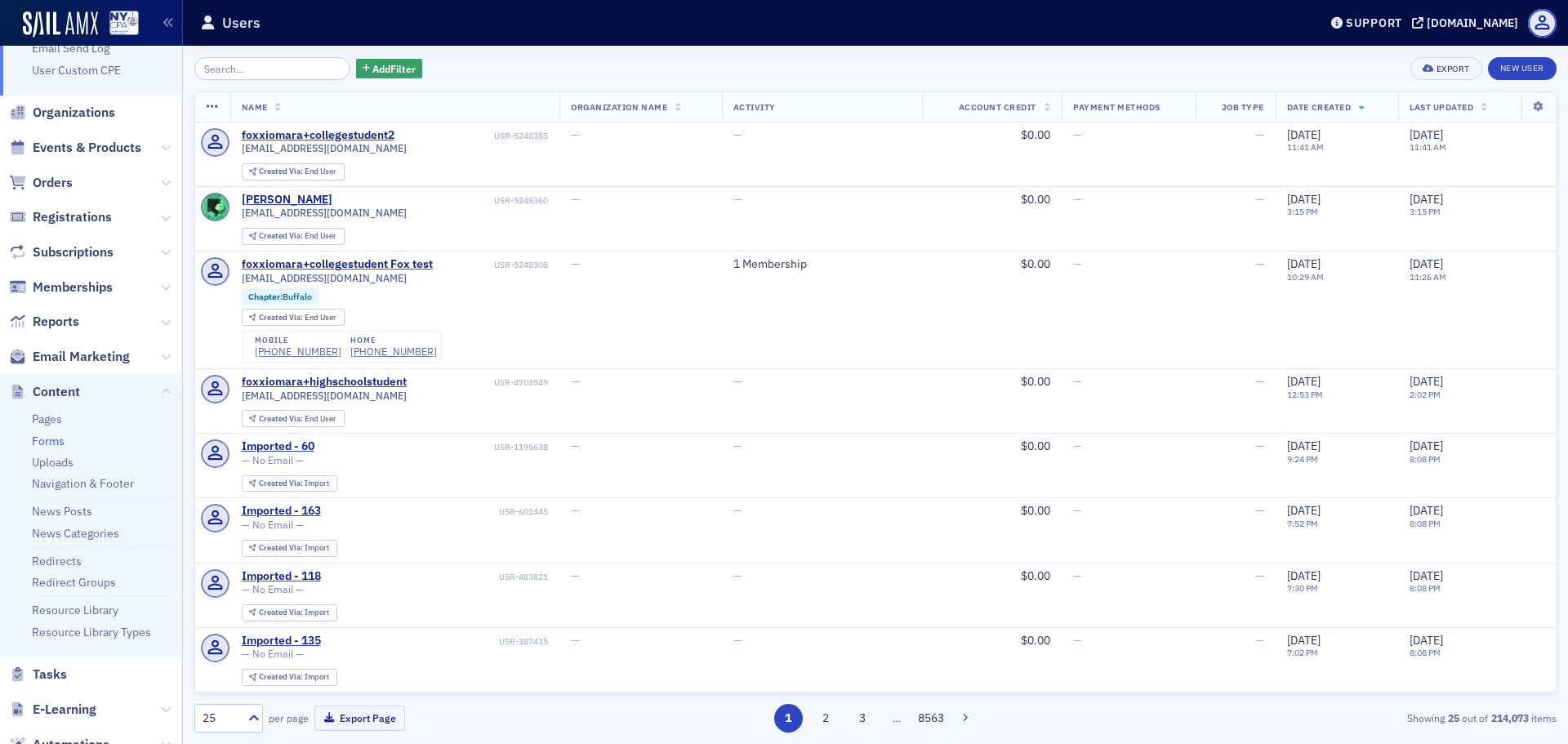
click at [57, 441] on link "Forms" at bounding box center [48, 441] width 33 height 14
